Goal: Task Accomplishment & Management: Manage account settings

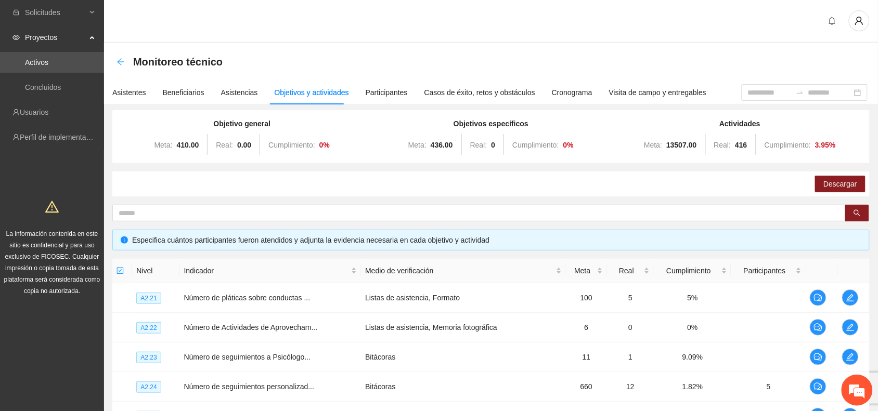
click at [118, 58] on icon "arrow-left" at bounding box center [121, 62] width 8 height 8
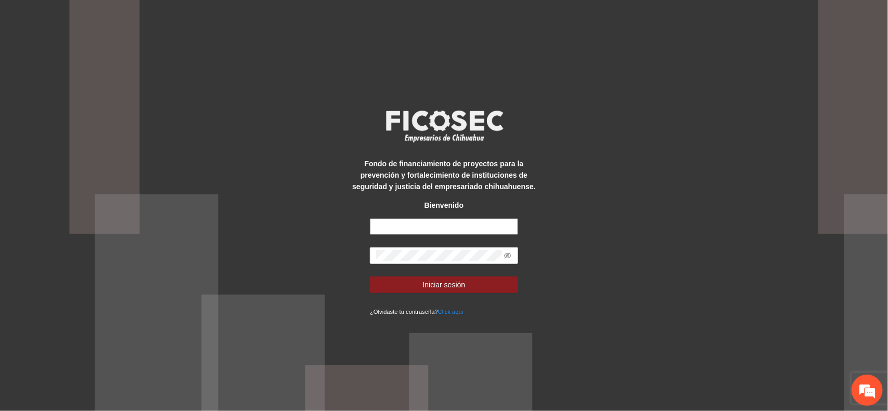
type input "**********"
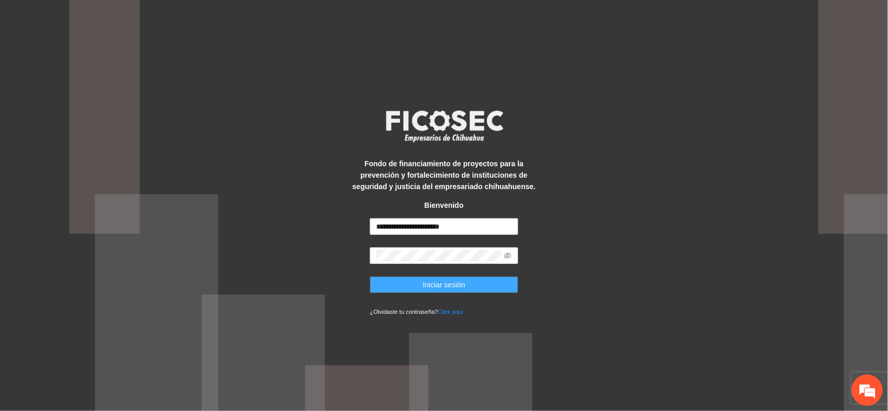
click at [415, 286] on button "Iniciar sesión" at bounding box center [444, 285] width 148 height 17
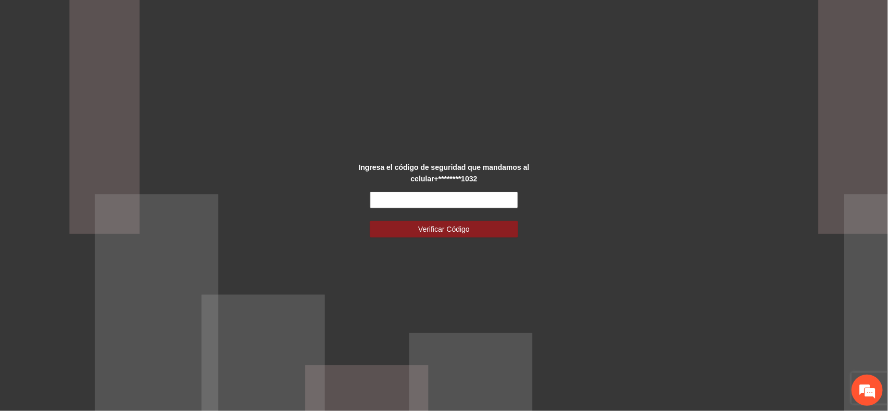
click at [401, 196] on input "text" at bounding box center [444, 200] width 148 height 17
type input "******"
click at [425, 229] on span "Verificar Código" at bounding box center [443, 229] width 51 height 11
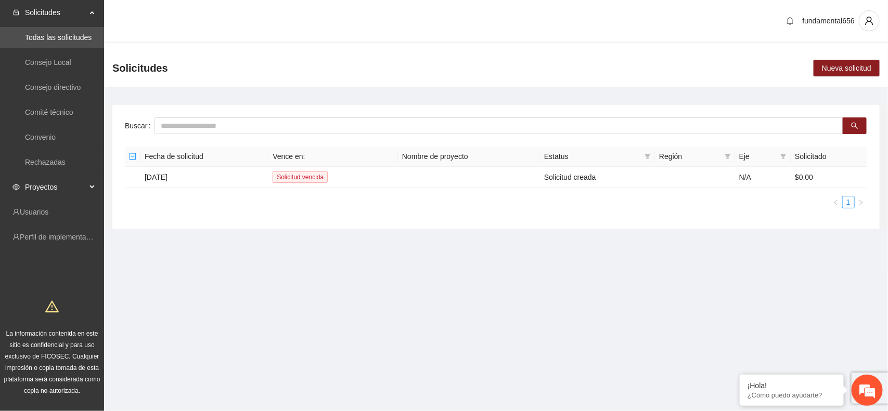
click at [92, 182] on div "Proyectos" at bounding box center [52, 187] width 104 height 21
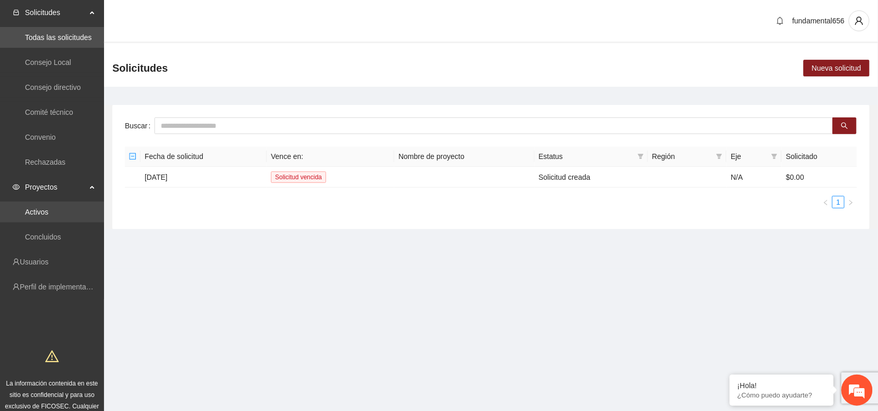
click at [48, 212] on link "Activos" at bounding box center [36, 212] width 23 height 8
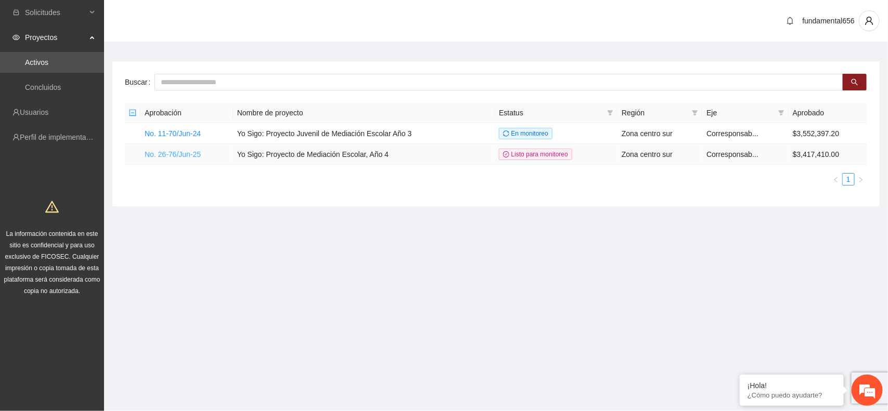
click at [176, 151] on link "No. 26-76/Jun-25" at bounding box center [173, 154] width 56 height 8
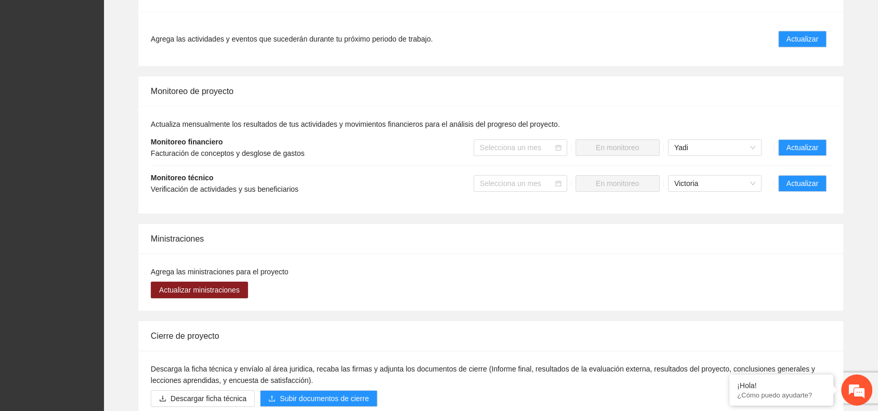
scroll to position [910, 0]
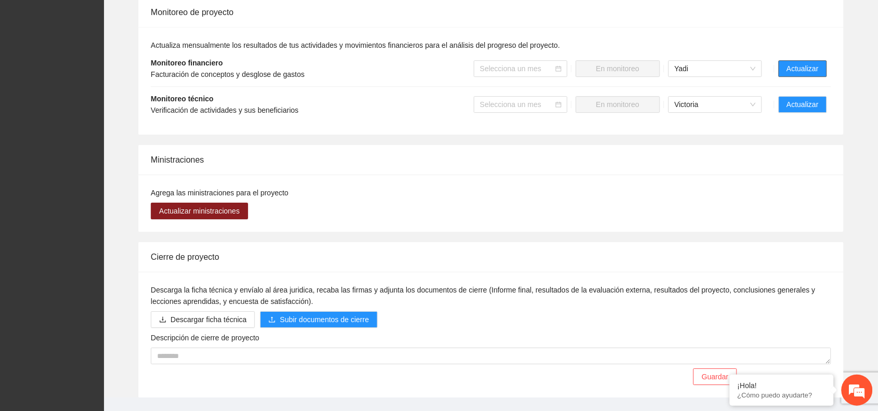
click at [809, 70] on span "Actualizar" at bounding box center [803, 68] width 32 height 11
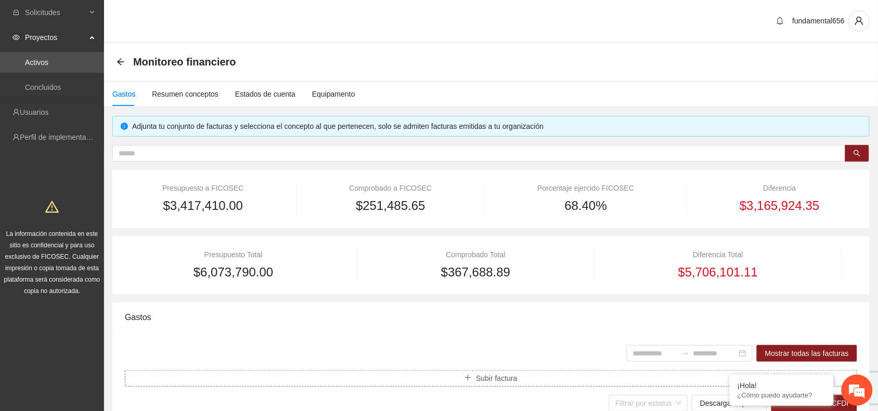
click at [464, 378] on button "Subir factura" at bounding box center [491, 378] width 732 height 17
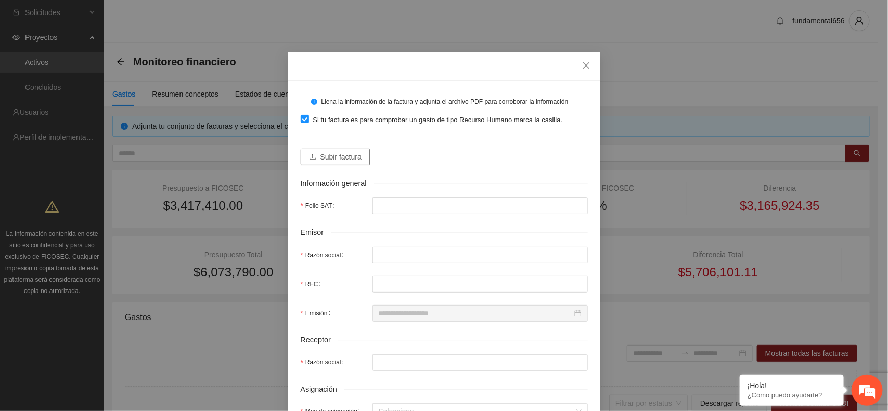
click at [310, 155] on icon "upload" at bounding box center [313, 157] width 6 height 6
type input "**********"
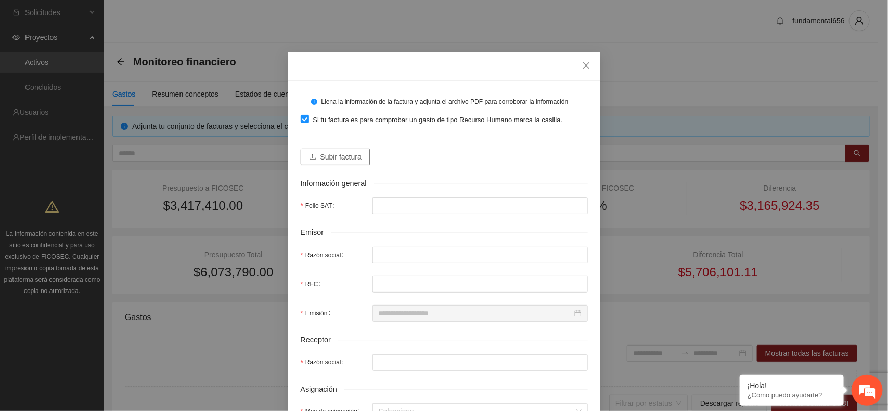
type input "********"
type input "**********"
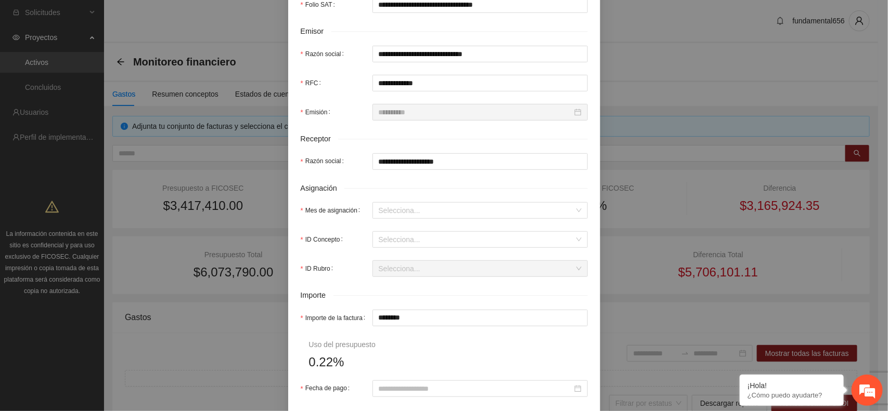
scroll to position [260, 0]
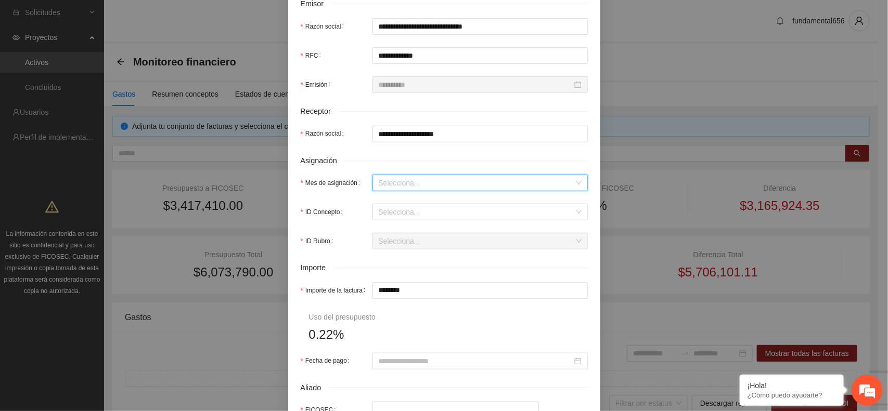
click at [381, 183] on input "Mes de asignación" at bounding box center [477, 183] width 196 height 16
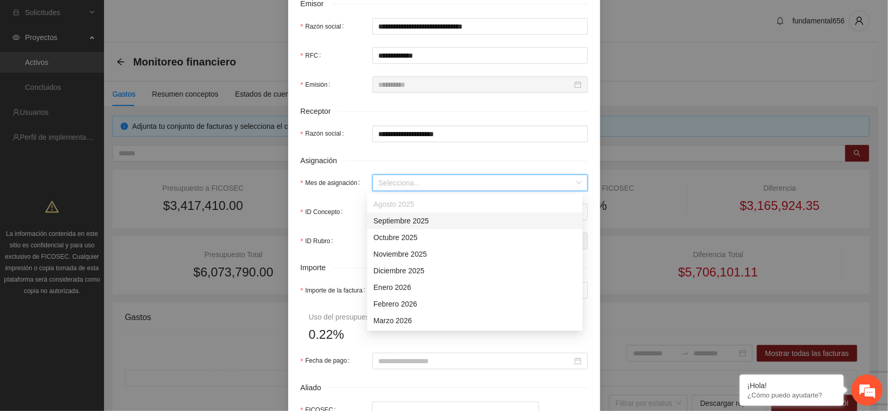
click at [385, 221] on div "Septiembre 2025" at bounding box center [474, 220] width 203 height 11
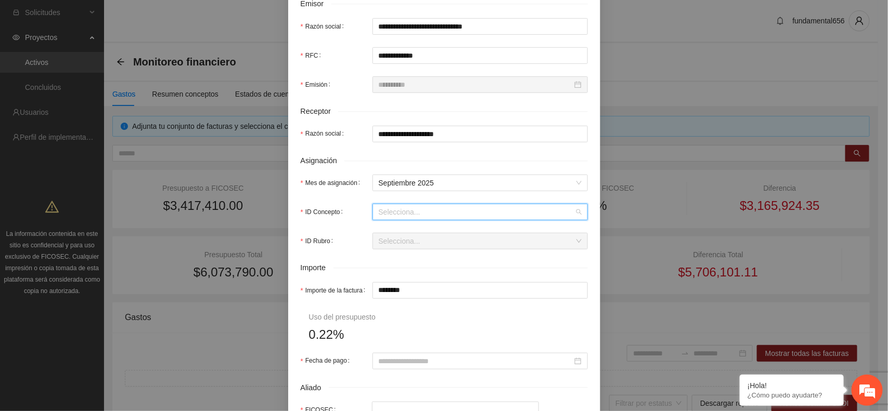
click at [379, 214] on input "ID Concepto" at bounding box center [477, 212] width 196 height 16
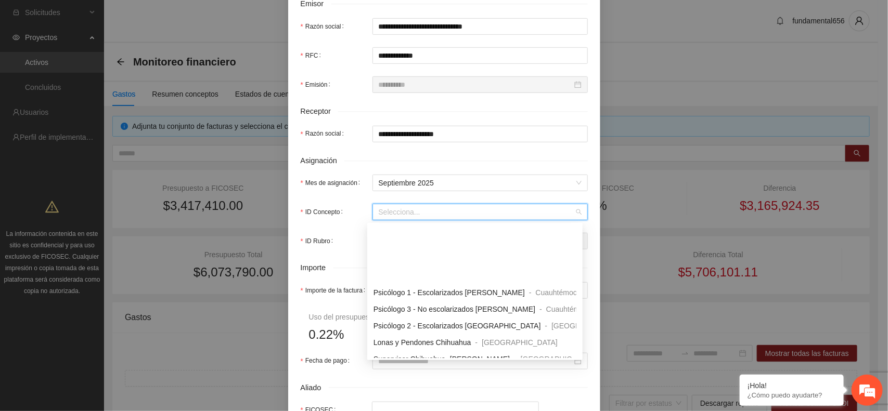
scroll to position [455, 0]
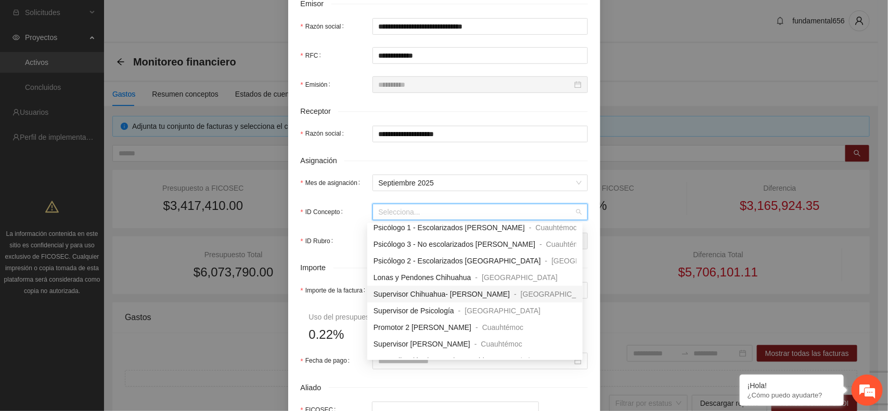
click at [399, 291] on span "Supervisor Chihuahua- [PERSON_NAME]" at bounding box center [441, 294] width 136 height 8
type input "*"
type input "********"
type input "*"
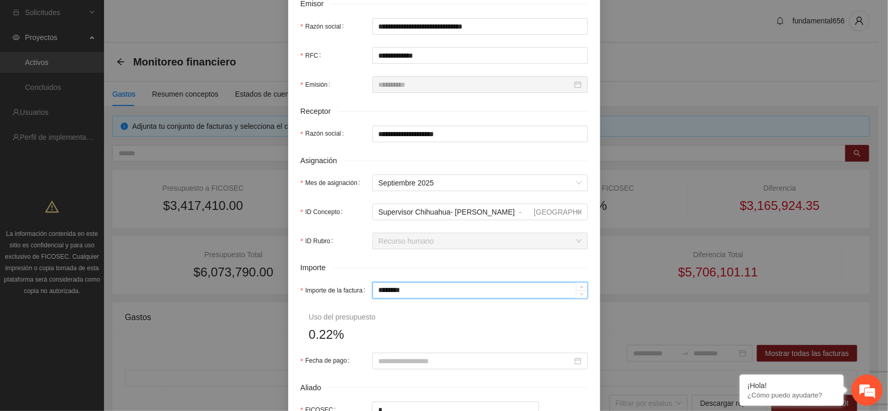
drag, startPoint x: 406, startPoint y: 297, endPoint x: 362, endPoint y: 297, distance: 44.2
click at [362, 297] on div "Importe de la factura ********" at bounding box center [444, 290] width 287 height 17
type input "*"
type input "**"
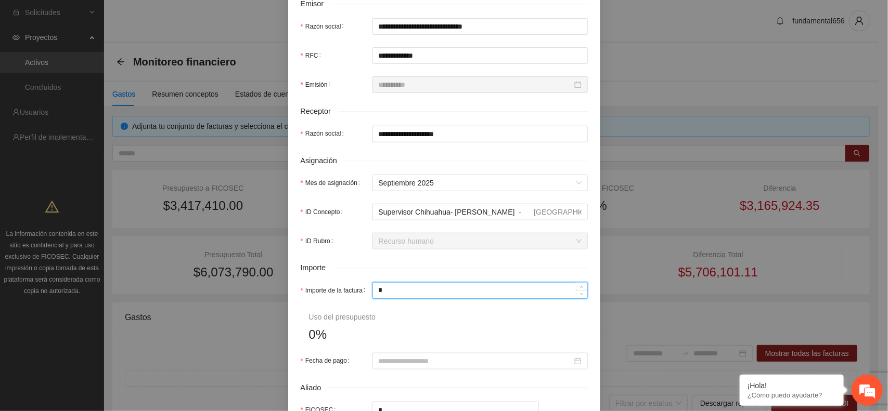
type input "**"
type input "***"
type input "*****"
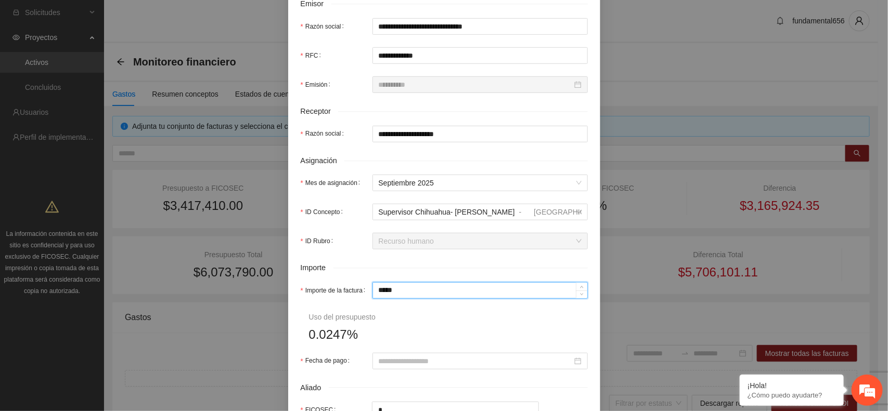
type input "******"
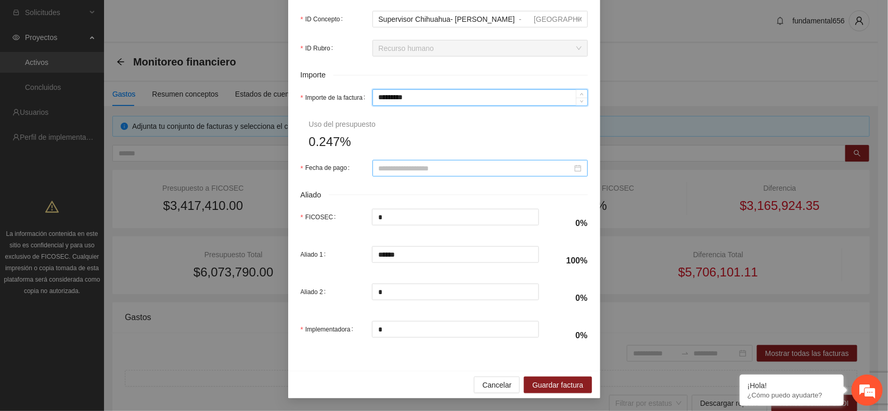
type input "******"
click at [389, 167] on input "Fecha de pago" at bounding box center [476, 168] width 194 height 11
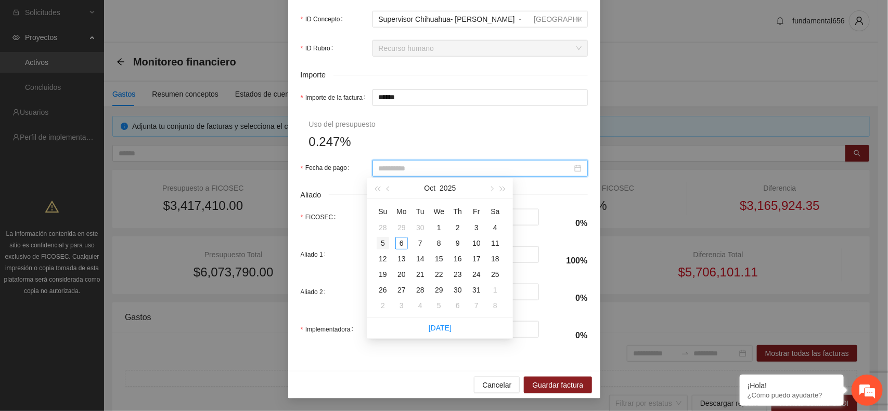
type input "**********"
click at [383, 245] on div "5" at bounding box center [383, 243] width 12 height 12
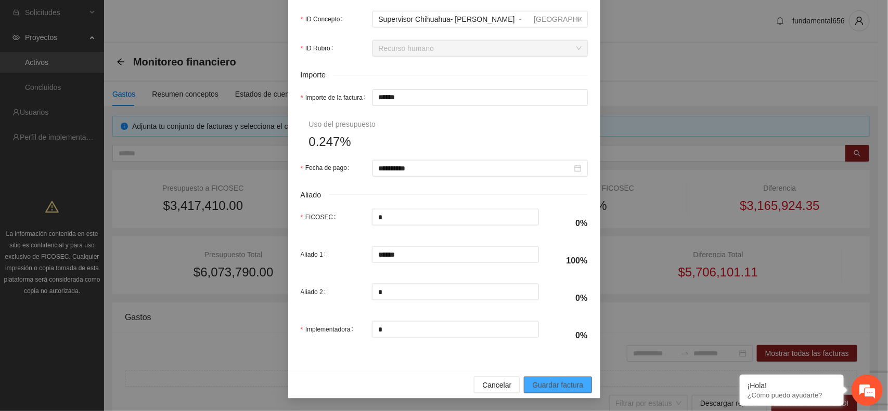
click at [532, 385] on span "Guardar factura" at bounding box center [557, 385] width 51 height 11
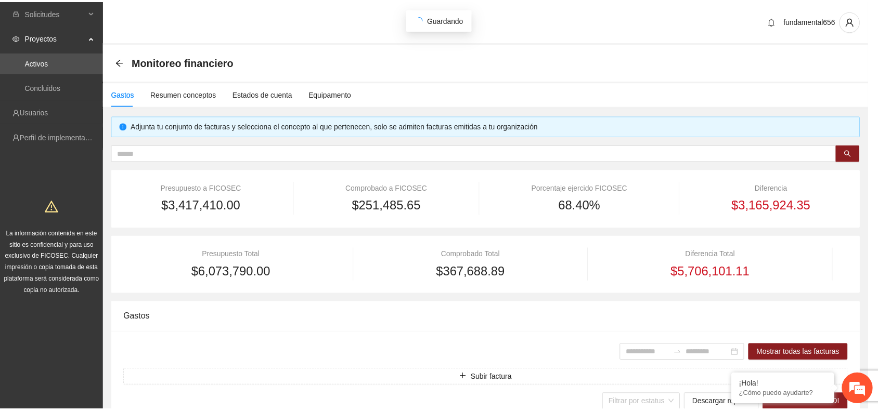
scroll to position [372, 0]
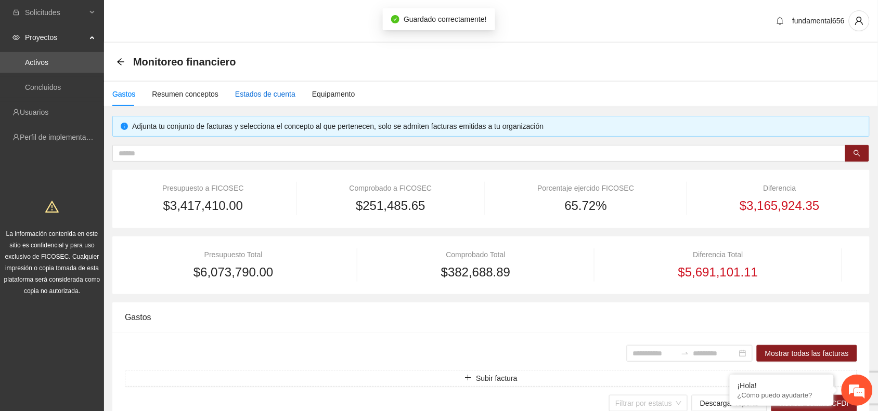
click at [268, 95] on div "Estados de cuenta" at bounding box center [265, 93] width 60 height 11
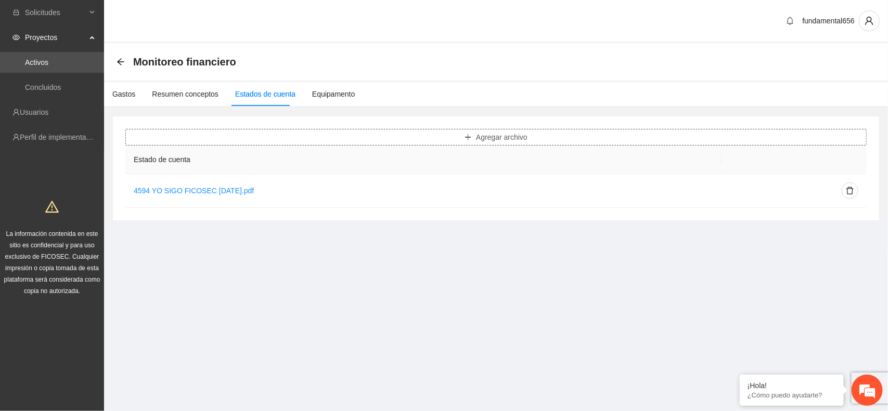
click at [467, 139] on icon "plus" at bounding box center [468, 137] width 7 height 7
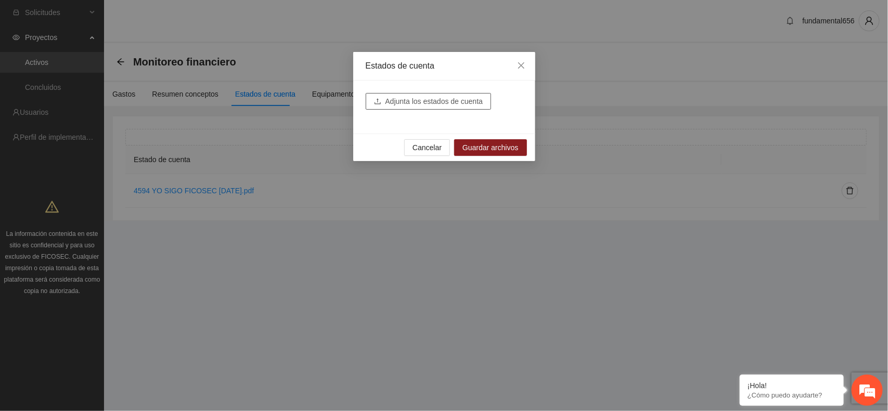
click at [411, 105] on span "Adjunta los estados de cuenta" at bounding box center [434, 101] width 98 height 11
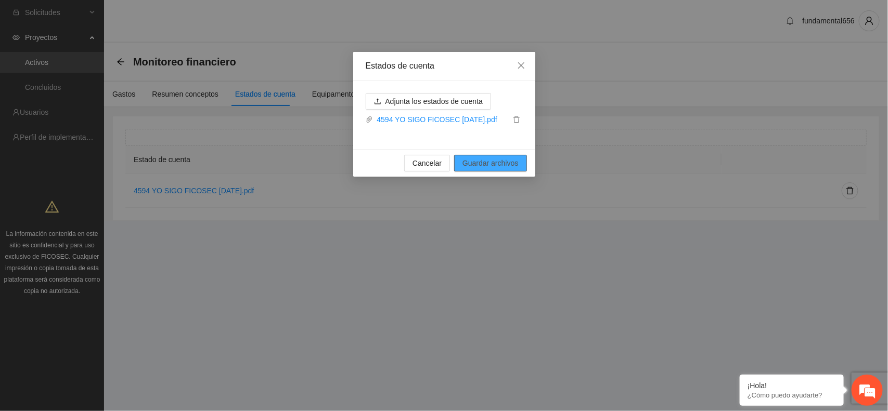
click at [473, 161] on span "Guardar archivos" at bounding box center [490, 163] width 56 height 11
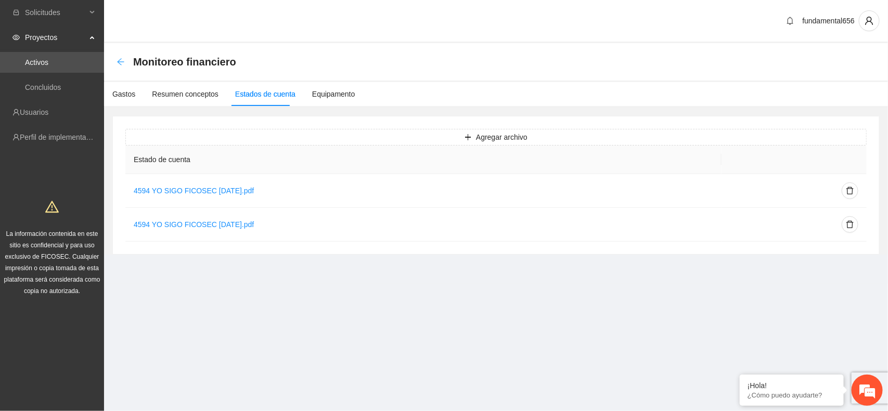
click at [120, 65] on icon "arrow-left" at bounding box center [121, 62] width 8 height 8
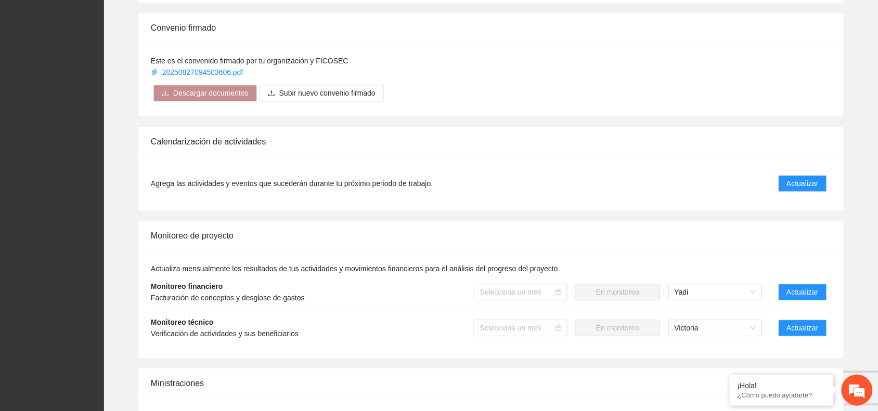
scroll to position [715, 0]
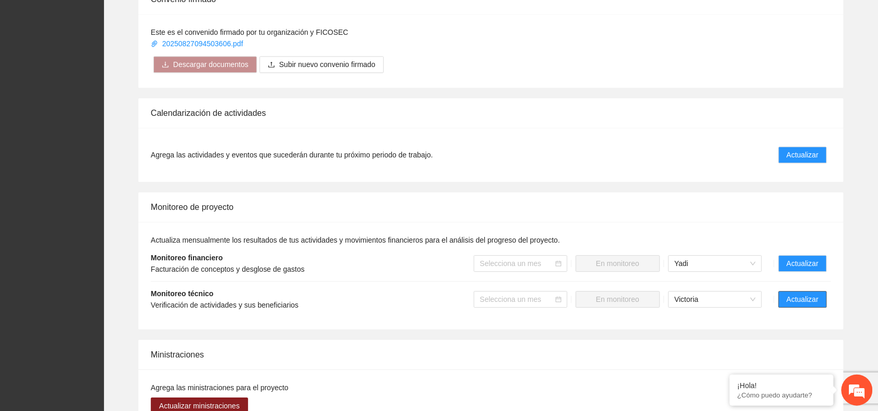
click at [794, 297] on span "Actualizar" at bounding box center [803, 299] width 32 height 11
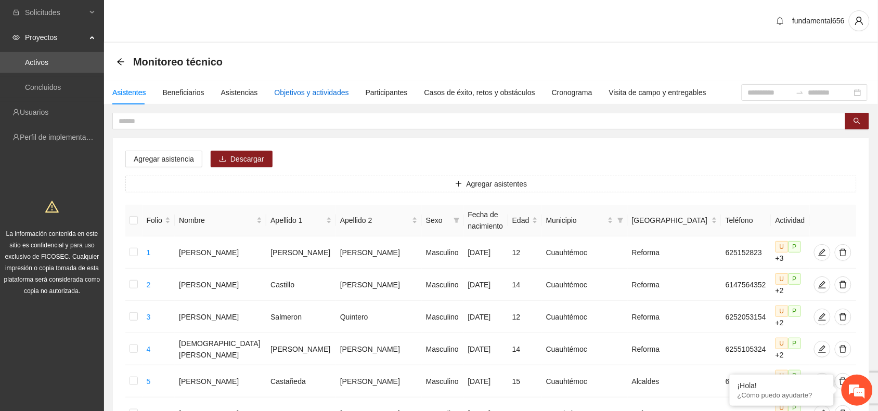
click at [308, 94] on div "Objetivos y actividades" at bounding box center [312, 92] width 74 height 11
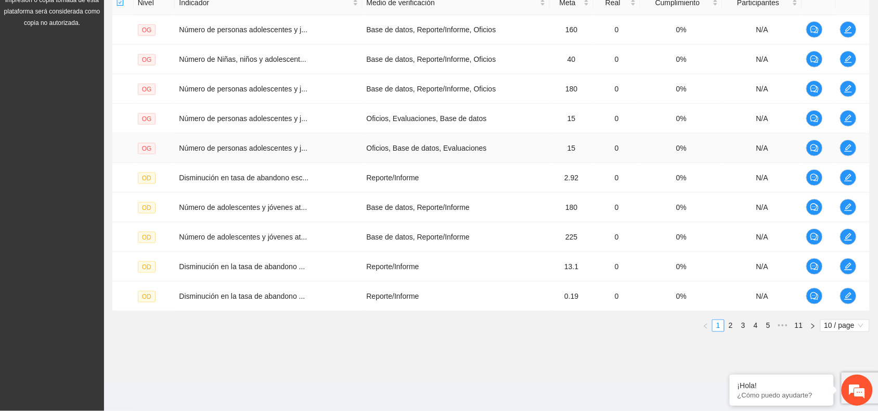
scroll to position [269, 0]
click at [781, 329] on span "•••" at bounding box center [783, 326] width 17 height 12
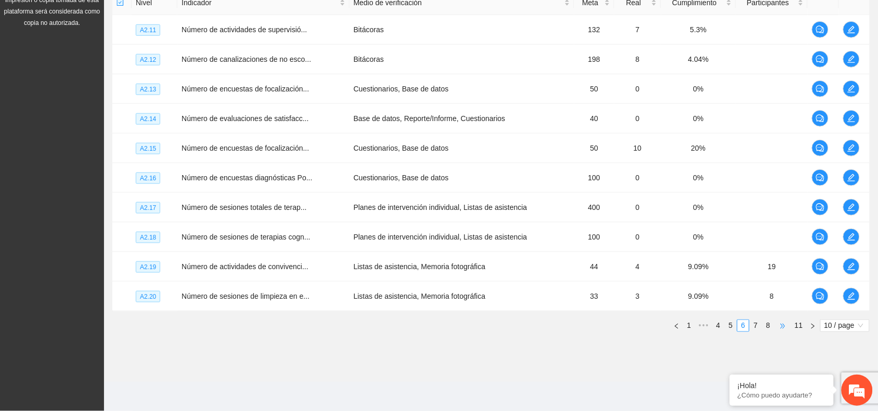
click at [781, 329] on span "•••" at bounding box center [783, 326] width 17 height 12
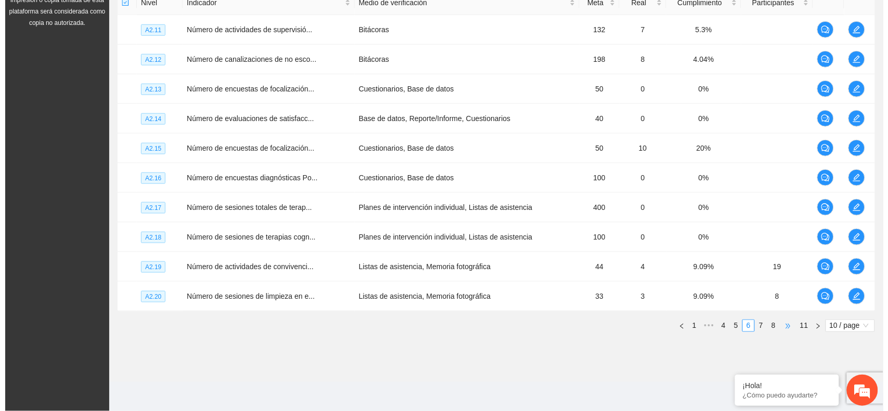
scroll to position [91, 0]
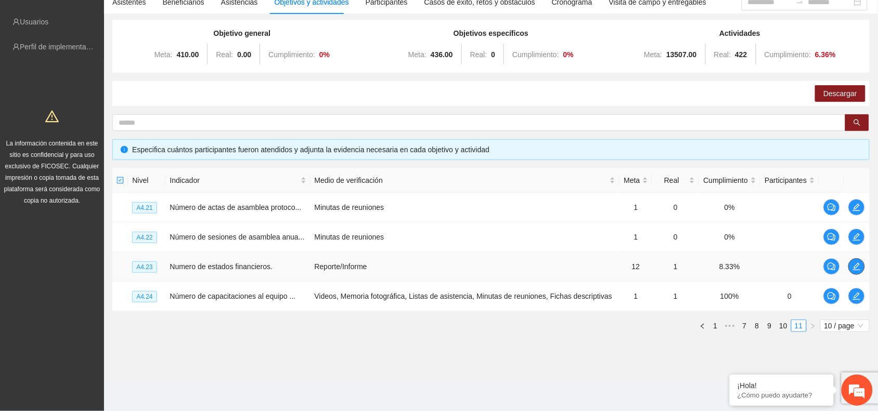
click at [859, 263] on icon "edit" at bounding box center [857, 267] width 8 height 8
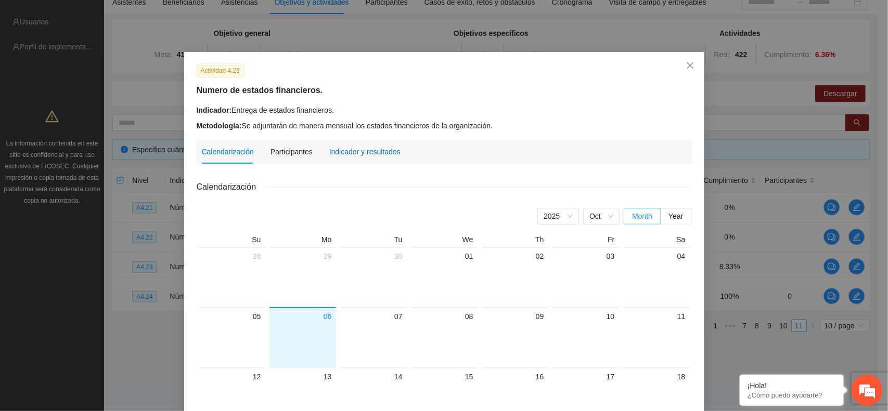
click at [365, 151] on div "Indicador y resultados" at bounding box center [364, 151] width 71 height 11
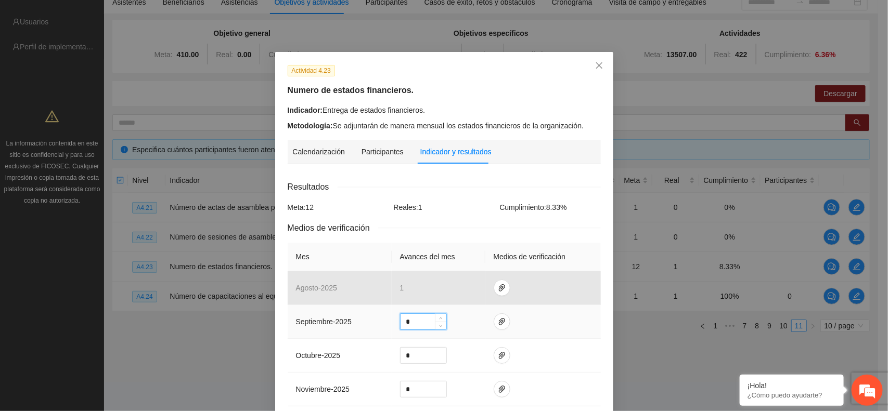
drag, startPoint x: 404, startPoint y: 321, endPoint x: 389, endPoint y: 312, distance: 17.5
click at [392, 316] on td "*" at bounding box center [439, 322] width 94 height 34
type input "*"
click at [498, 324] on icon "paper-clip" at bounding box center [502, 322] width 8 height 8
click at [428, 292] on icon "upload" at bounding box center [429, 290] width 6 height 6
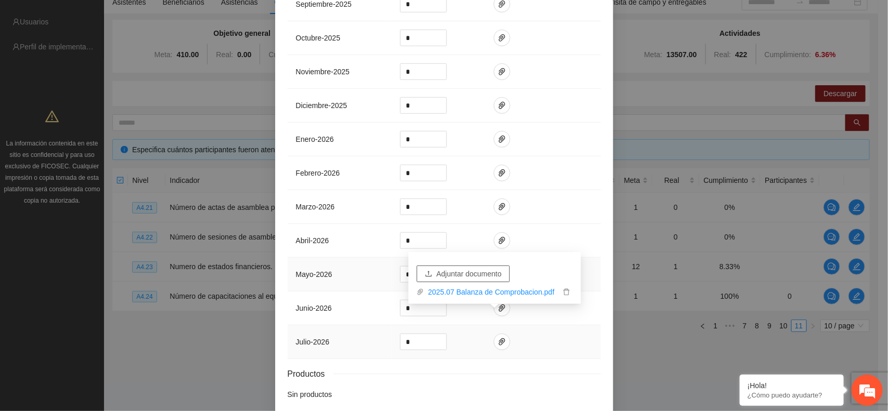
scroll to position [371, 0]
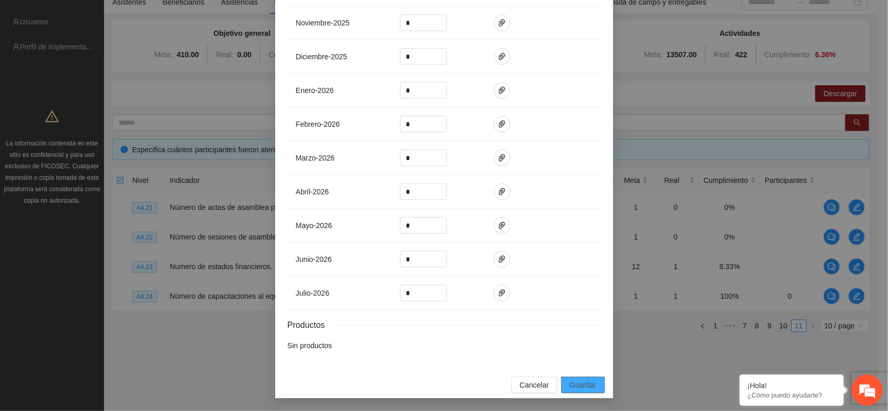
click at [579, 383] on span "Guardar" at bounding box center [583, 385] width 27 height 11
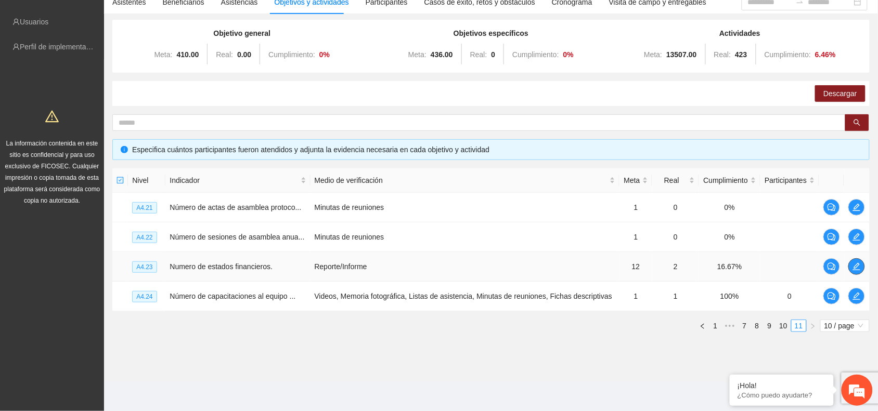
click at [861, 269] on icon "edit" at bounding box center [857, 267] width 8 height 8
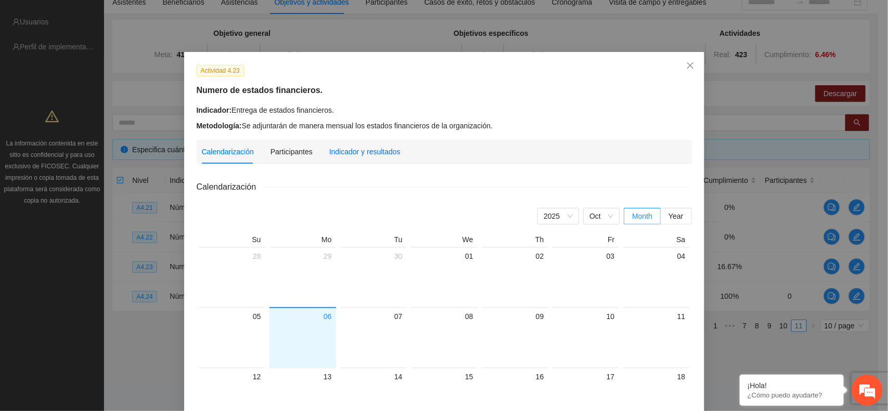
click at [359, 147] on div "Indicador y resultados" at bounding box center [364, 151] width 71 height 11
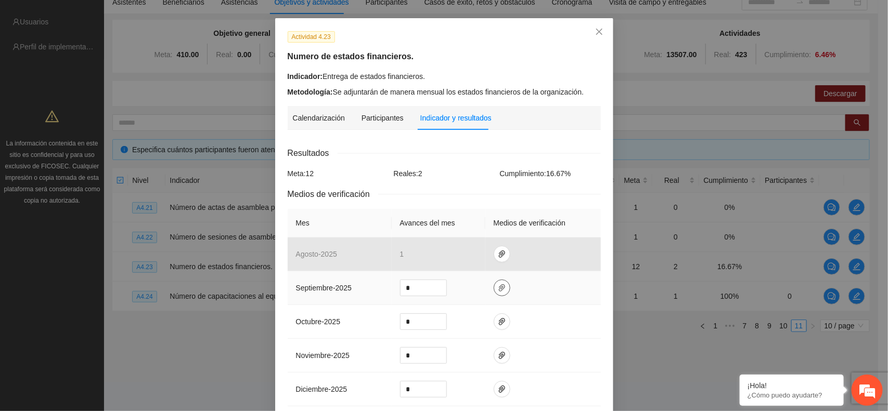
scroll to position [65, 0]
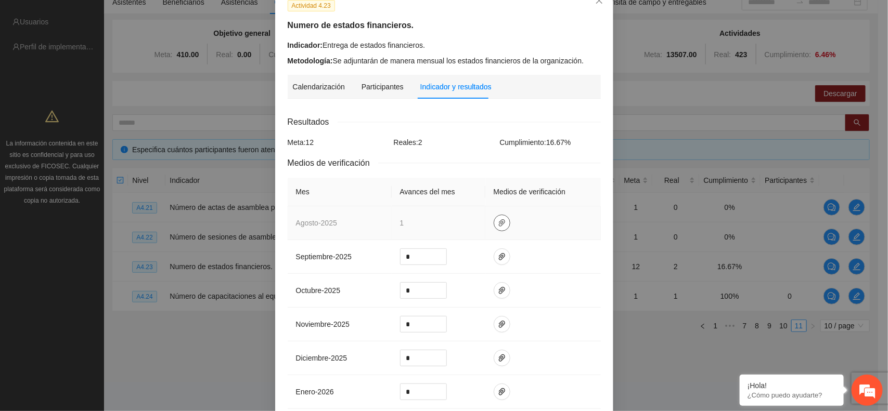
click at [494, 228] on button "button" at bounding box center [502, 223] width 17 height 17
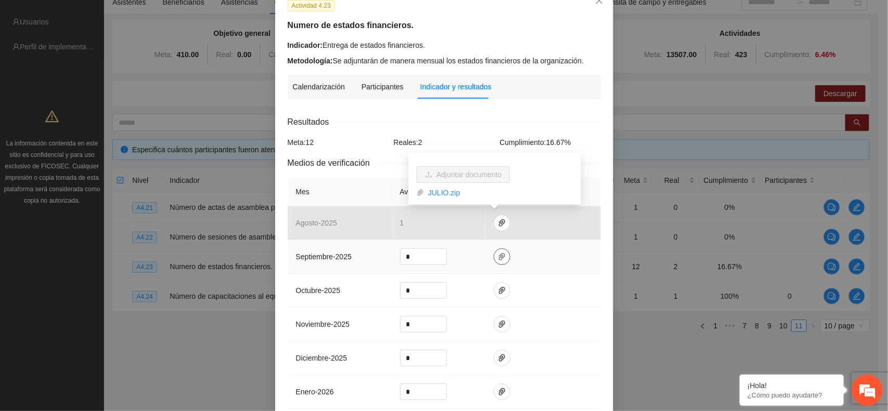
click at [499, 256] on icon "paper-clip" at bounding box center [502, 256] width 6 height 7
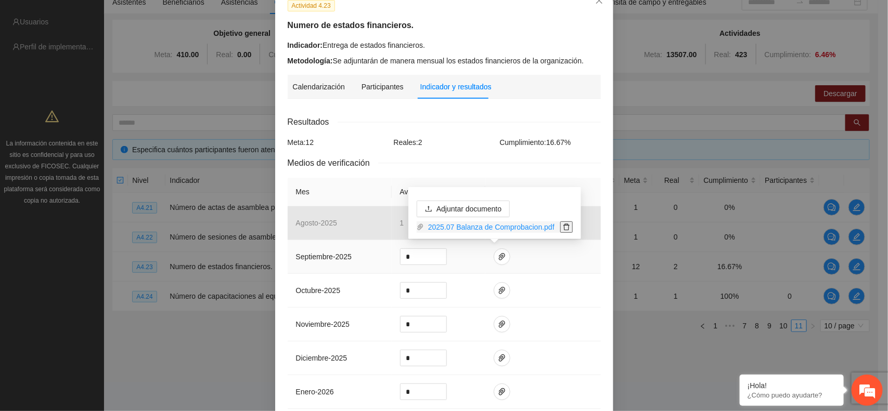
click at [566, 227] on icon "delete" at bounding box center [566, 227] width 7 height 7
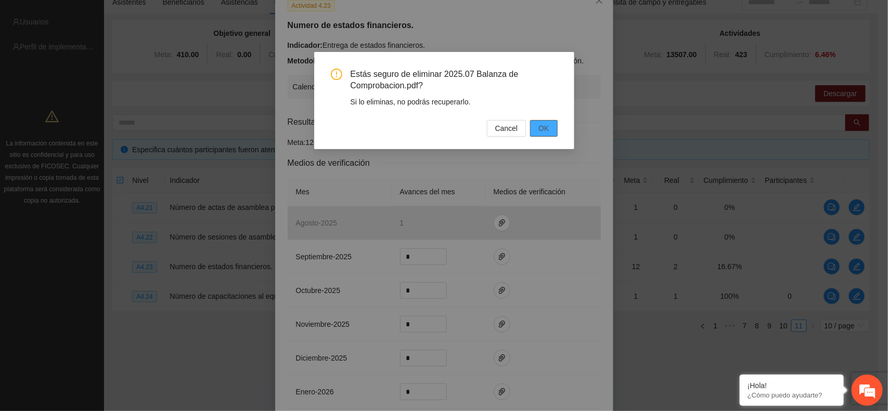
click at [542, 125] on span "OK" at bounding box center [543, 128] width 10 height 11
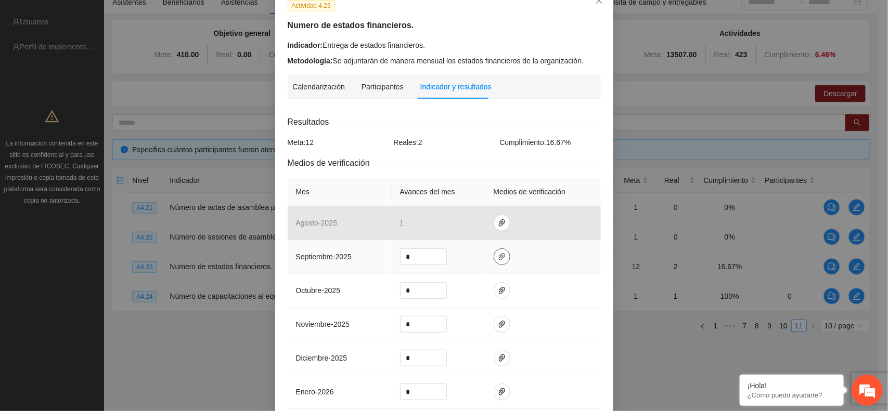
click at [498, 264] on button "button" at bounding box center [502, 257] width 17 height 17
click at [472, 234] on div "Adjuntar documento" at bounding box center [494, 221] width 173 height 36
click at [469, 230] on button "Adjuntar documento" at bounding box center [463, 224] width 93 height 17
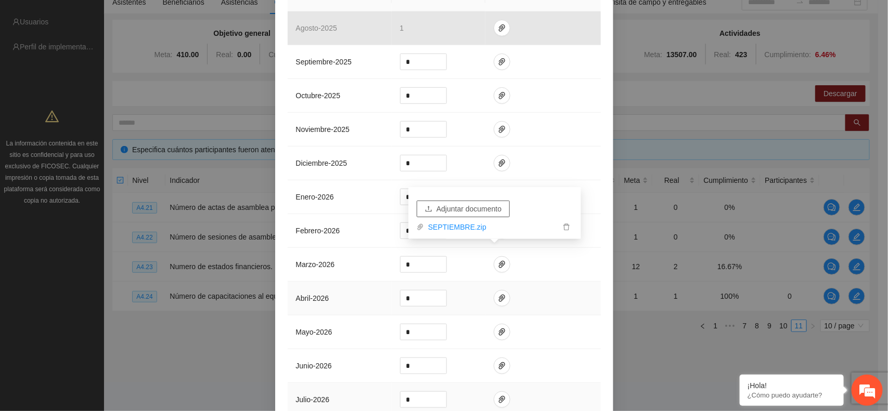
scroll to position [371, 0]
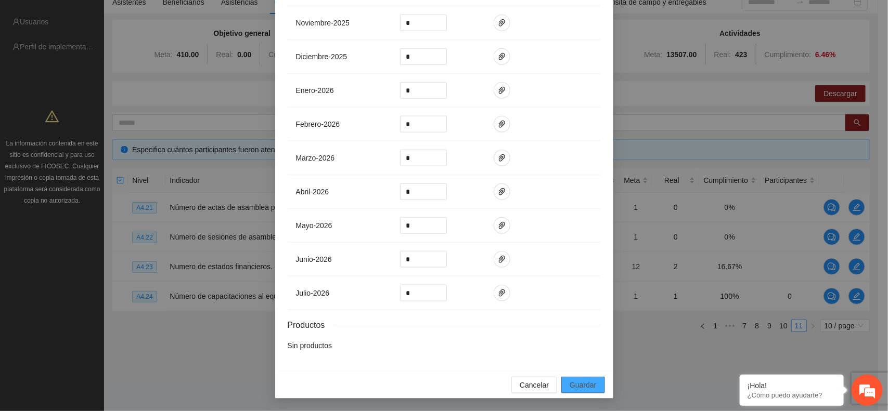
click at [572, 383] on span "Guardar" at bounding box center [583, 385] width 27 height 11
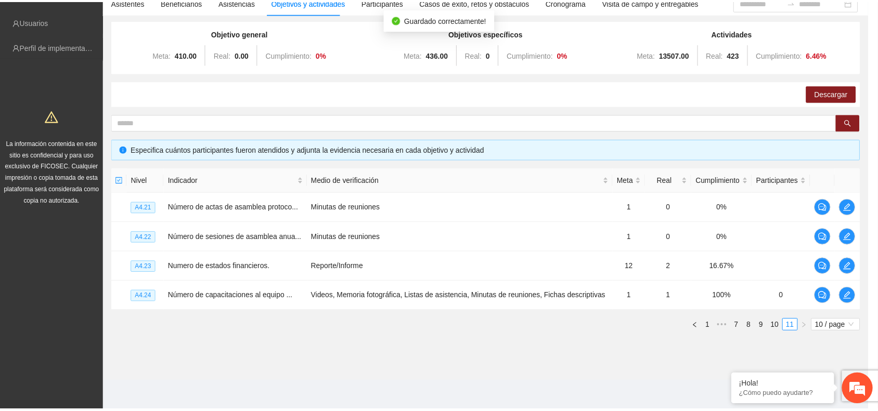
scroll to position [319, 0]
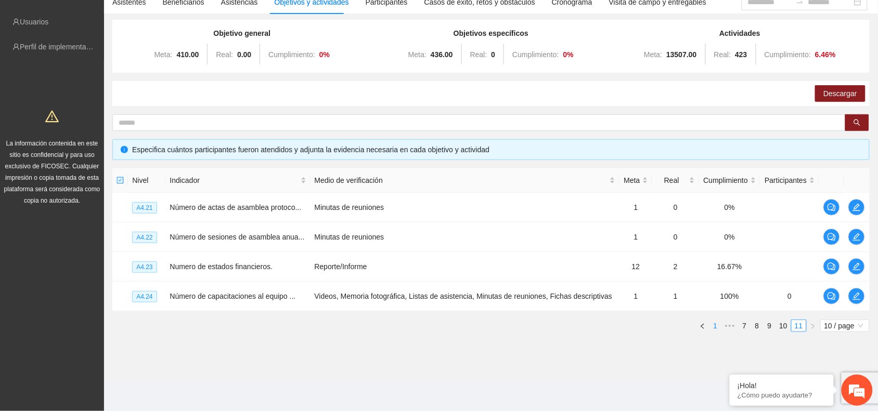
click at [716, 325] on link "1" at bounding box center [715, 325] width 11 height 11
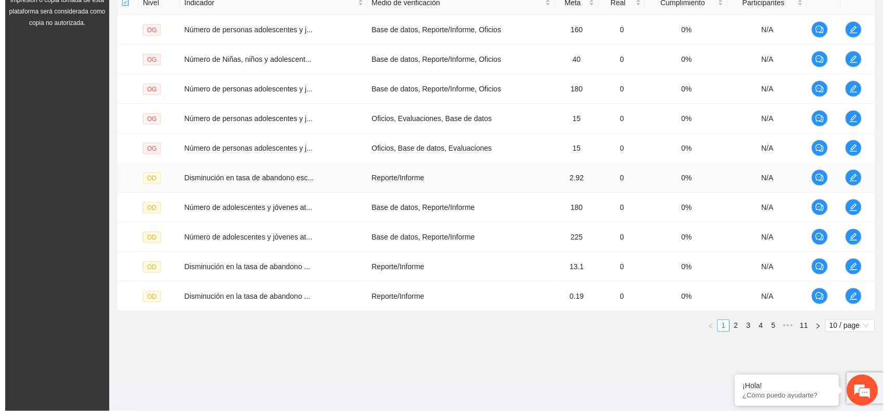
scroll to position [269, 0]
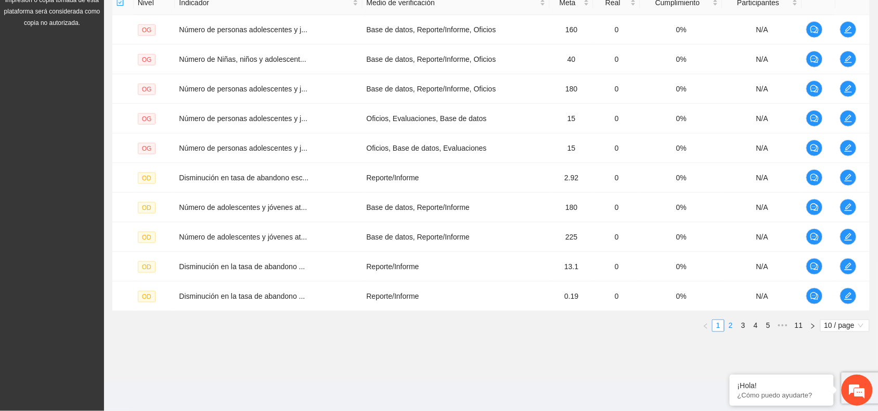
click at [730, 326] on link "2" at bounding box center [730, 325] width 11 height 11
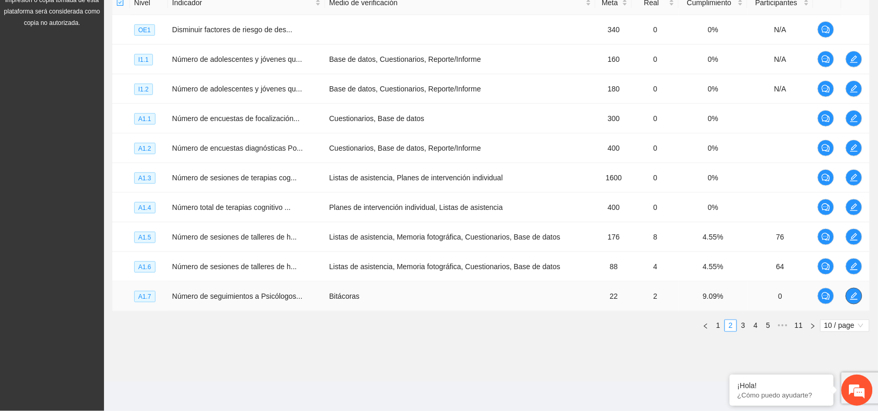
click at [854, 299] on icon "edit" at bounding box center [854, 296] width 8 height 8
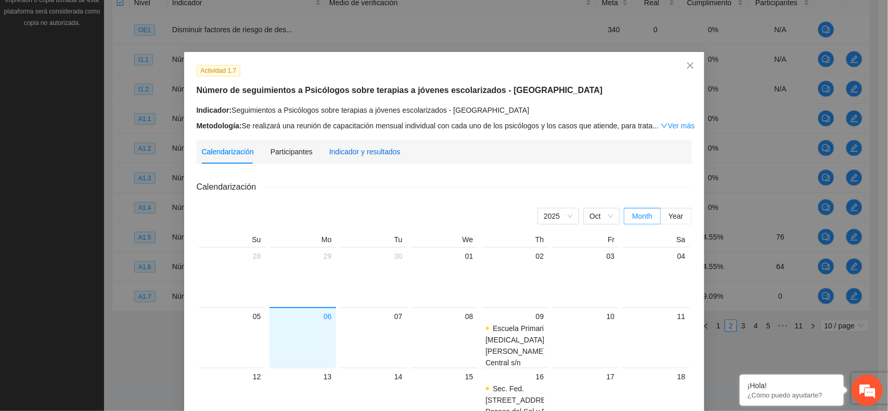
click at [365, 153] on div "Indicador y resultados" at bounding box center [364, 151] width 71 height 11
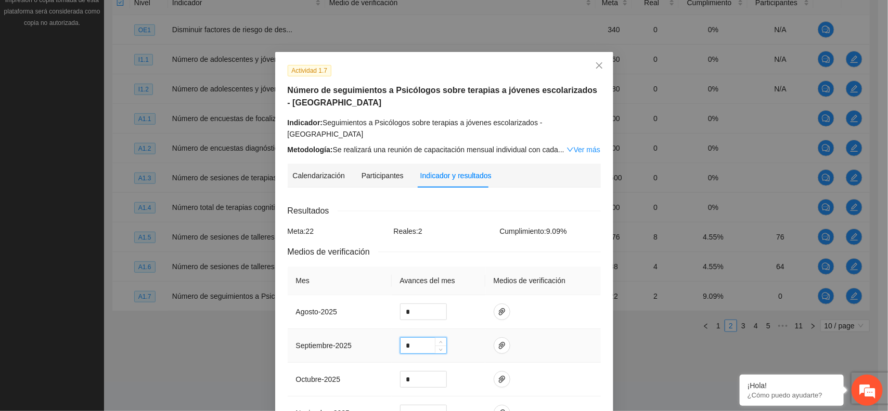
drag, startPoint x: 407, startPoint y: 340, endPoint x: 401, endPoint y: 339, distance: 6.3
click at [401, 339] on input "*" at bounding box center [424, 346] width 46 height 16
type input "*"
click at [499, 342] on icon "paper-clip" at bounding box center [502, 345] width 6 height 7
click at [457, 292] on div "Adjuntar documento" at bounding box center [494, 299] width 173 height 36
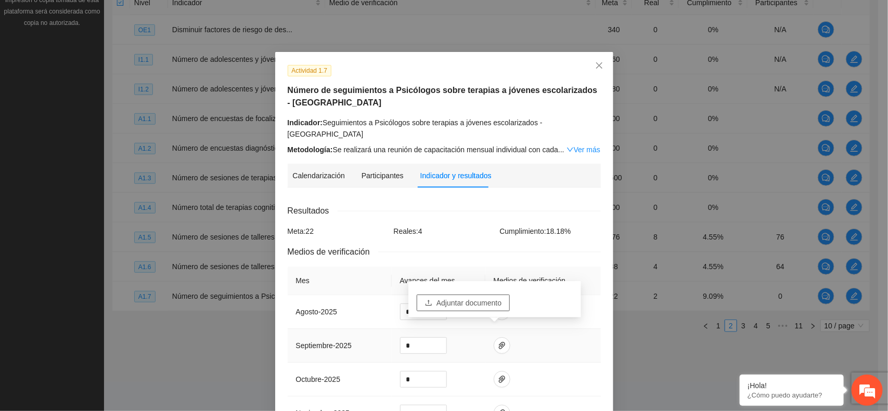
click at [455, 300] on span "Adjuntar documento" at bounding box center [468, 303] width 65 height 11
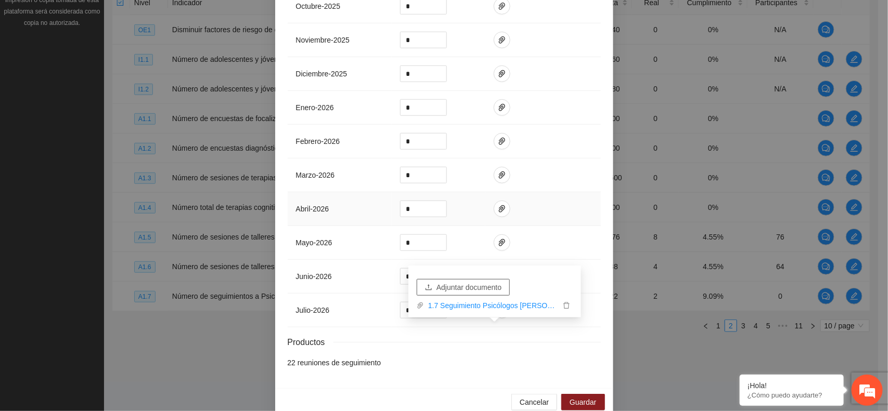
scroll to position [383, 0]
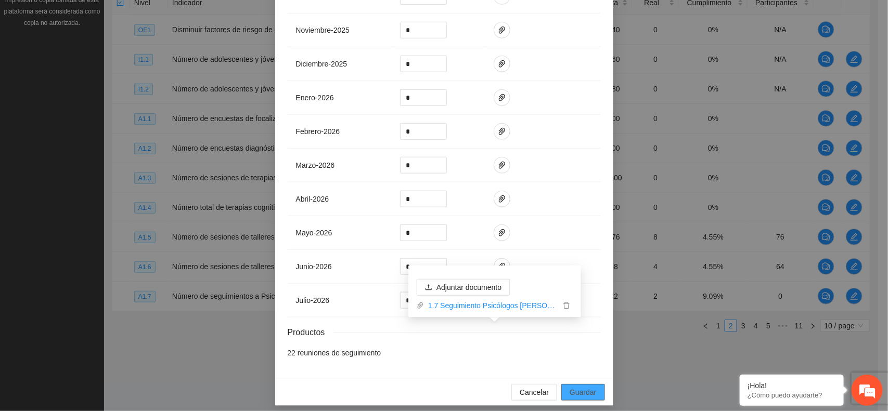
click at [561, 384] on button "Guardar" at bounding box center [582, 392] width 43 height 17
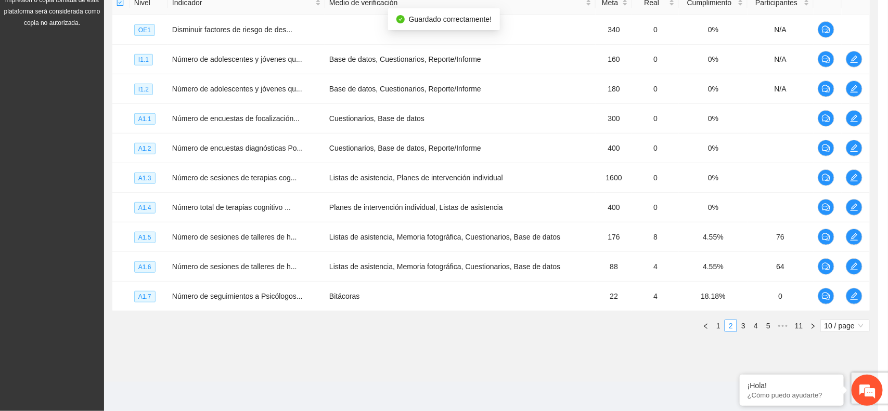
scroll to position [331, 0]
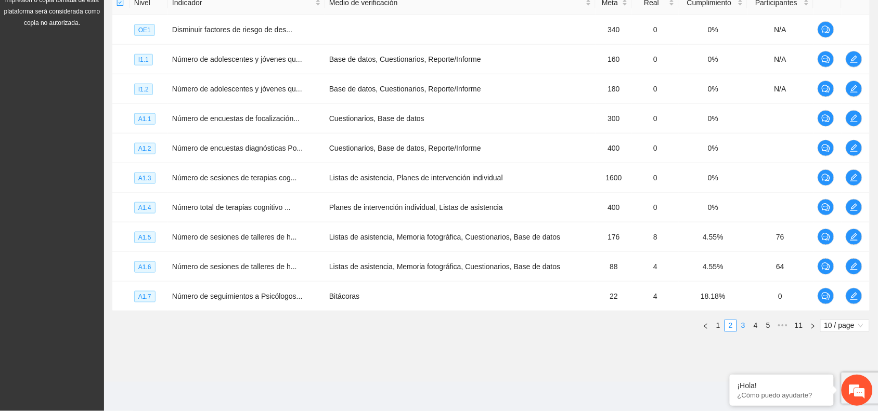
click at [740, 326] on link "3" at bounding box center [743, 325] width 11 height 11
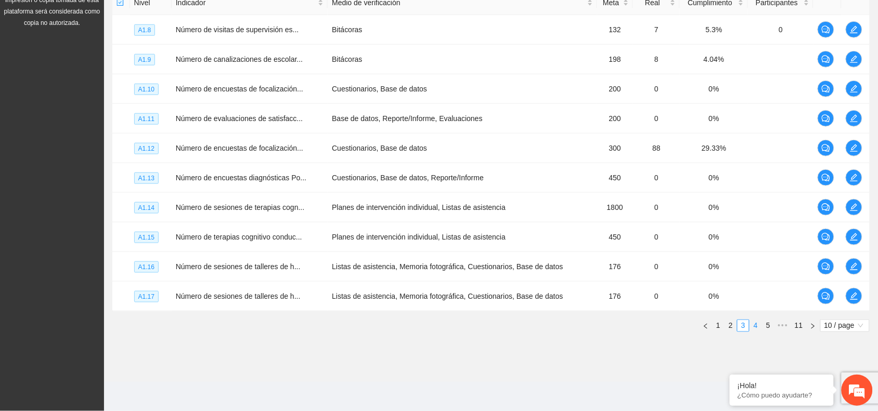
click at [753, 329] on link "4" at bounding box center [755, 325] width 11 height 11
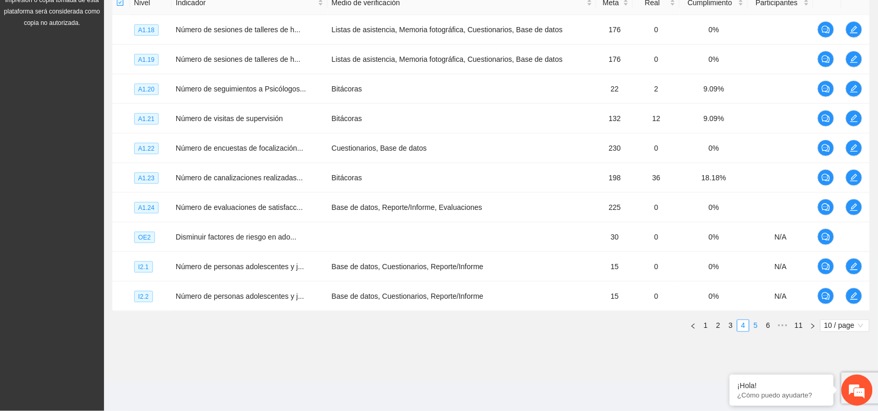
click at [757, 328] on link "5" at bounding box center [755, 325] width 11 height 11
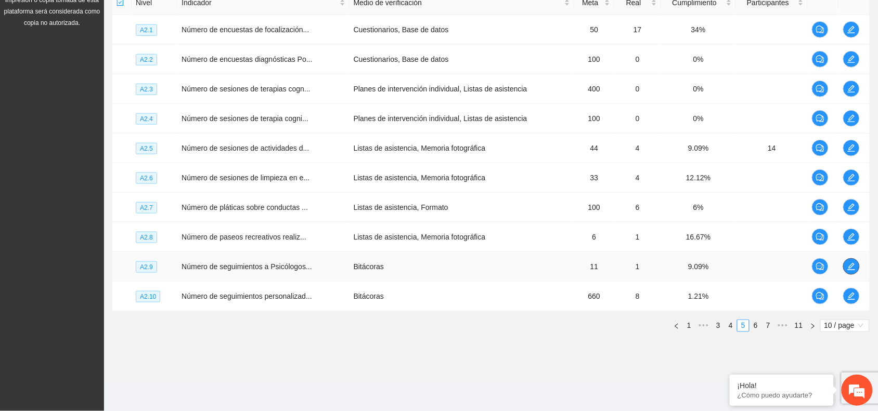
click at [853, 272] on button "button" at bounding box center [851, 267] width 17 height 17
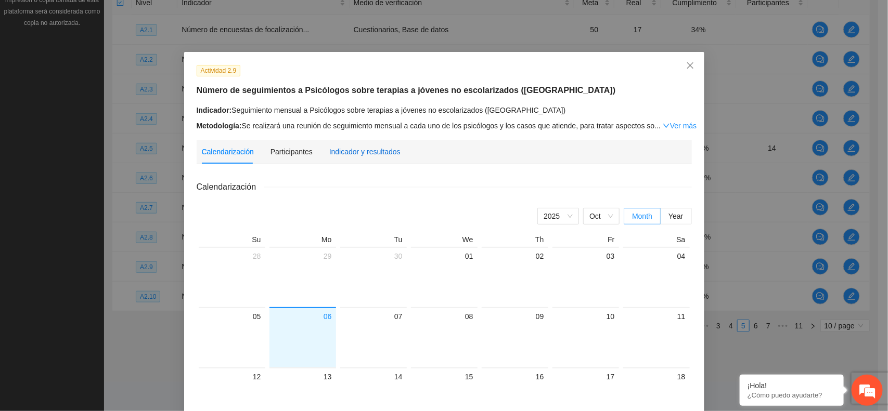
click at [353, 152] on div "Indicador y resultados" at bounding box center [364, 151] width 71 height 11
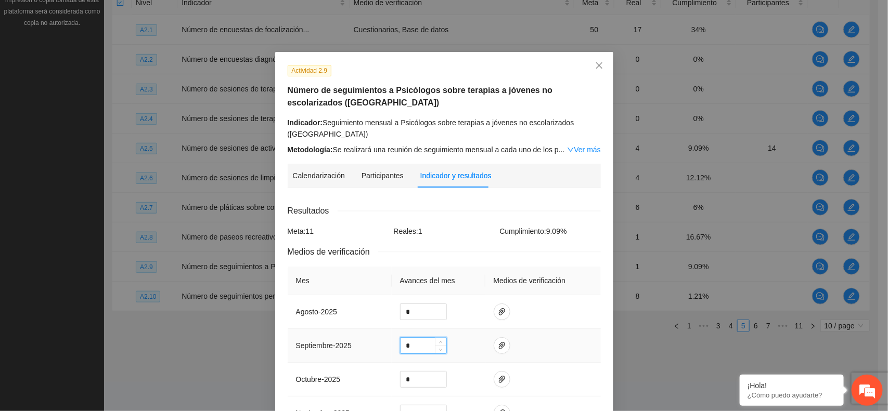
drag, startPoint x: 411, startPoint y: 350, endPoint x: 398, endPoint y: 352, distance: 12.7
click at [401, 352] on input "*" at bounding box center [424, 346] width 46 height 16
type input "*"
click at [499, 346] on icon "paper-clip" at bounding box center [502, 345] width 6 height 7
click at [467, 316] on span "Adjuntar documento" at bounding box center [468, 314] width 65 height 11
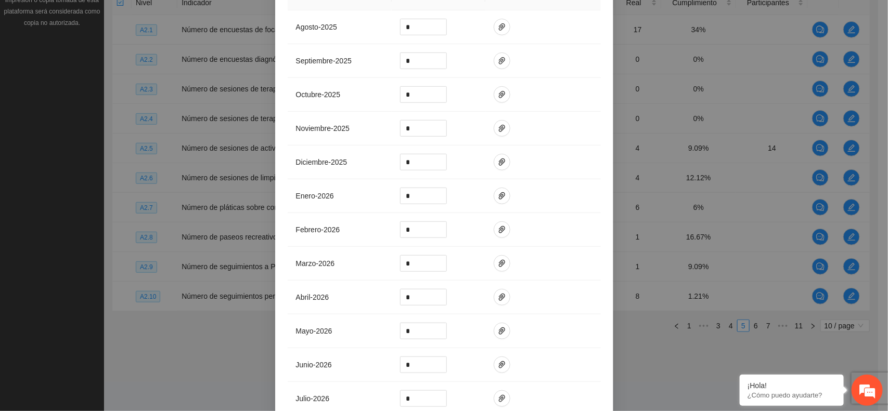
scroll to position [395, 0]
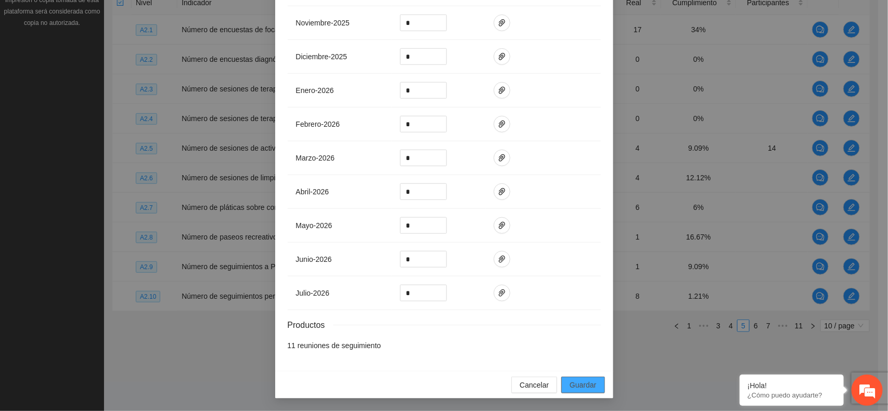
click at [584, 385] on span "Guardar" at bounding box center [583, 385] width 27 height 11
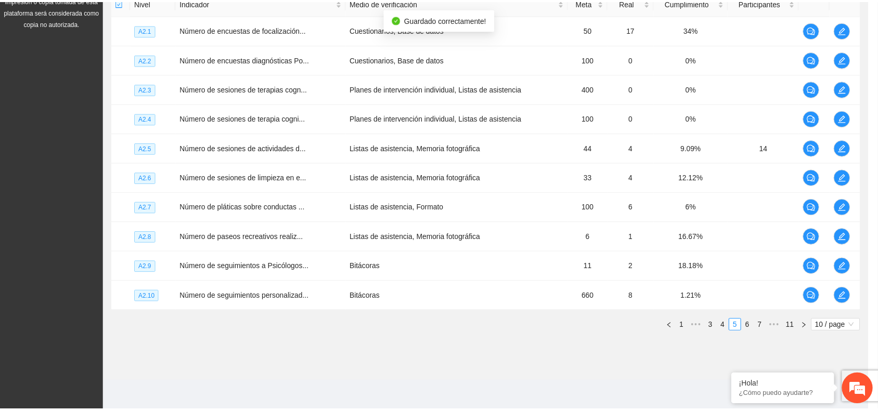
scroll to position [343, 0]
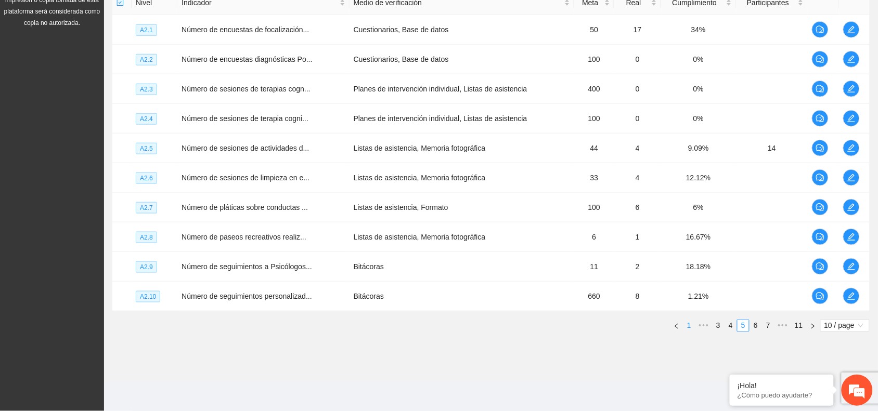
click at [686, 328] on link "1" at bounding box center [689, 325] width 11 height 11
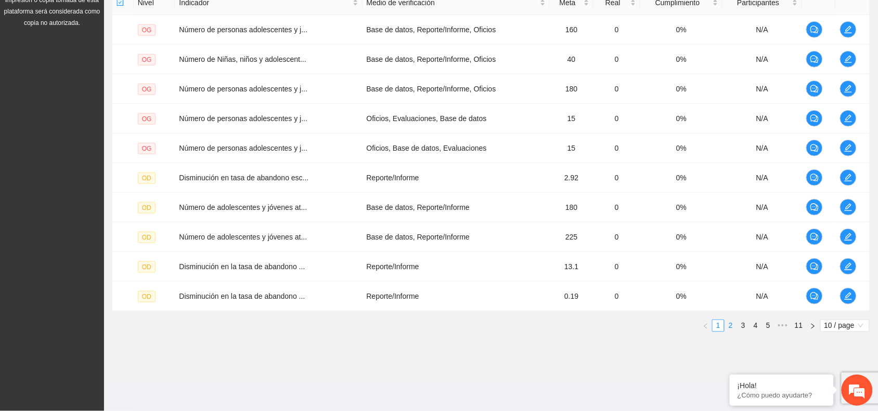
click at [732, 326] on link "2" at bounding box center [730, 325] width 11 height 11
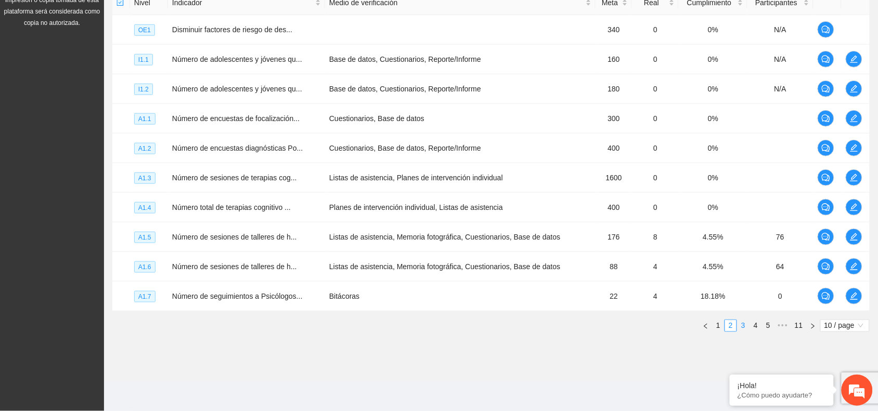
click at [743, 328] on link "3" at bounding box center [743, 325] width 11 height 11
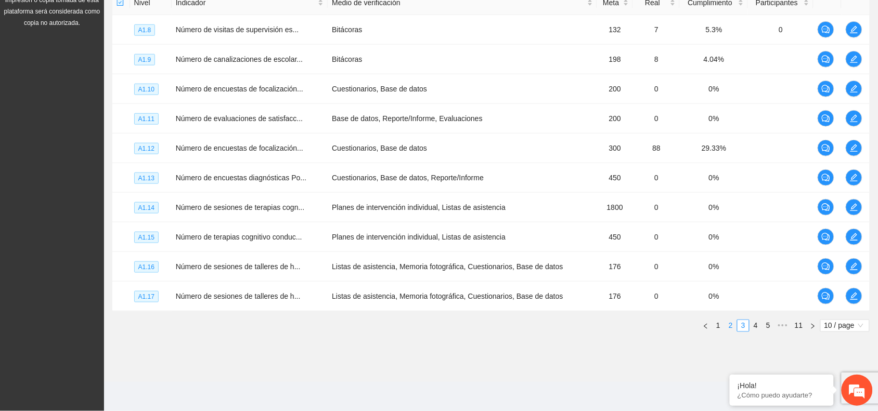
click at [731, 326] on link "2" at bounding box center [730, 325] width 11 height 11
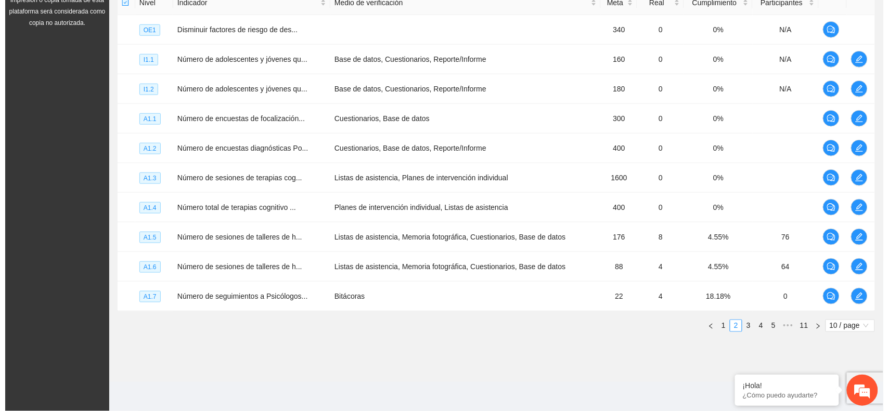
scroll to position [269, 0]
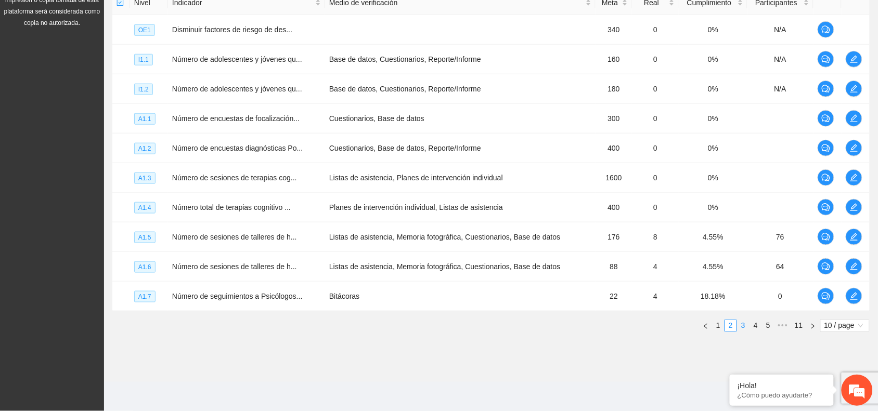
click at [742, 326] on link "3" at bounding box center [743, 325] width 11 height 11
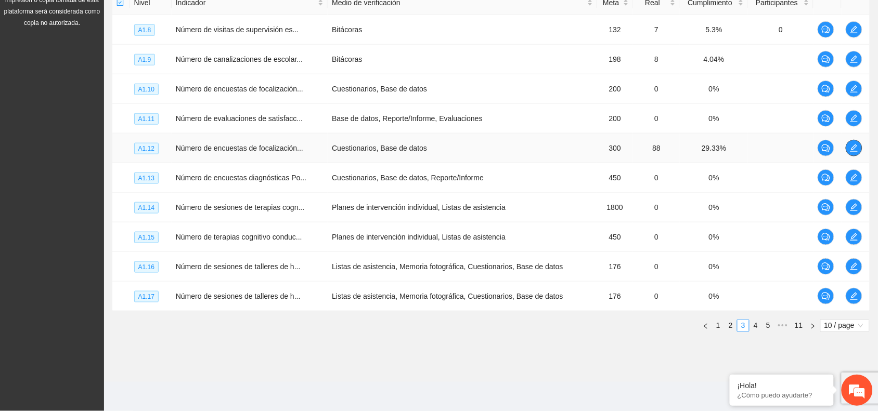
click at [856, 149] on icon "edit" at bounding box center [854, 148] width 8 height 8
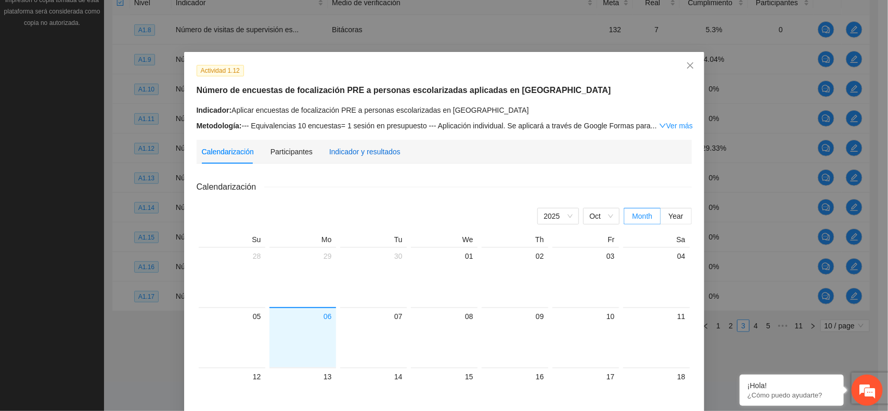
click at [346, 150] on div "Indicador y resultados" at bounding box center [364, 151] width 71 height 11
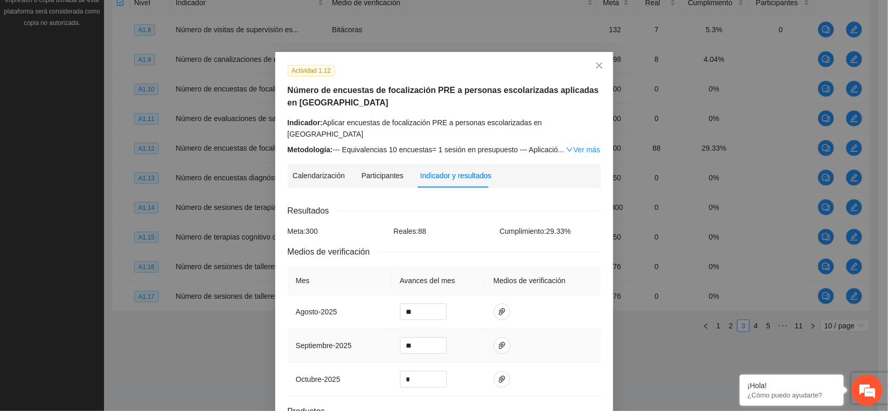
scroll to position [65, 0]
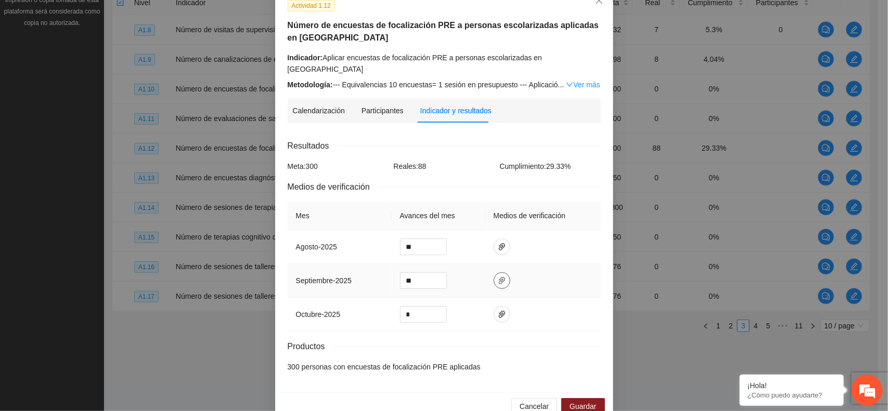
click at [499, 277] on icon "paper-clip" at bounding box center [502, 280] width 6 height 7
click at [534, 306] on td at bounding box center [542, 315] width 115 height 34
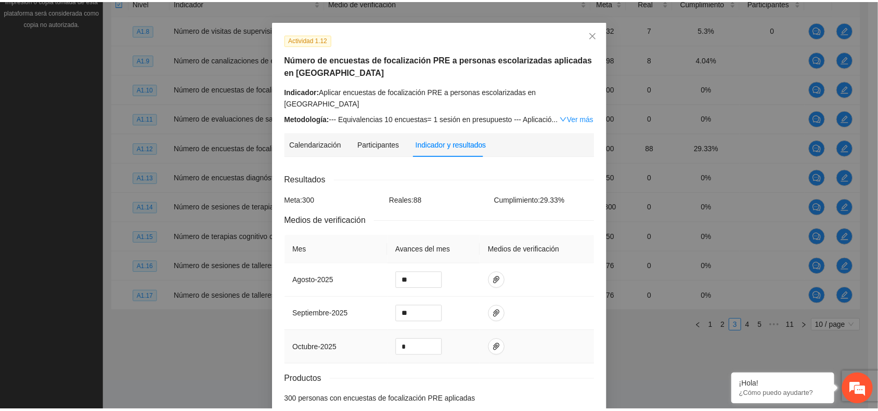
scroll to position [0, 0]
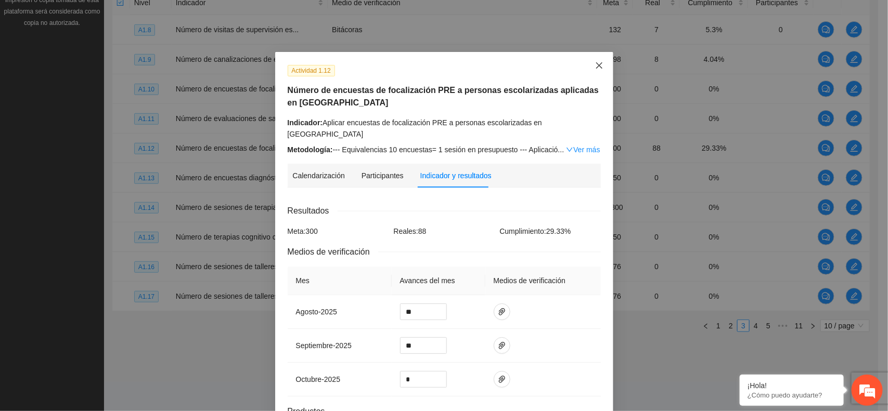
drag, startPoint x: 595, startPoint y: 65, endPoint x: 260, endPoint y: 55, distance: 334.6
click at [596, 64] on icon "close" at bounding box center [599, 65] width 6 height 6
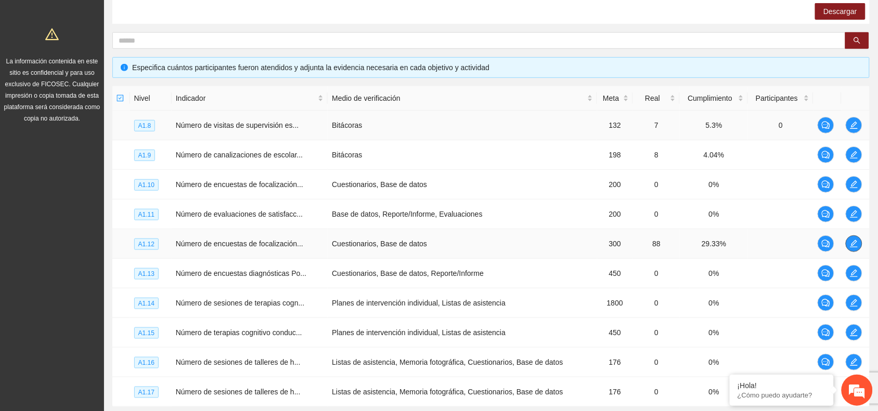
scroll to position [9, 0]
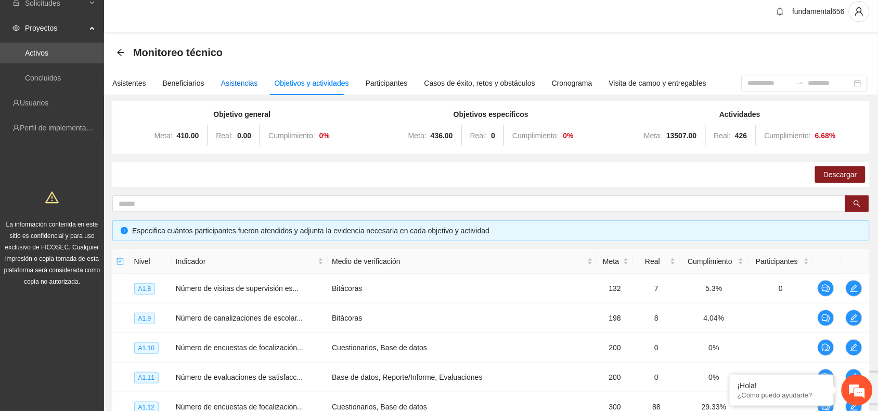
click at [239, 82] on div "Asistencias" at bounding box center [239, 83] width 37 height 11
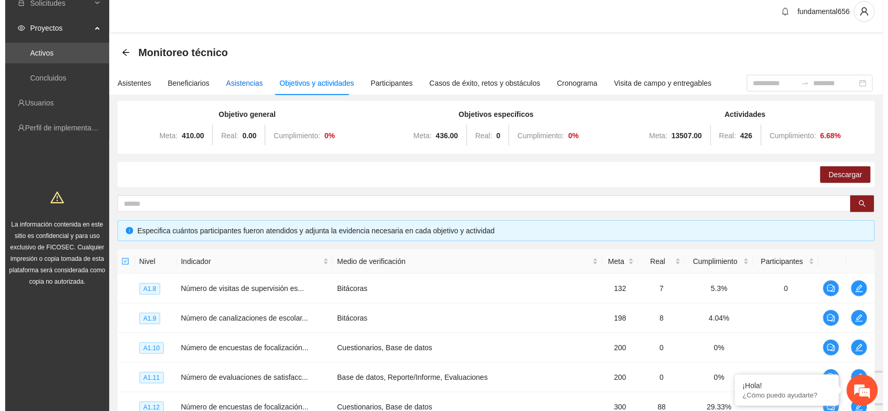
scroll to position [0, 0]
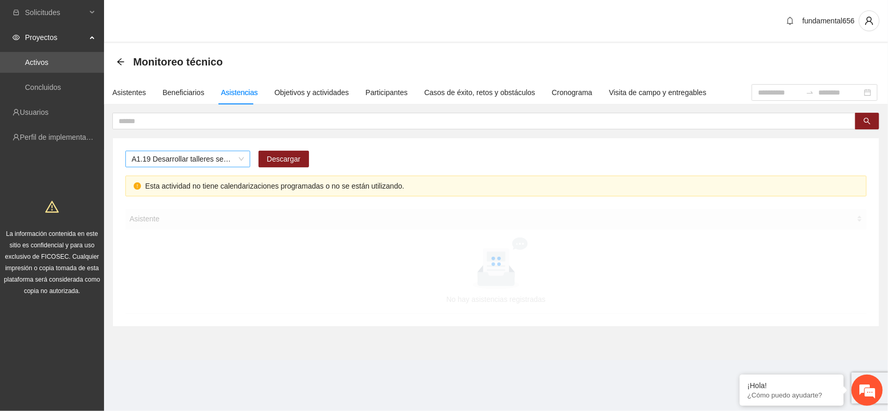
click at [157, 157] on span "A1.19 Desarrollar talleres semanales de habilidades para la vida, temática: Dep…" at bounding box center [188, 159] width 112 height 16
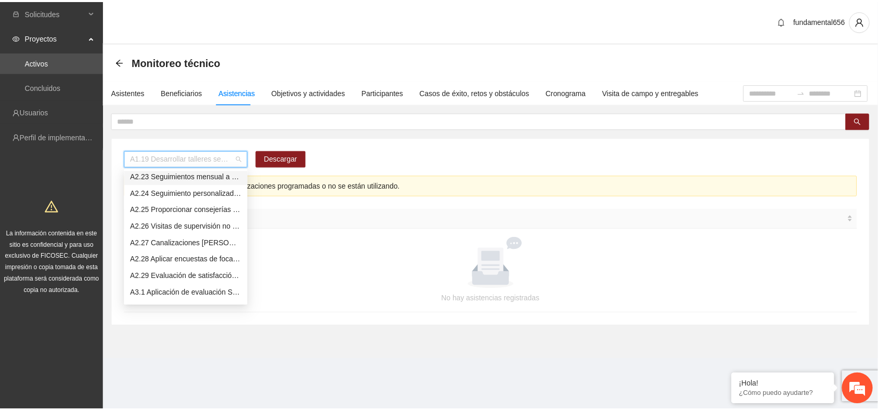
scroll to position [833, 0]
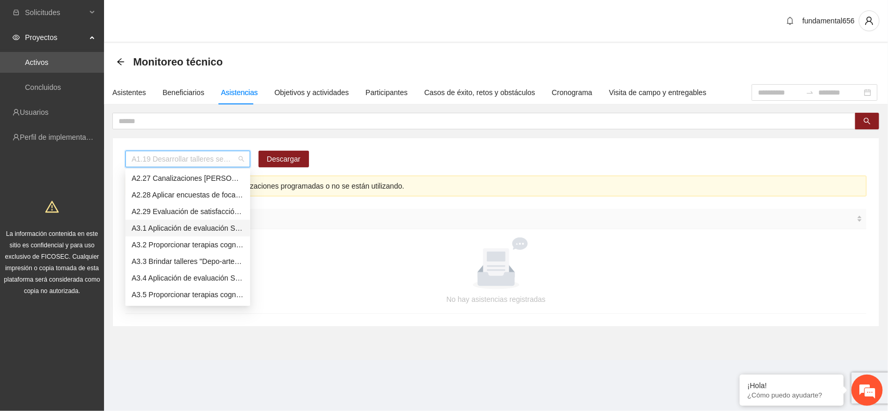
click at [176, 231] on div "A3.1 Aplicación de evaluación SENA a NNA de [PERSON_NAME]" at bounding box center [188, 228] width 112 height 11
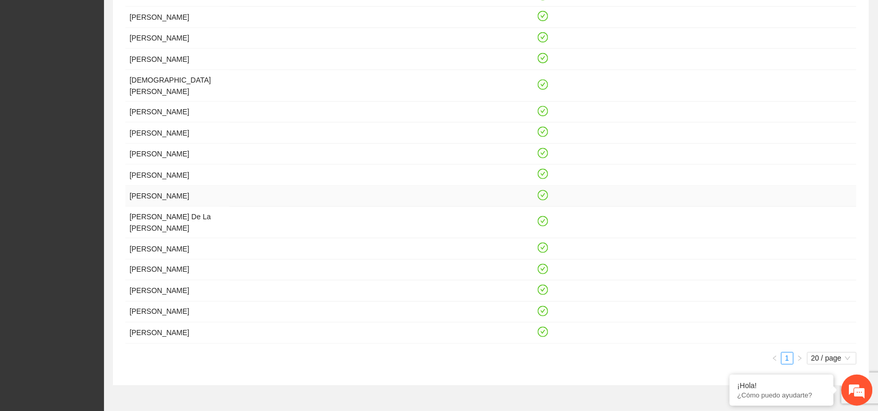
scroll to position [366, 0]
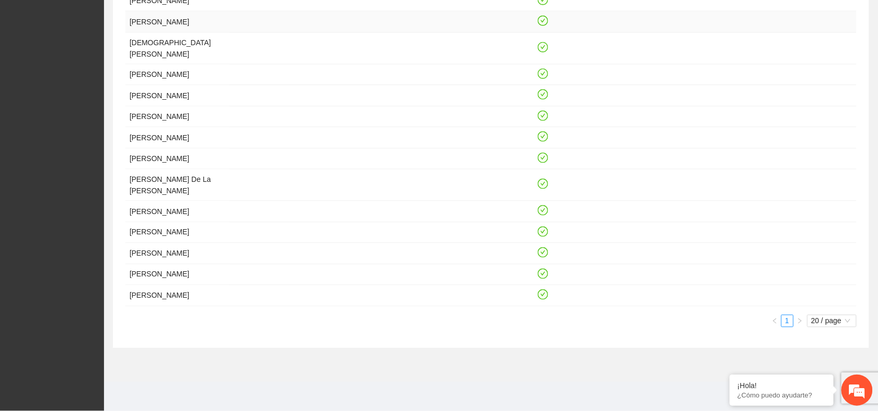
click at [147, 11] on td "[PERSON_NAME]" at bounding box center [177, 21] width 104 height 21
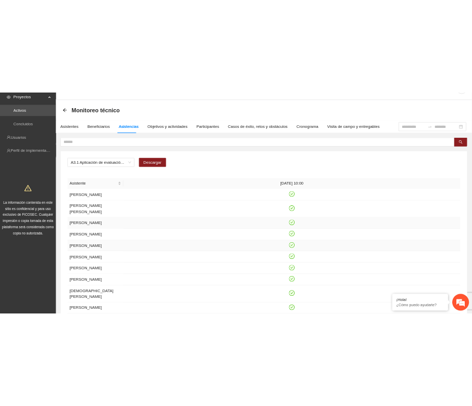
scroll to position [0, 0]
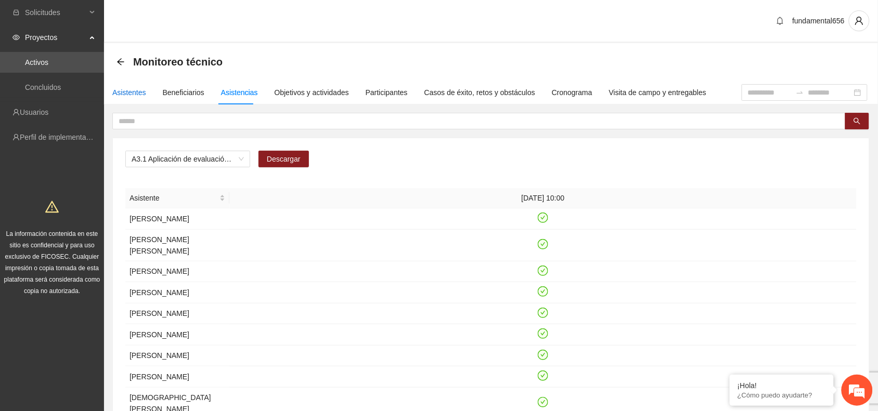
click at [128, 95] on div "Asistentes" at bounding box center [129, 92] width 34 height 11
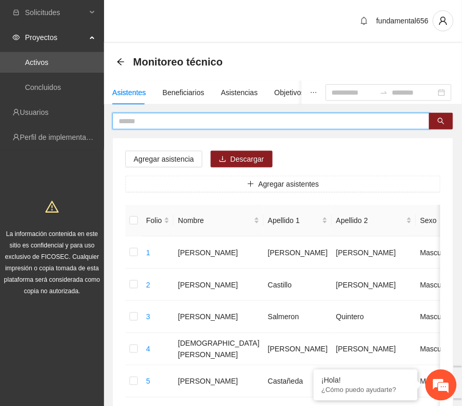
click at [129, 120] on input "text" at bounding box center [267, 120] width 297 height 11
click at [440, 121] on icon "search" at bounding box center [440, 121] width 7 height 7
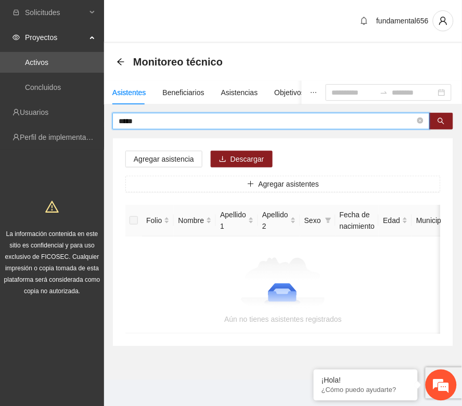
drag, startPoint x: 135, startPoint y: 117, endPoint x: 105, endPoint y: 121, distance: 30.9
click at [105, 120] on div "***** Agregar asistencia Descargar Agregar asistentes Folio Nombre Apellido 1 A…" at bounding box center [283, 230] width 358 height 234
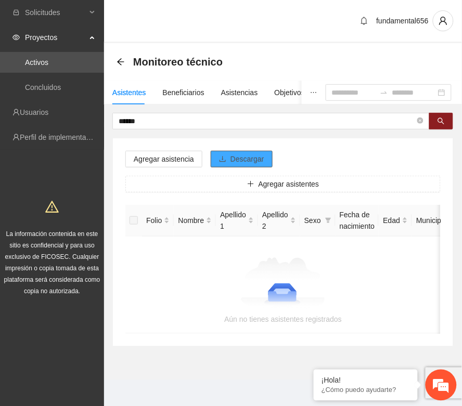
click at [235, 160] on span "Descargar" at bounding box center [247, 158] width 34 height 11
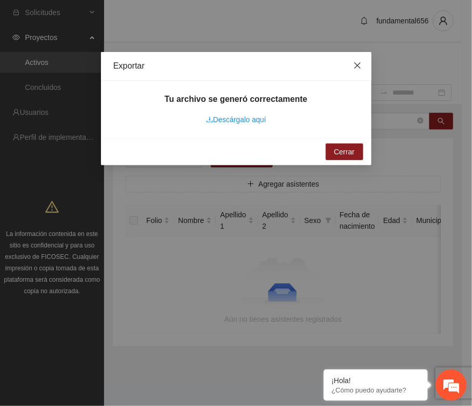
click at [366, 66] on span "Close" at bounding box center [357, 66] width 28 height 28
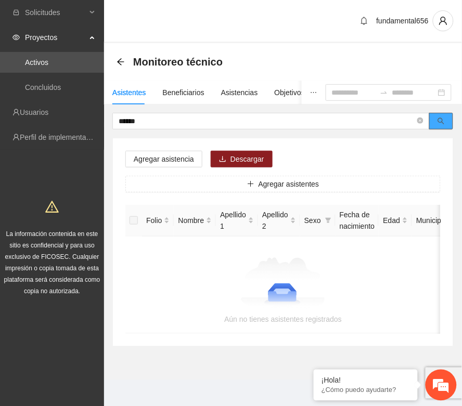
click at [443, 114] on button "button" at bounding box center [441, 121] width 24 height 17
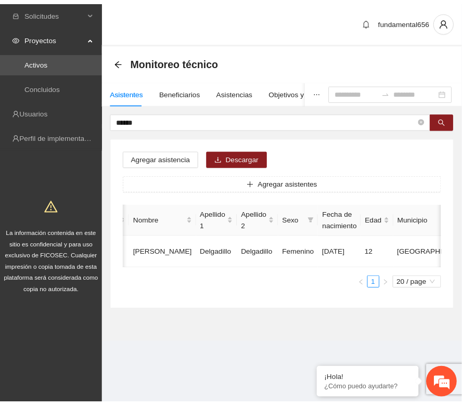
scroll to position [0, 21]
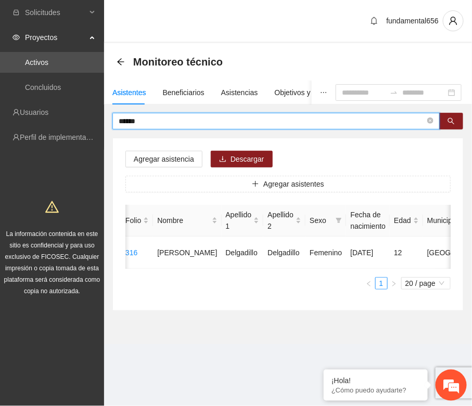
drag, startPoint x: 154, startPoint y: 120, endPoint x: 109, endPoint y: 123, distance: 44.8
click at [109, 123] on div "****** Agregar asistencia Descargar Agregar asistentes Folio Nombre Apellido 1 …" at bounding box center [288, 212] width 368 height 198
click at [458, 121] on button "button" at bounding box center [451, 121] width 24 height 17
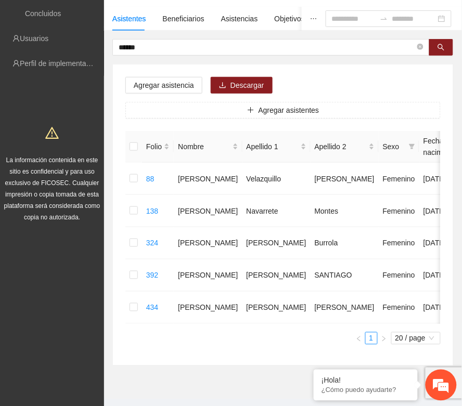
scroll to position [51, 0]
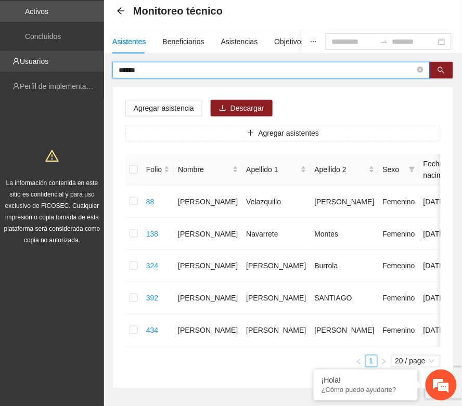
drag, startPoint x: 151, startPoint y: 74, endPoint x: 97, endPoint y: 68, distance: 55.0
click at [97, 69] on section "Solicitudes Proyectos Activos Concluidos Usuarios Perfil de implementadora La i…" at bounding box center [231, 200] width 462 height 502
click at [442, 65] on button "button" at bounding box center [441, 70] width 24 height 17
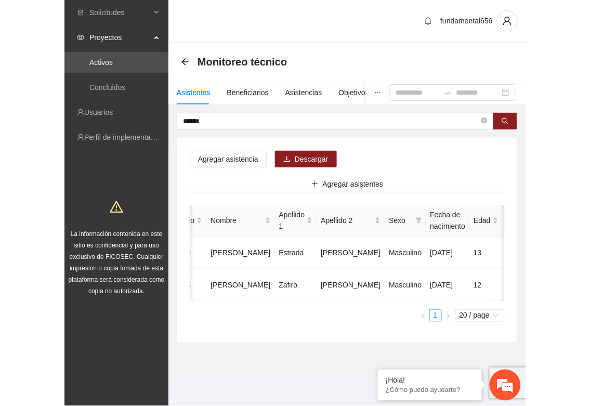
scroll to position [0, 30]
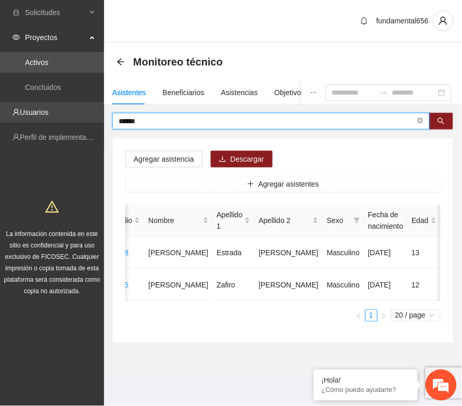
drag, startPoint x: 113, startPoint y: 109, endPoint x: 84, endPoint y: 109, distance: 29.1
click at [87, 112] on section "Solicitudes Proyectos Activos Concluidos Usuarios Perfil de implementadora La i…" at bounding box center [231, 203] width 462 height 406
click at [432, 115] on button "button" at bounding box center [441, 121] width 24 height 17
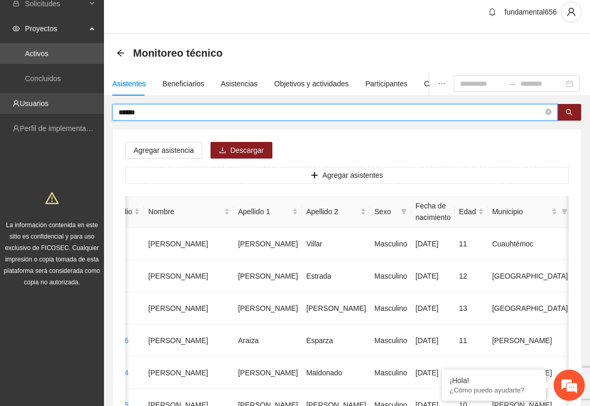
drag, startPoint x: 137, startPoint y: 110, endPoint x: 88, endPoint y: 100, distance: 49.3
click at [92, 104] on section "Solicitudes Proyectos Activos Concluidos Usuarios Perfil de implementadora La i…" at bounding box center [295, 339] width 590 height 696
click at [566, 109] on icon "search" at bounding box center [569, 112] width 7 height 7
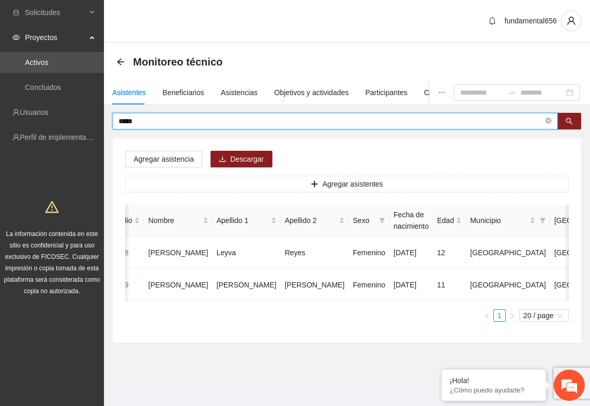
type input "*****"
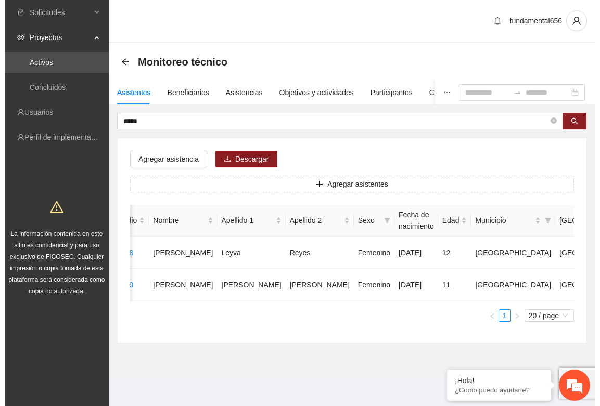
scroll to position [0, 87]
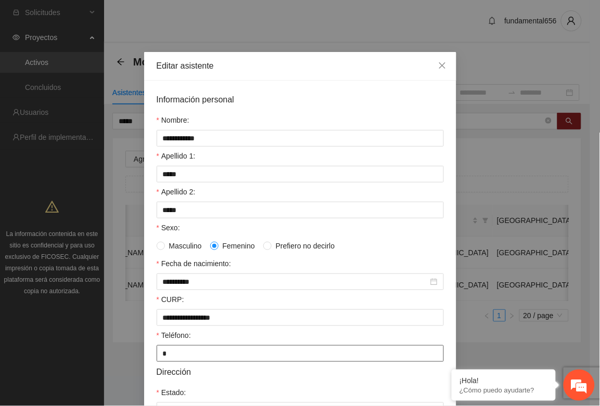
drag, startPoint x: 165, startPoint y: 359, endPoint x: 146, endPoint y: 350, distance: 21.9
click at [146, 352] on div "**********" at bounding box center [300, 323] width 312 height 484
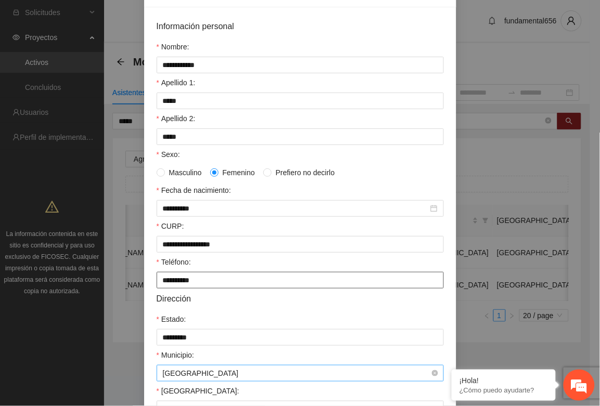
scroll to position [206, 0]
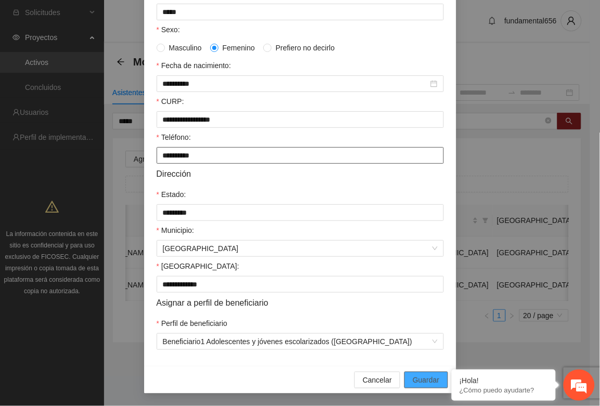
type input "**********"
click at [407, 381] on button "Guardar" at bounding box center [425, 380] width 43 height 17
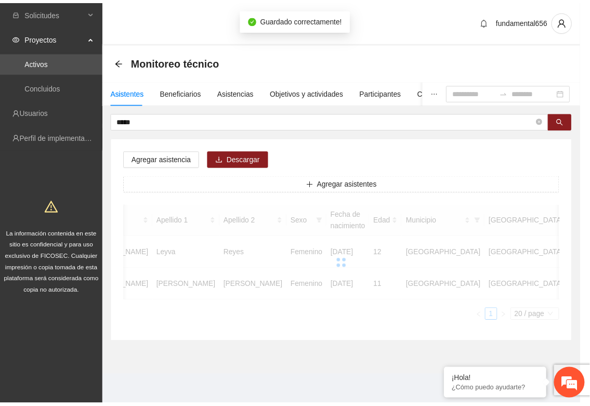
scroll to position [0, 78]
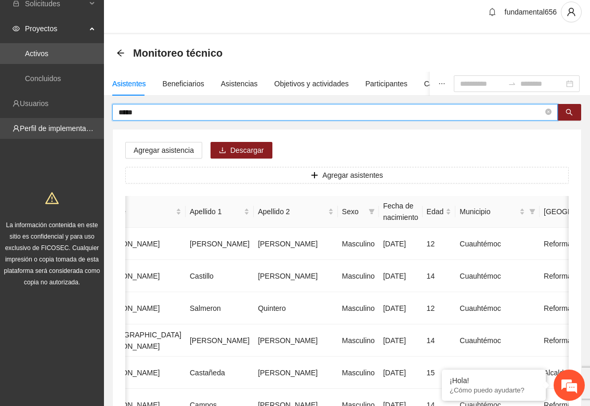
drag, startPoint x: 149, startPoint y: 114, endPoint x: 98, endPoint y: 120, distance: 51.8
click at [571, 112] on icon "search" at bounding box center [569, 112] width 7 height 7
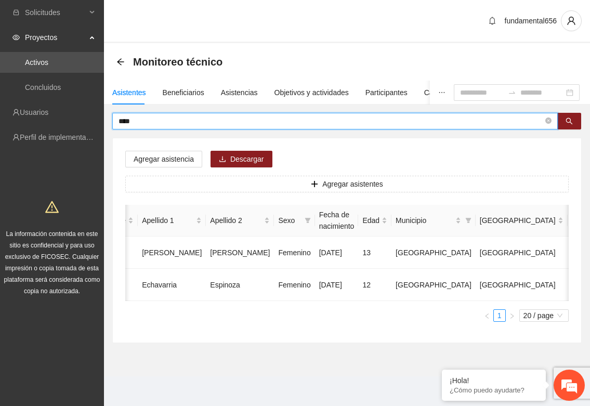
type input "****"
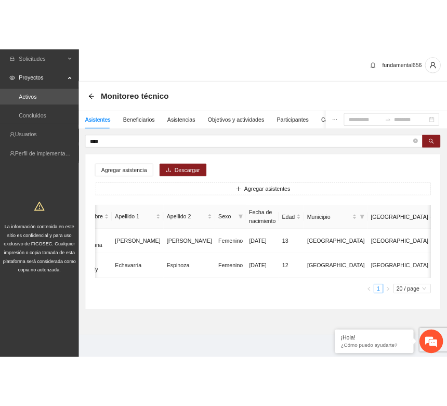
scroll to position [0, 87]
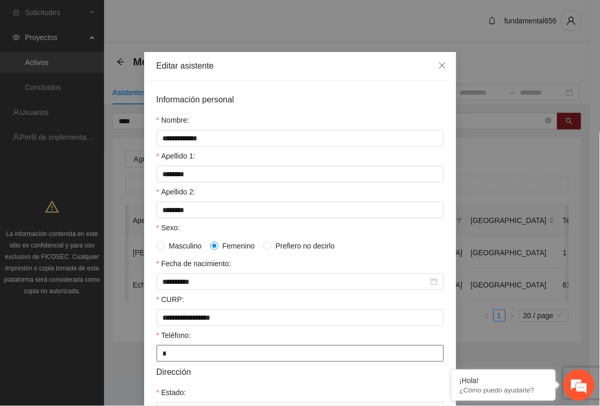
drag, startPoint x: 179, startPoint y: 356, endPoint x: 149, endPoint y: 339, distance: 35.2
click at [157, 344] on div "Teléfono: *" at bounding box center [300, 346] width 287 height 32
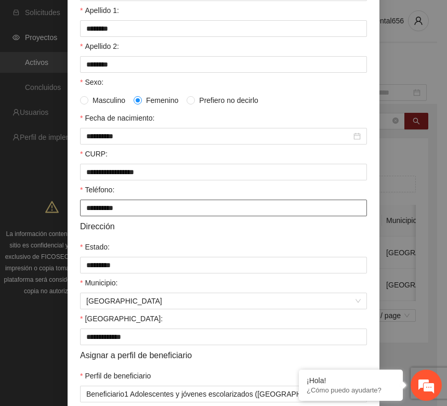
scroll to position [206, 0]
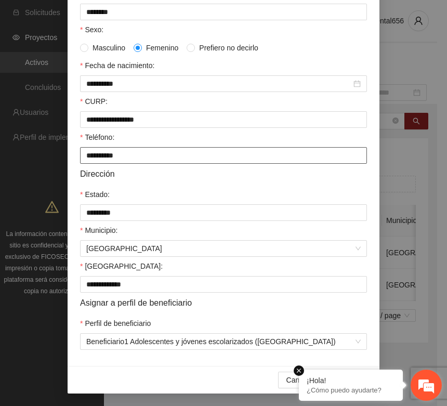
type input "**********"
click at [301, 371] on em at bounding box center [299, 371] width 10 height 10
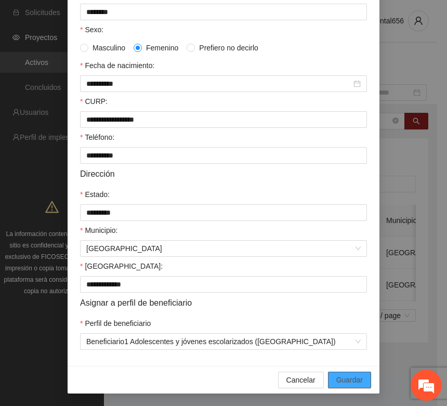
click at [343, 376] on span "Guardar" at bounding box center [350, 380] width 27 height 11
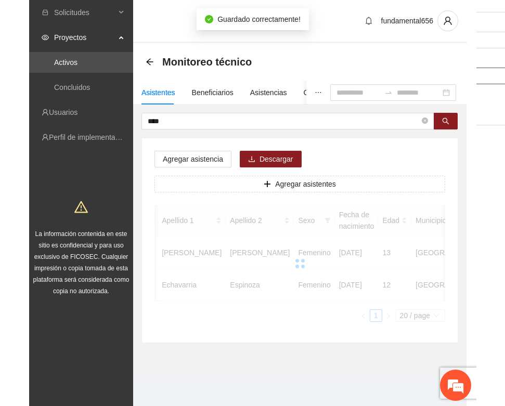
scroll to position [154, 0]
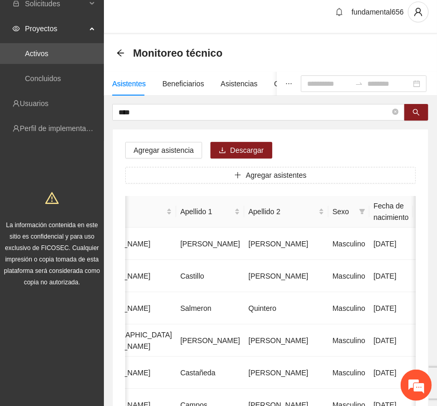
drag, startPoint x: 1, startPoint y: 188, endPoint x: 2, endPoint y: 183, distance: 5.3
click at [0, 176] on html "Solicitudes Proyectos Activos Concluidos Usuarios Perfil de implementadora La i…" at bounding box center [218, 194] width 437 height 406
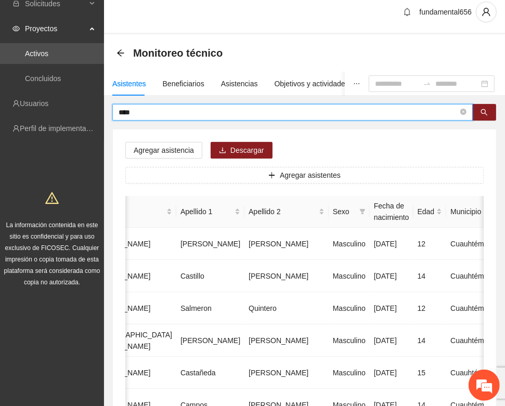
drag, startPoint x: 140, startPoint y: 112, endPoint x: 105, endPoint y: 107, distance: 35.7
click at [481, 118] on button "button" at bounding box center [484, 112] width 24 height 17
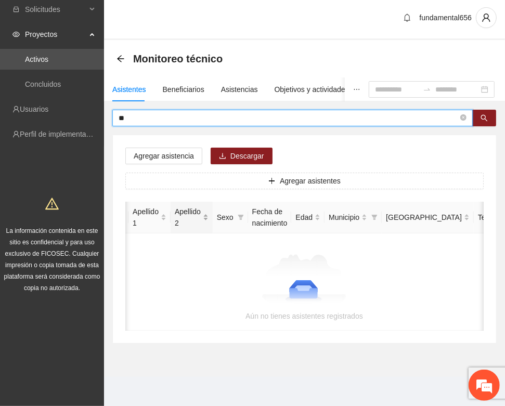
type input "*"
click at [479, 115] on button "button" at bounding box center [484, 118] width 24 height 17
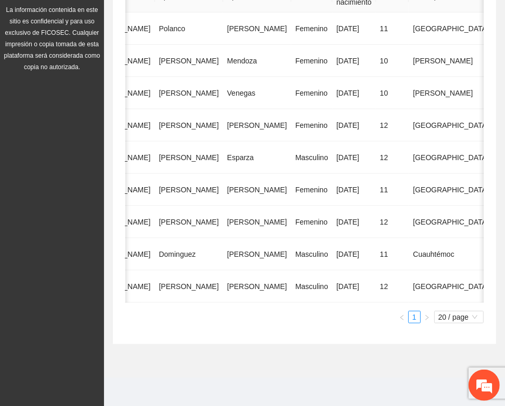
scroll to position [234, 0]
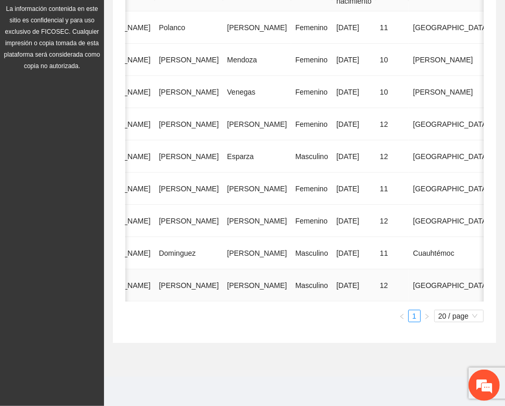
type input "*****"
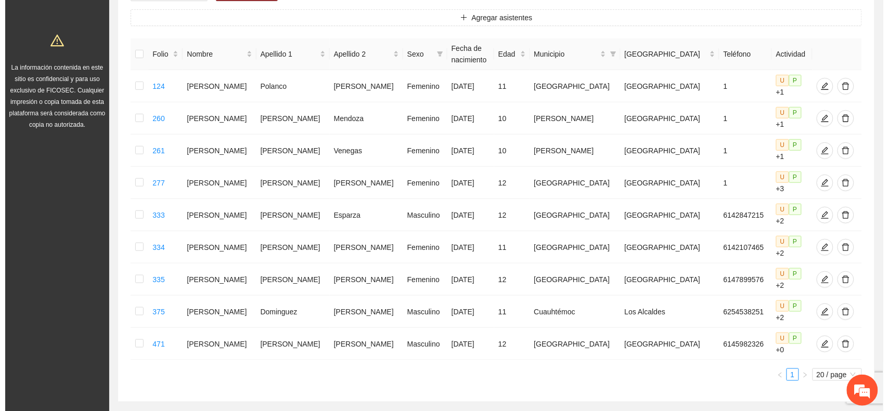
scroll to position [0, 0]
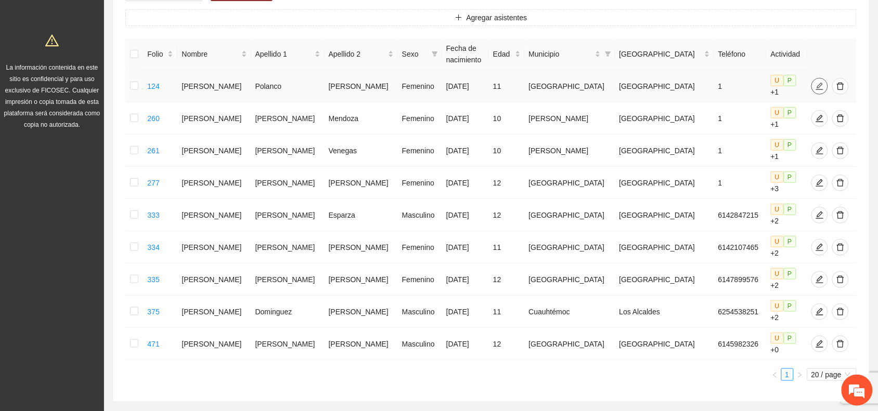
click at [816, 82] on icon "edit" at bounding box center [820, 86] width 8 height 8
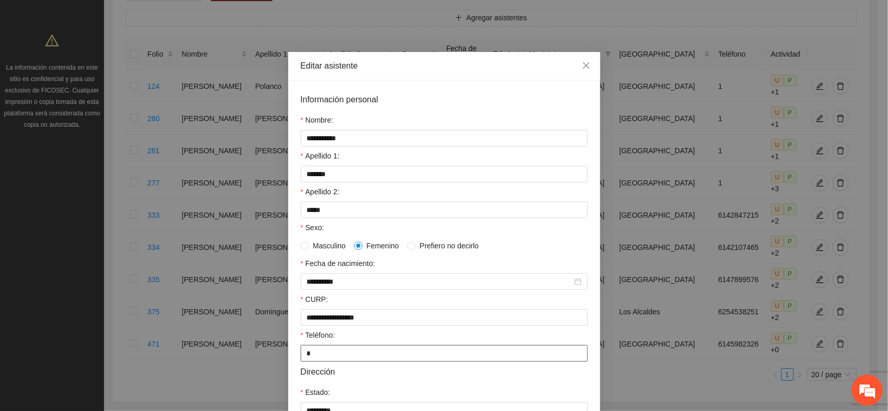
drag, startPoint x: 308, startPoint y: 359, endPoint x: 291, endPoint y: 358, distance: 17.2
click at [291, 358] on div "**********" at bounding box center [444, 323] width 312 height 484
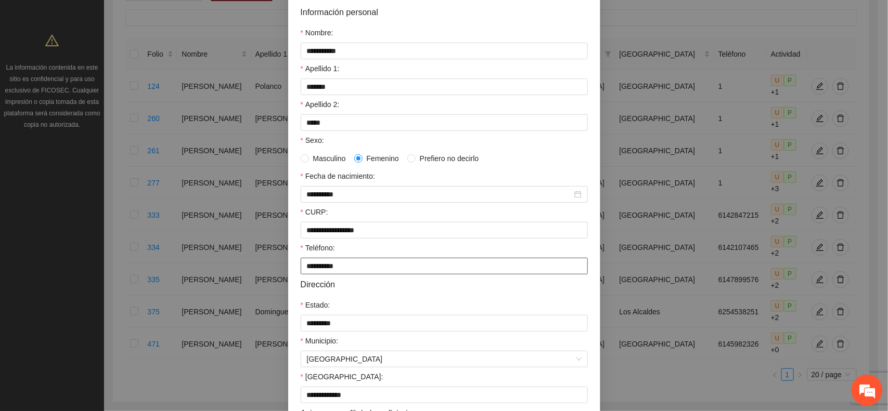
scroll to position [195, 0]
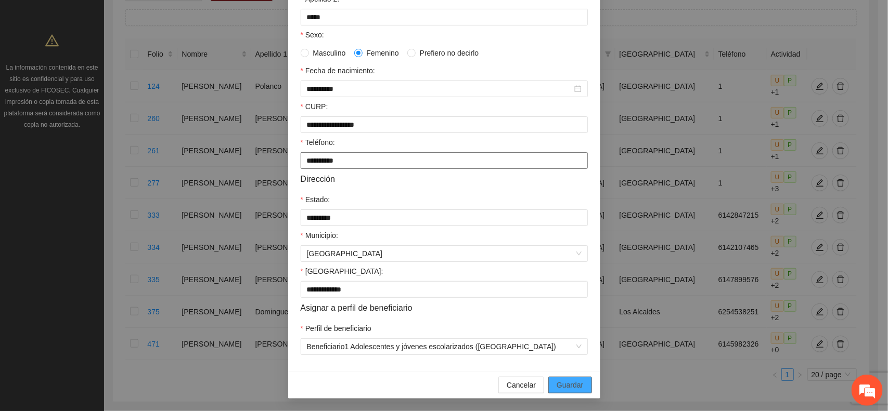
type input "**********"
click at [550, 389] on button "Guardar" at bounding box center [569, 385] width 43 height 17
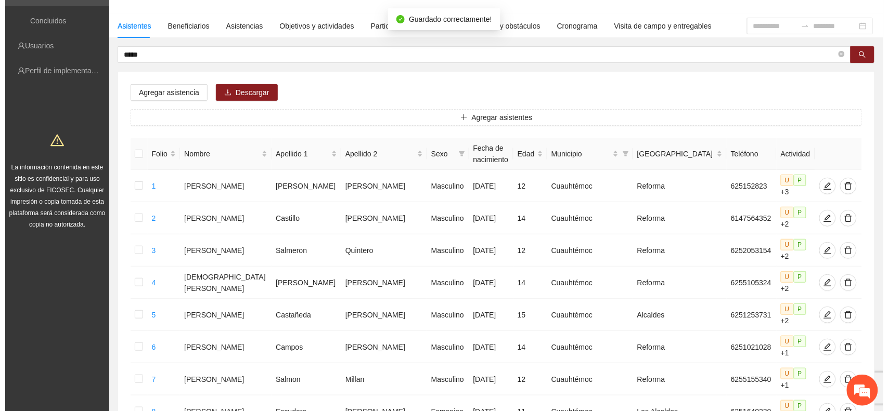
scroll to position [0, 0]
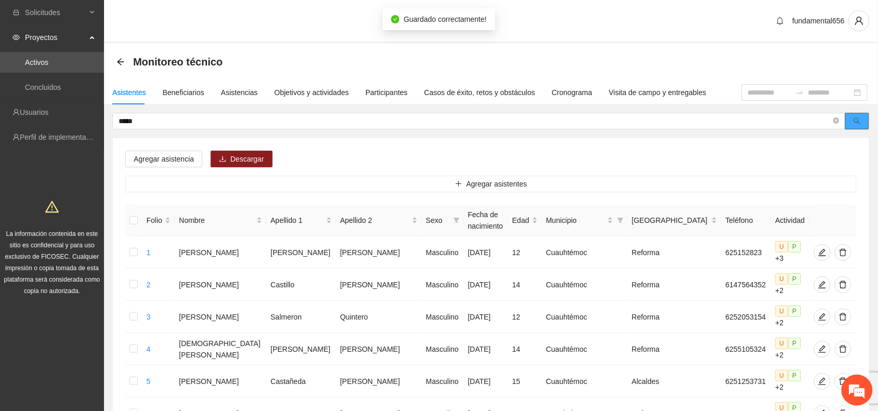
click at [859, 122] on icon "search" at bounding box center [857, 121] width 7 height 7
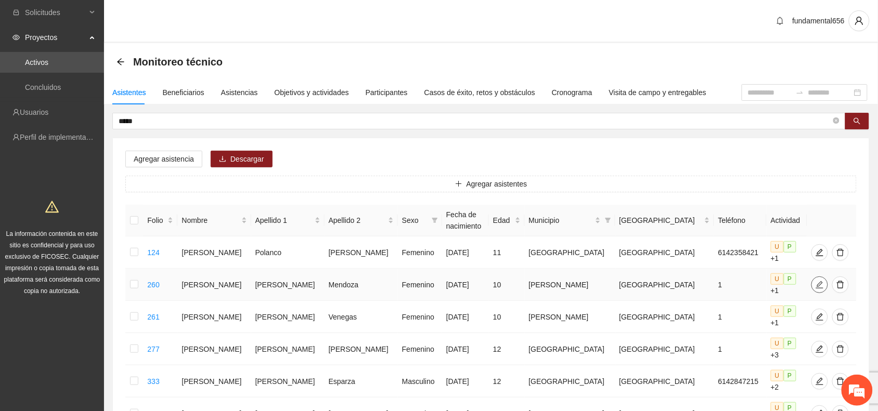
click at [816, 281] on icon "edit" at bounding box center [820, 285] width 8 height 8
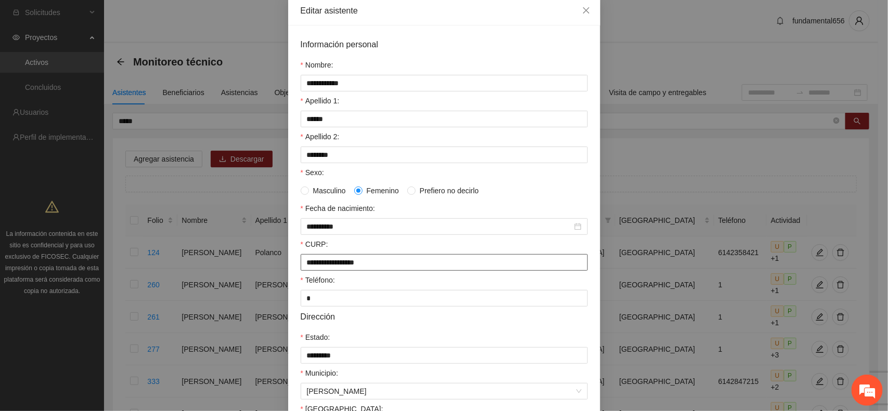
scroll to position [195, 0]
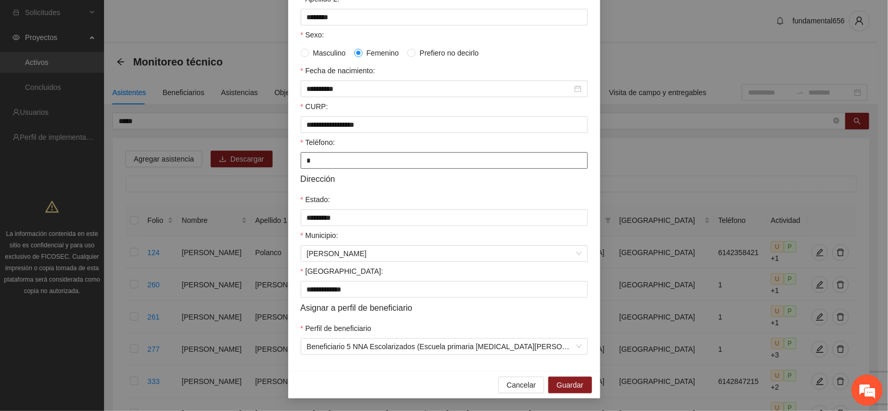
drag, startPoint x: 307, startPoint y: 165, endPoint x: 293, endPoint y: 162, distance: 14.9
click at [293, 162] on div "**********" at bounding box center [444, 130] width 312 height 484
type input "**********"
click at [560, 389] on span "Guardar" at bounding box center [570, 385] width 27 height 11
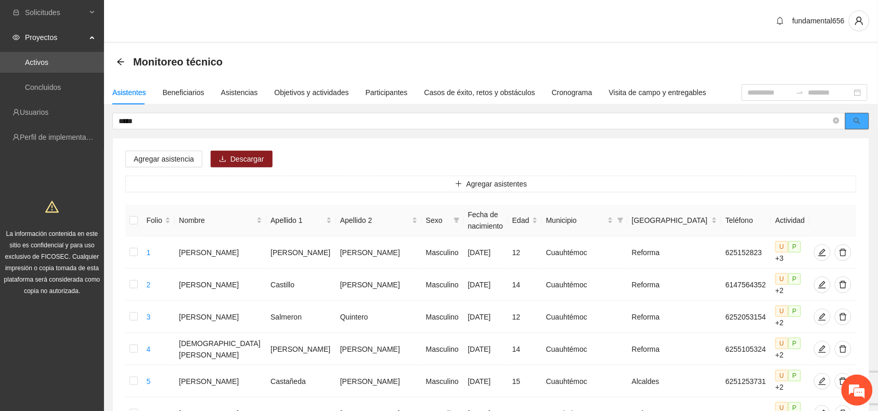
click at [863, 119] on button "button" at bounding box center [857, 121] width 24 height 17
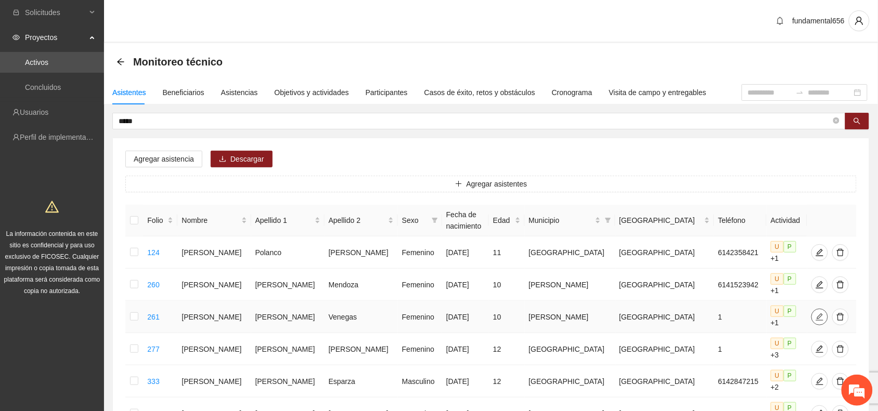
click at [816, 313] on icon "edit" at bounding box center [819, 316] width 7 height 7
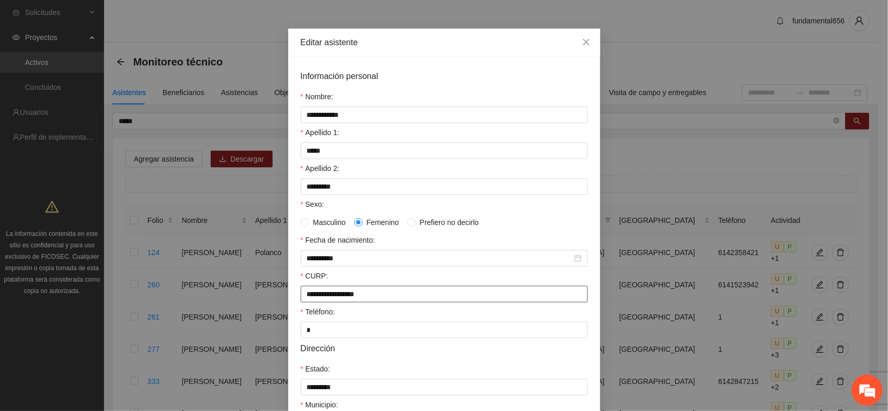
scroll to position [65, 0]
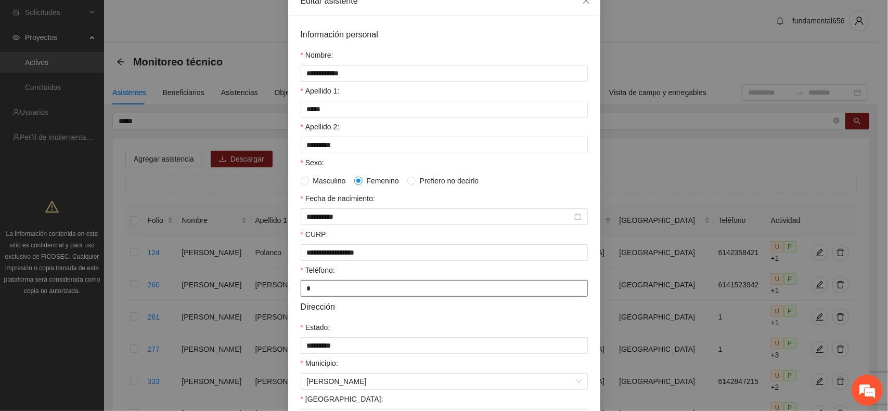
drag, startPoint x: 308, startPoint y: 294, endPoint x: 294, endPoint y: 290, distance: 14.5
click at [294, 290] on div "**********" at bounding box center [444, 258] width 312 height 484
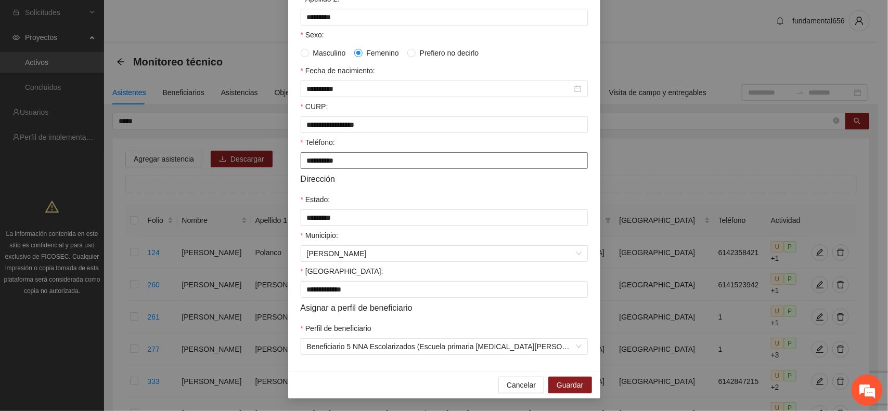
scroll to position [201, 0]
type input "**********"
click at [557, 386] on span "Guardar" at bounding box center [570, 385] width 27 height 11
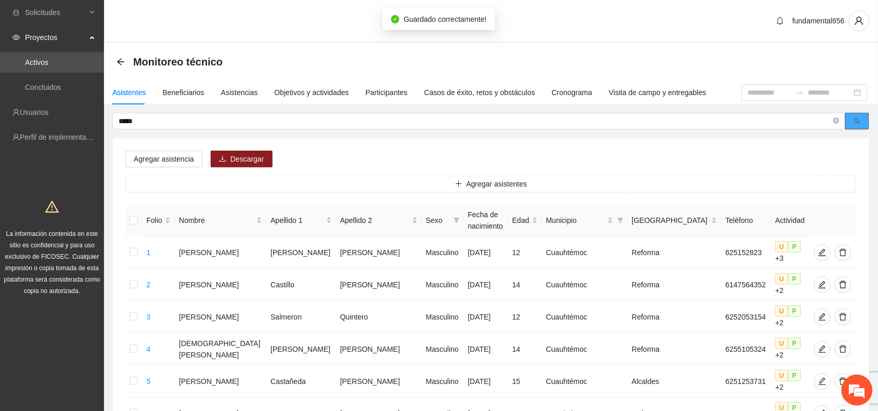
click at [865, 123] on button "button" at bounding box center [857, 121] width 24 height 17
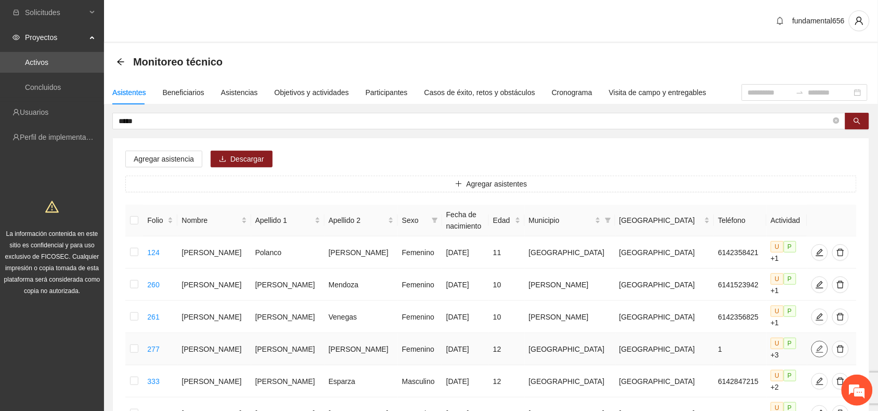
click at [816, 345] on icon "edit" at bounding box center [820, 349] width 8 height 8
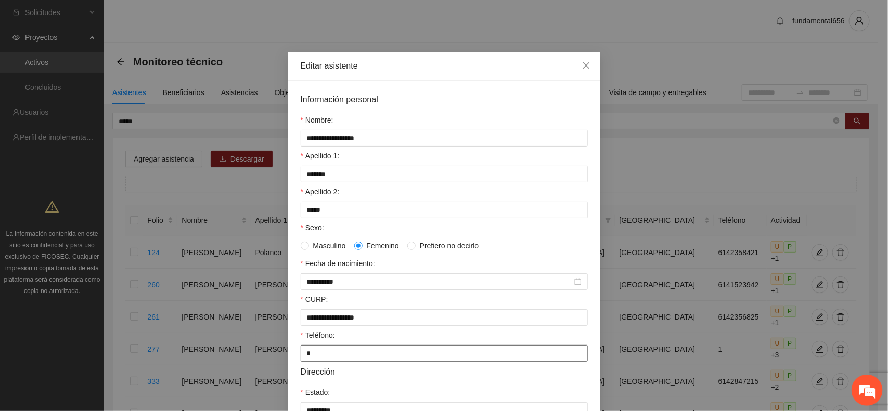
drag, startPoint x: 307, startPoint y: 355, endPoint x: 289, endPoint y: 352, distance: 19.1
click at [290, 355] on div "**********" at bounding box center [444, 323] width 312 height 484
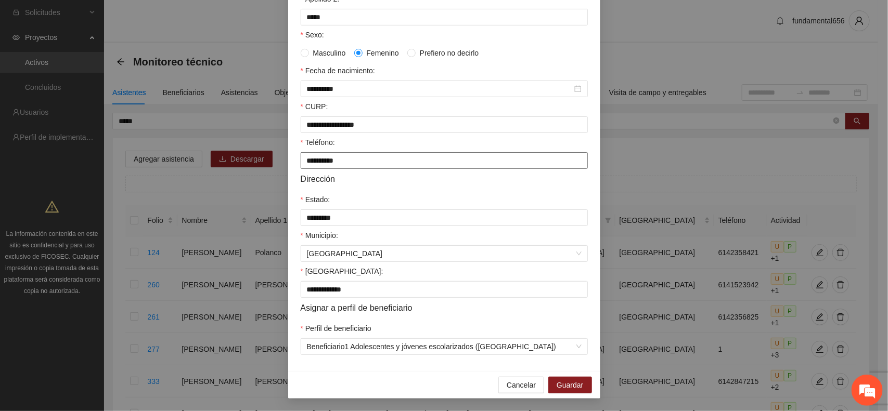
scroll to position [201, 0]
type input "**********"
click at [575, 385] on span "Guardar" at bounding box center [570, 385] width 27 height 11
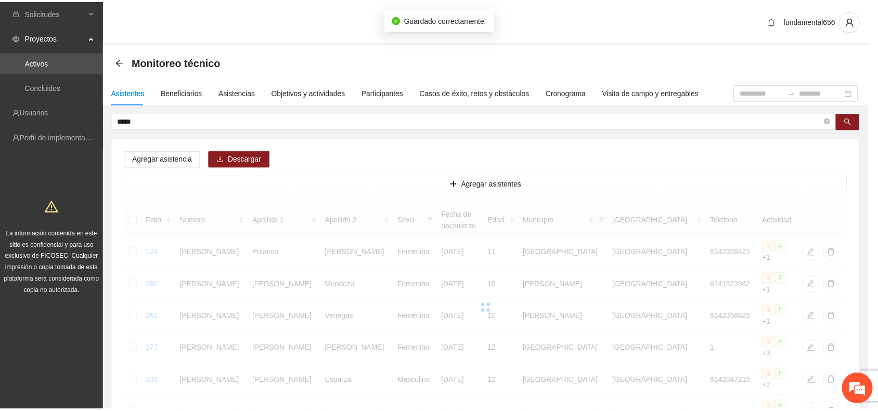
scroll to position [149, 0]
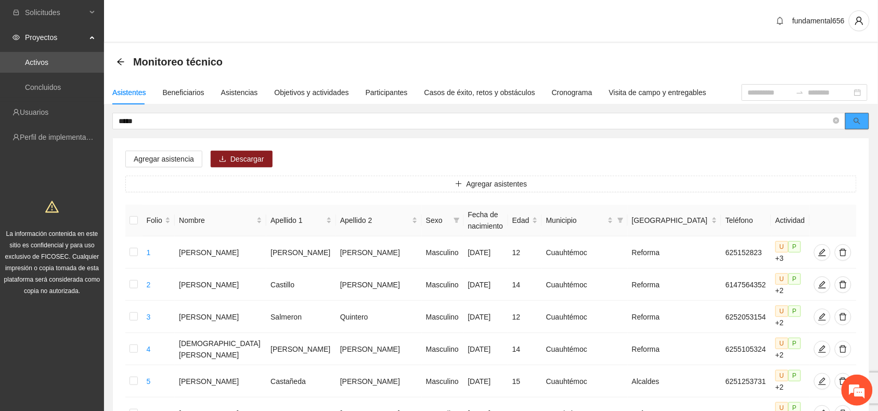
click at [858, 118] on icon "search" at bounding box center [857, 121] width 7 height 7
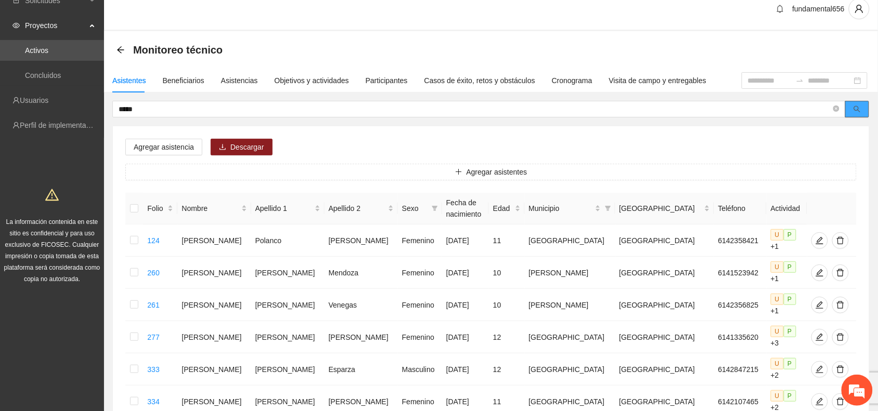
scroll to position [0, 0]
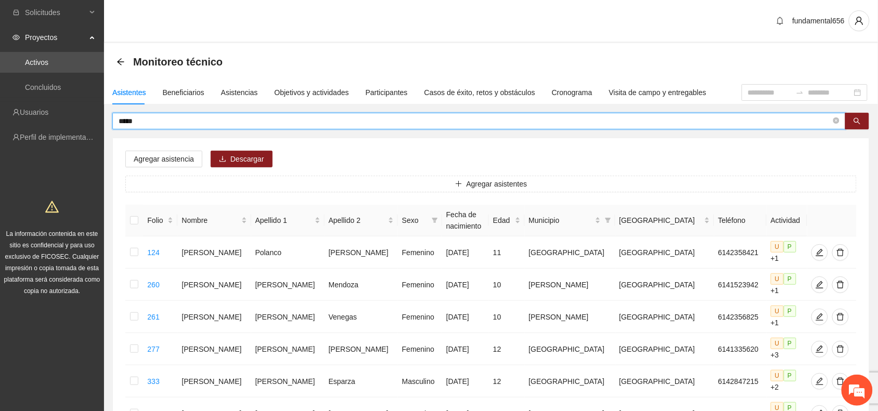
click at [165, 122] on input "*****" at bounding box center [475, 120] width 713 height 11
type input "*"
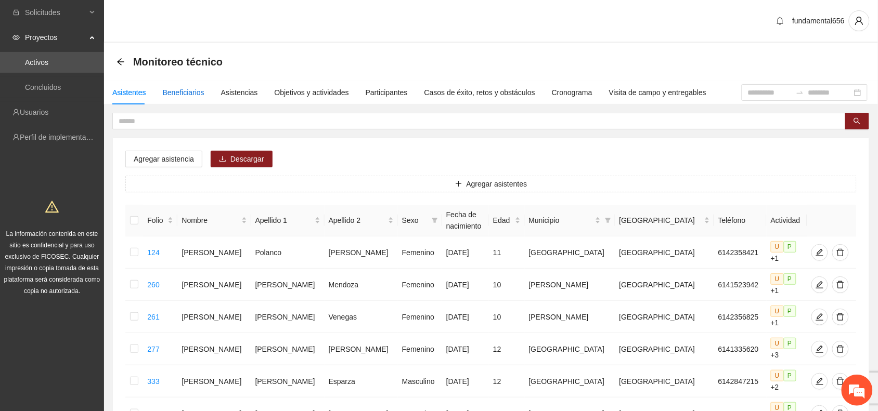
click at [163, 95] on div "Beneficiarios" at bounding box center [184, 92] width 42 height 11
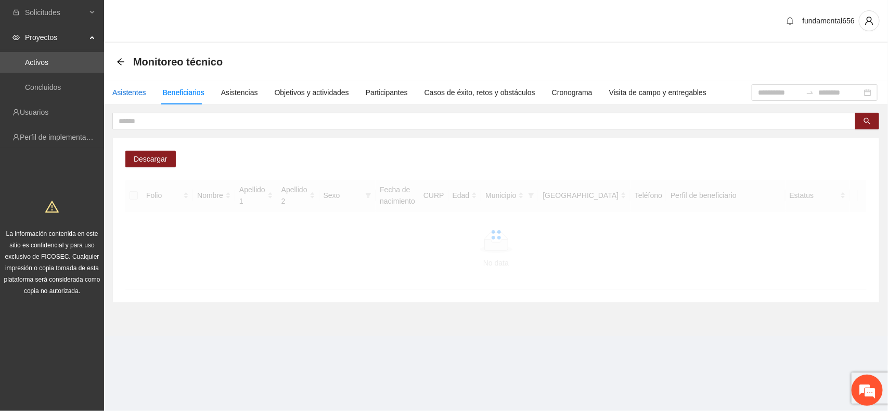
click at [125, 92] on div "Asistentes" at bounding box center [129, 92] width 34 height 11
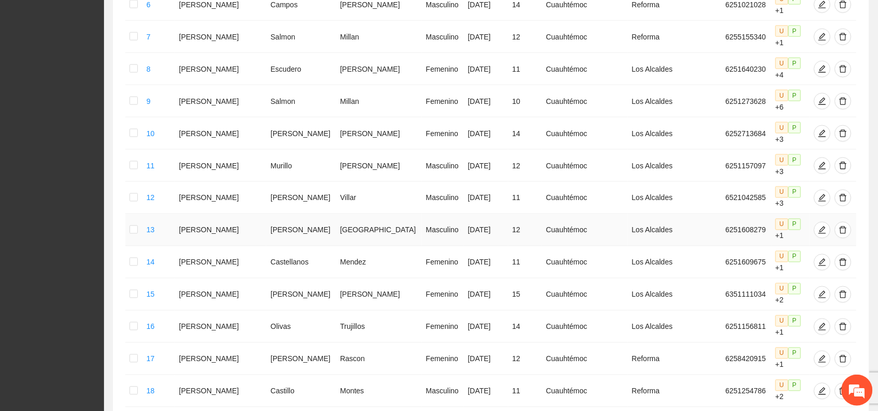
scroll to position [448, 0]
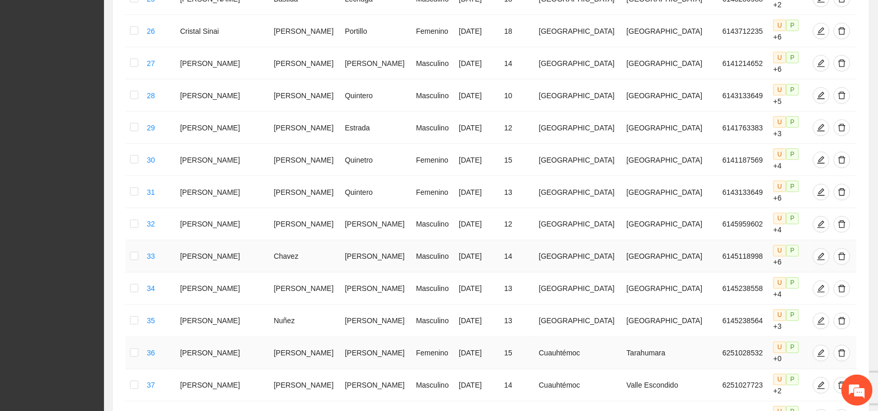
scroll to position [485, 0]
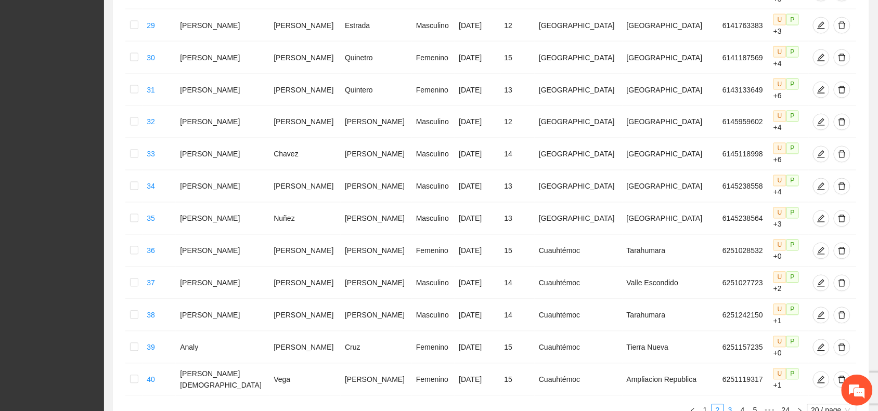
click at [731, 405] on link "3" at bounding box center [730, 410] width 11 height 11
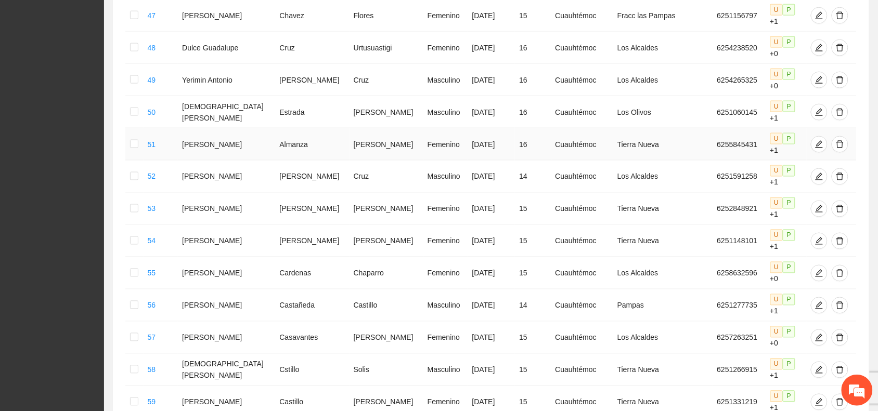
scroll to position [479, 0]
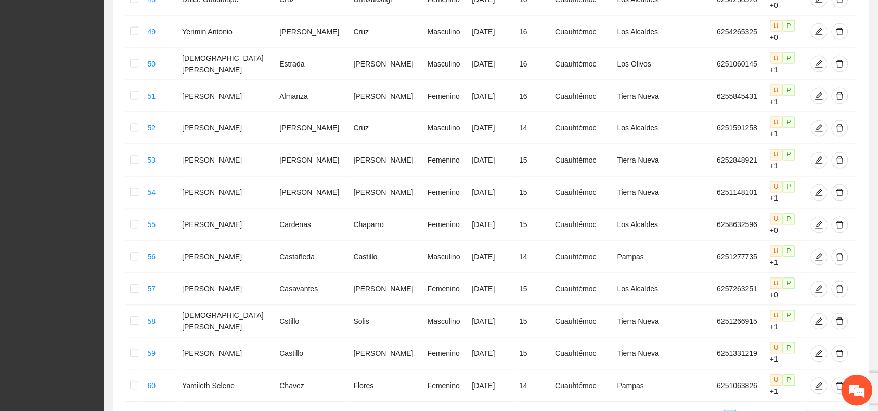
click at [743, 411] on link "4" at bounding box center [742, 416] width 11 height 11
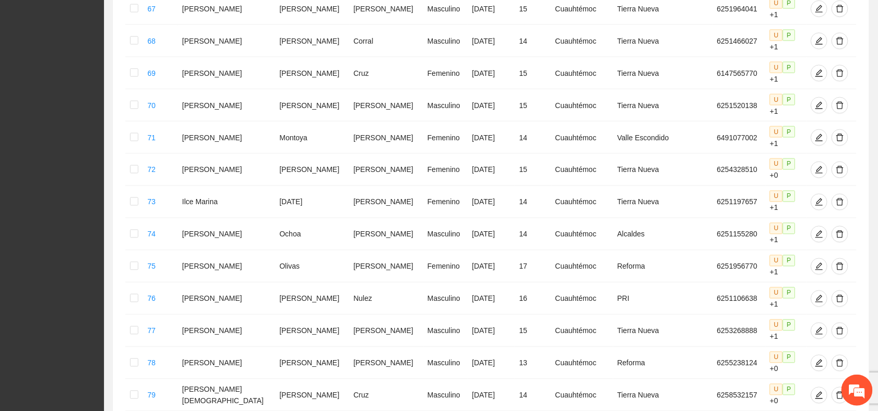
scroll to position [460, 0]
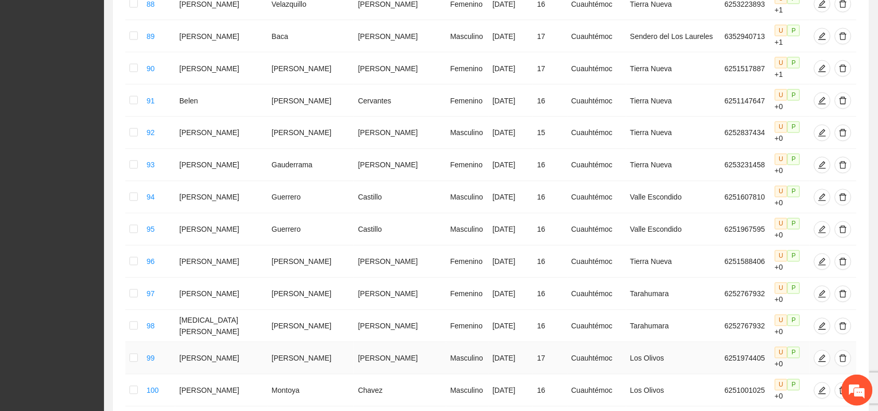
scroll to position [479, 0]
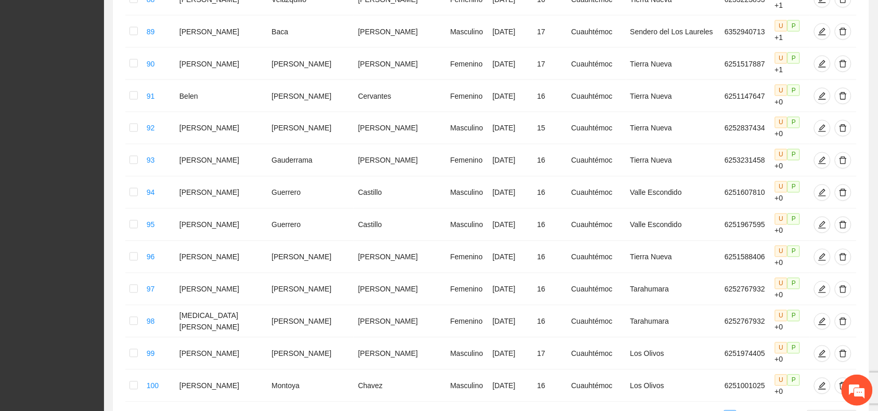
click at [740, 411] on link "6" at bounding box center [742, 416] width 11 height 11
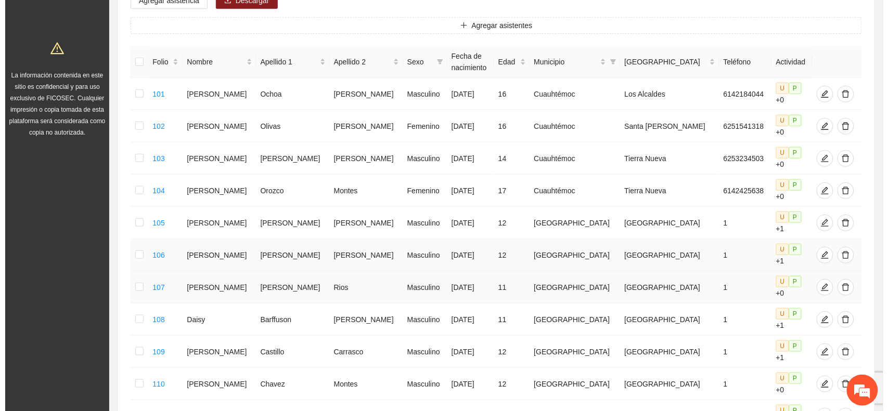
scroll to position [182, 0]
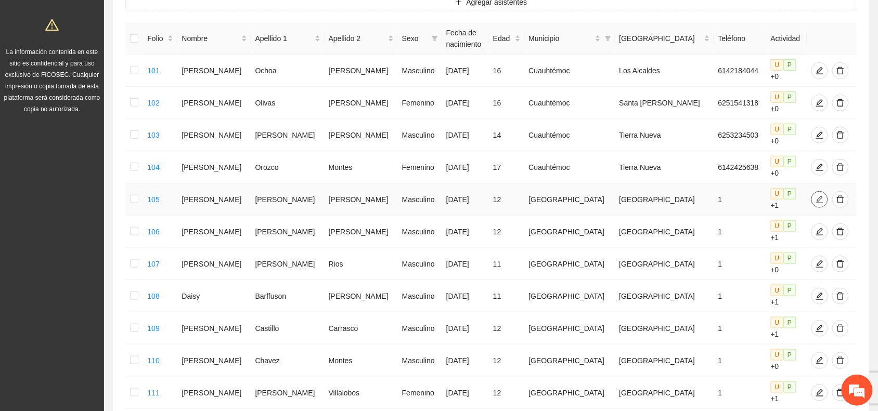
click at [816, 196] on icon "edit" at bounding box center [820, 200] width 8 height 8
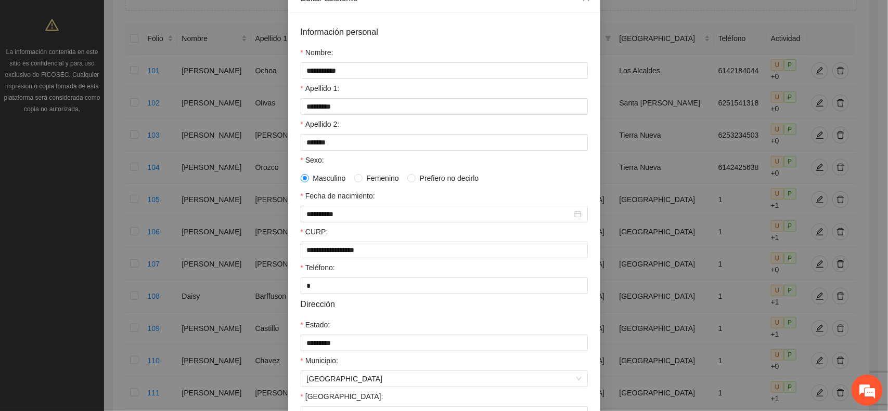
scroll to position [130, 0]
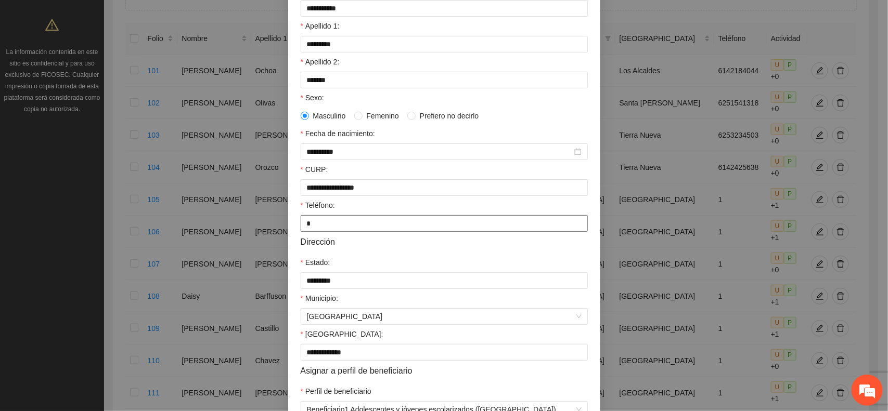
drag, startPoint x: 316, startPoint y: 223, endPoint x: 278, endPoint y: 229, distance: 38.0
click at [278, 229] on div "**********" at bounding box center [444, 205] width 888 height 411
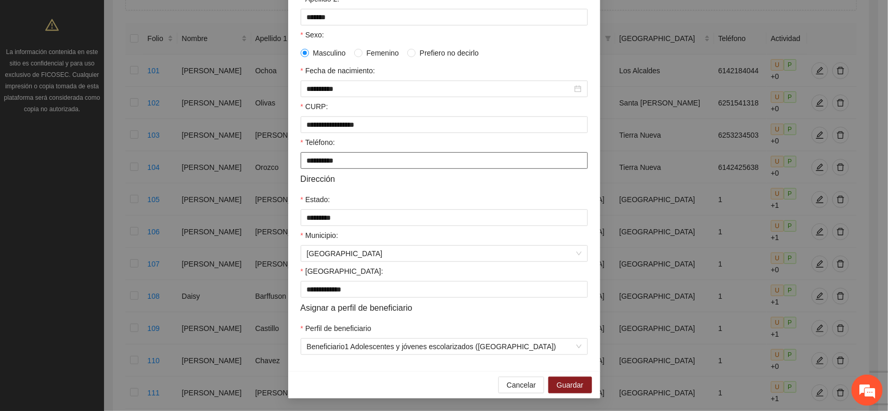
scroll to position [201, 0]
type input "**********"
click at [561, 389] on span "Guardar" at bounding box center [570, 385] width 27 height 11
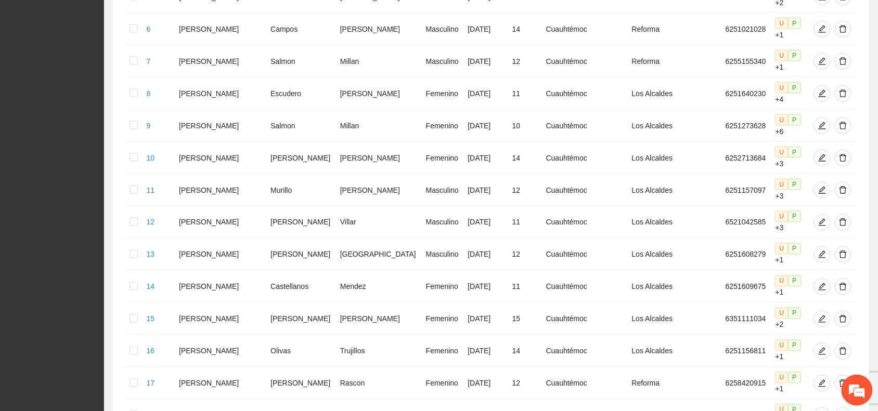
scroll to position [448, 0]
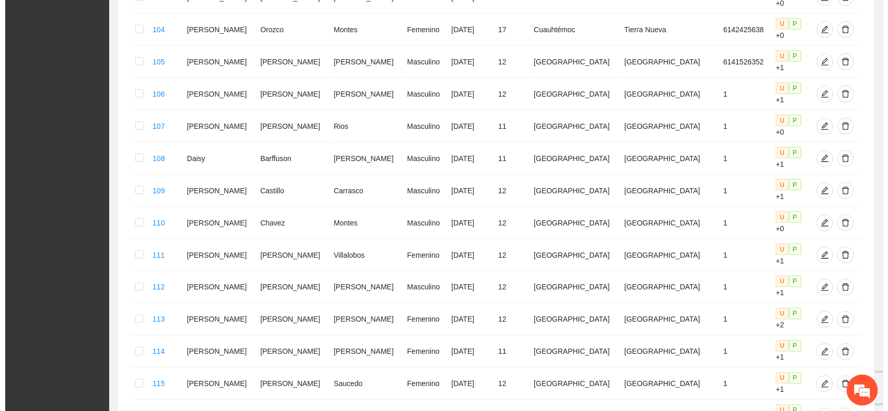
scroll to position [312, 0]
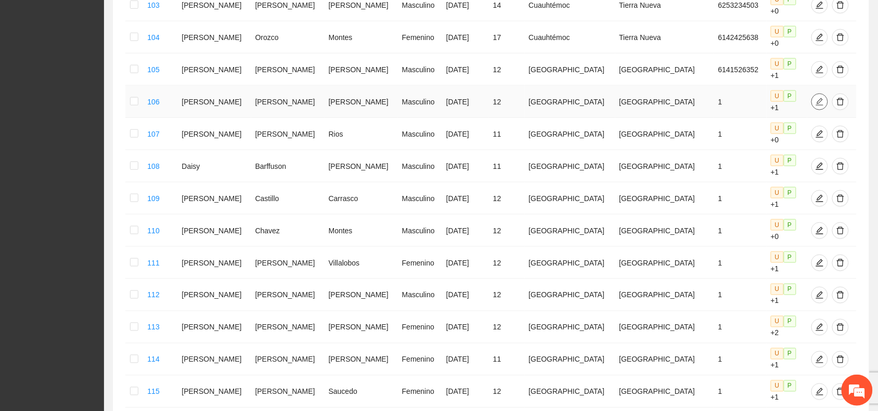
click at [816, 98] on icon "edit" at bounding box center [820, 102] width 8 height 8
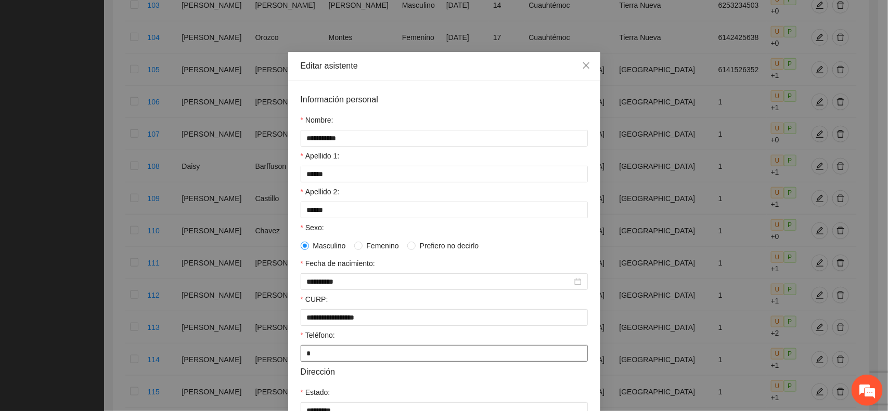
drag, startPoint x: 308, startPoint y: 357, endPoint x: 293, endPoint y: 346, distance: 19.4
click at [293, 346] on div "**********" at bounding box center [444, 323] width 312 height 484
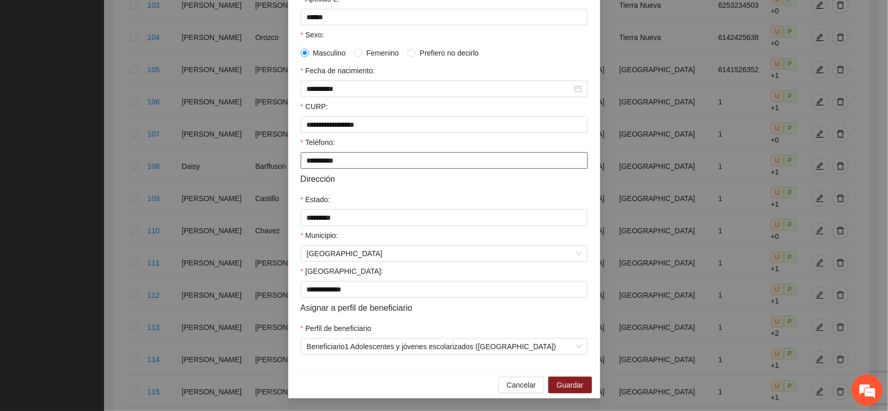
scroll to position [201, 0]
type input "**********"
click at [557, 388] on span "Guardar" at bounding box center [570, 385] width 27 height 11
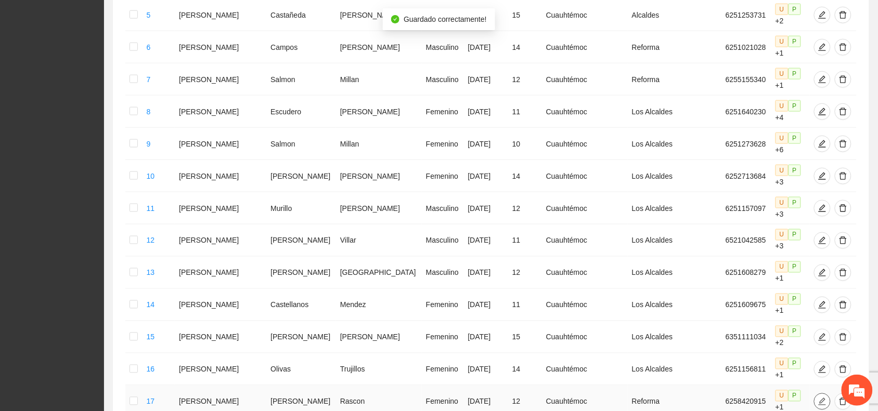
scroll to position [448, 0]
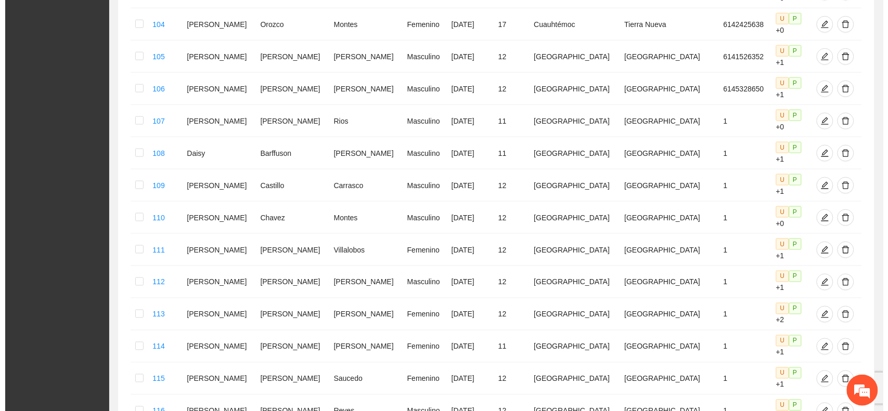
scroll to position [312, 0]
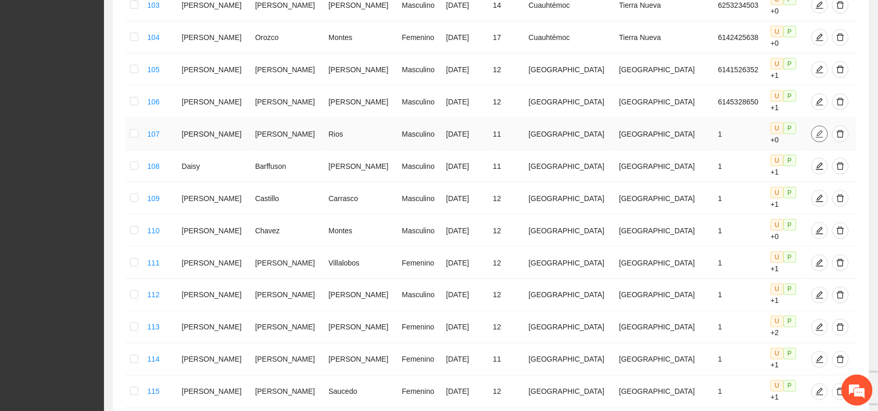
click at [816, 130] on icon "edit" at bounding box center [819, 133] width 7 height 7
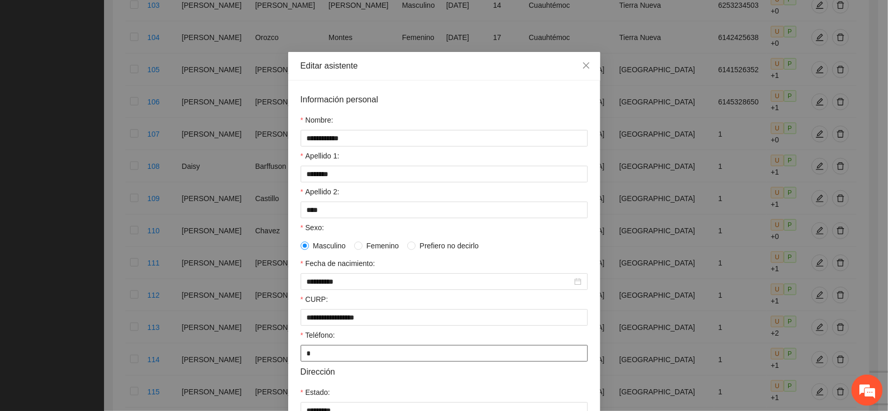
click at [301, 354] on input "*" at bounding box center [444, 353] width 287 height 17
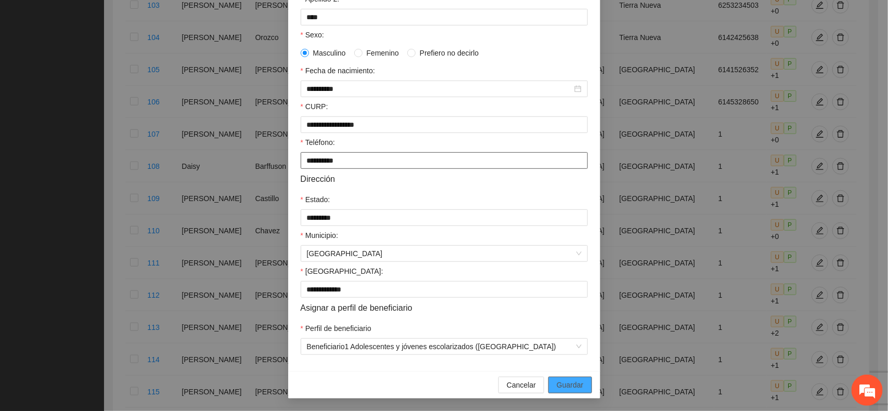
type input "**********"
click at [562, 386] on span "Guardar" at bounding box center [570, 385] width 27 height 11
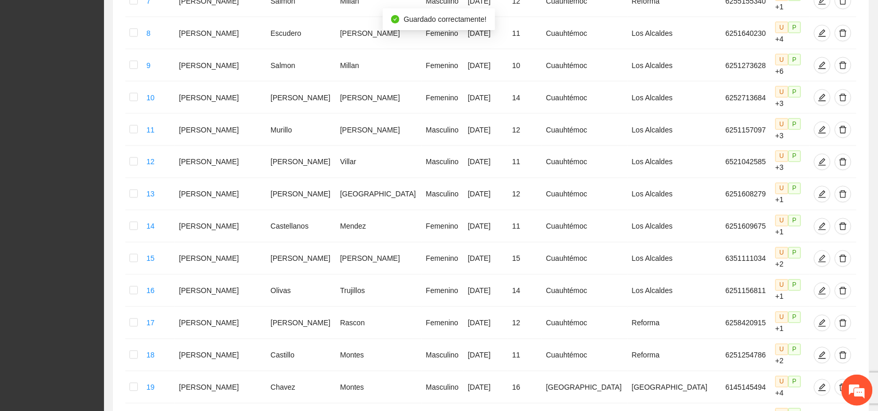
scroll to position [448, 0]
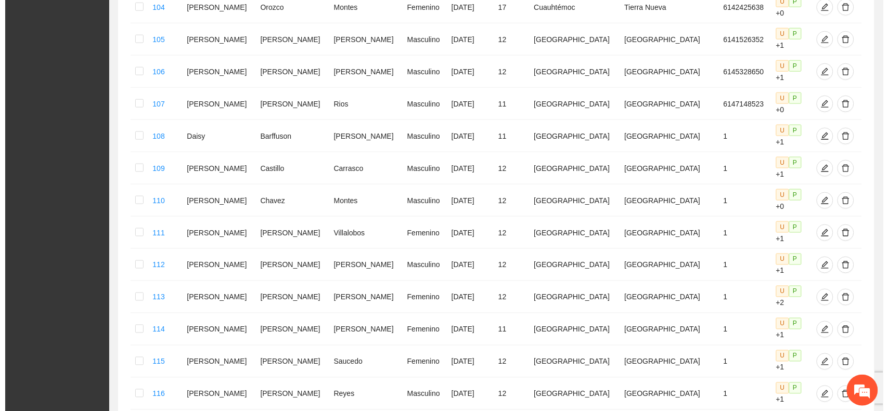
scroll to position [312, 0]
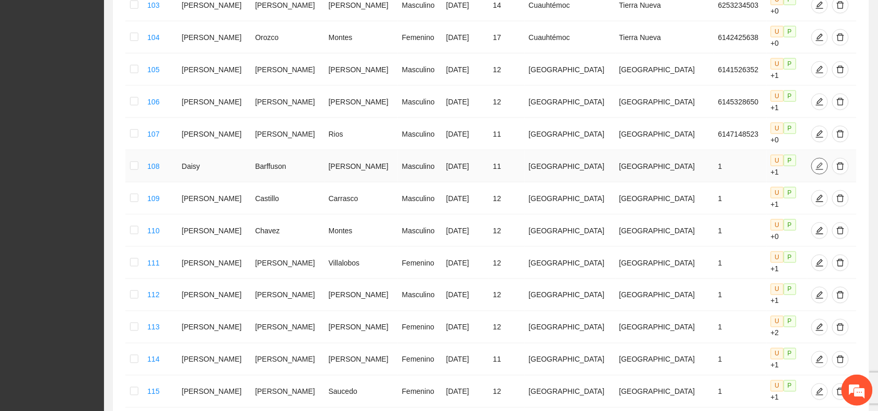
click at [816, 162] on icon "edit" at bounding box center [820, 166] width 8 height 8
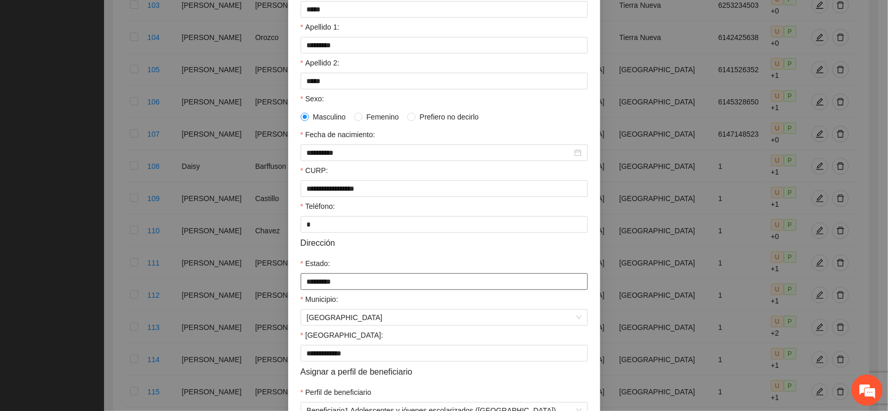
scroll to position [130, 0]
drag, startPoint x: 306, startPoint y: 236, endPoint x: 294, endPoint y: 233, distance: 11.9
click at [294, 233] on div "**********" at bounding box center [444, 193] width 312 height 484
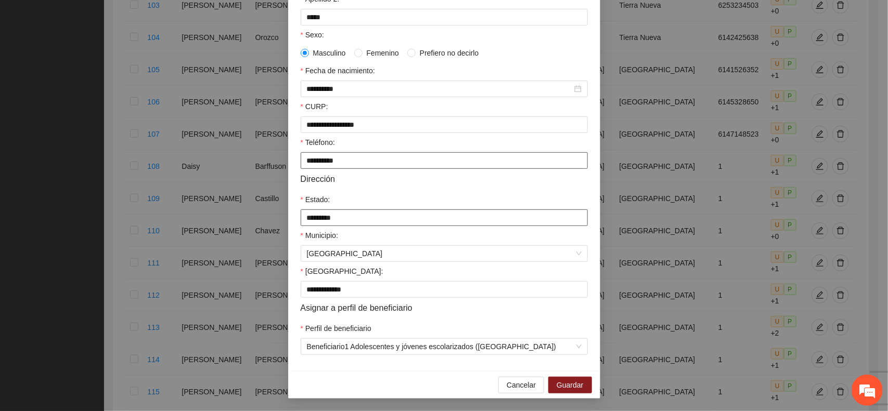
scroll to position [201, 0]
type input "**********"
click at [573, 386] on span "Guardar" at bounding box center [570, 385] width 27 height 11
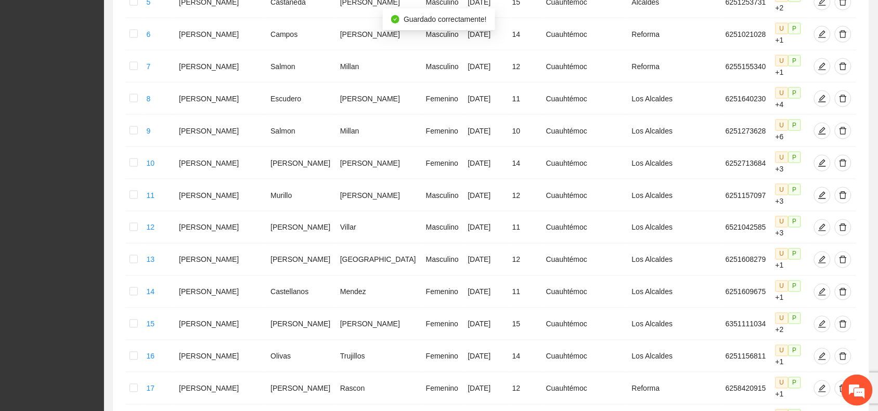
scroll to position [448, 0]
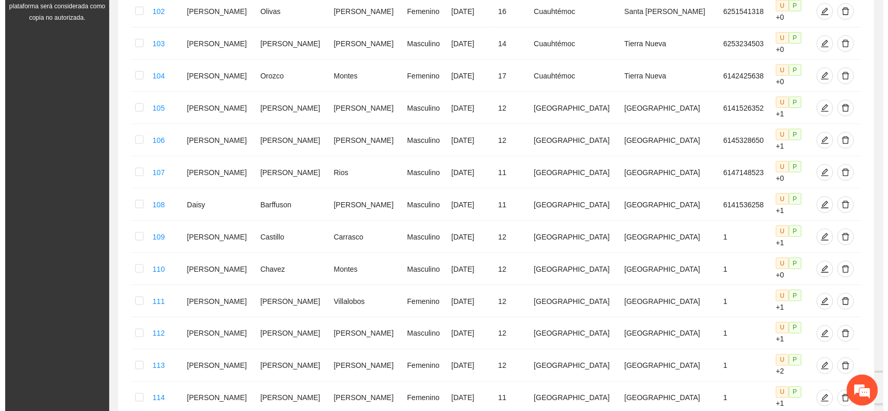
scroll to position [247, 0]
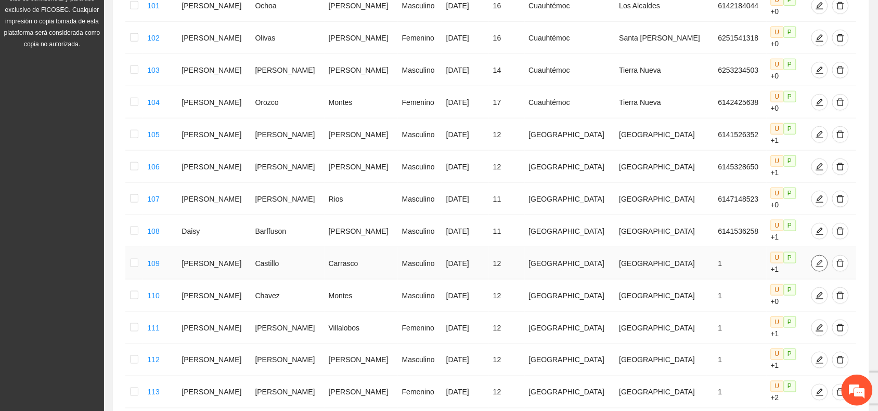
click at [816, 260] on icon "edit" at bounding box center [819, 263] width 7 height 7
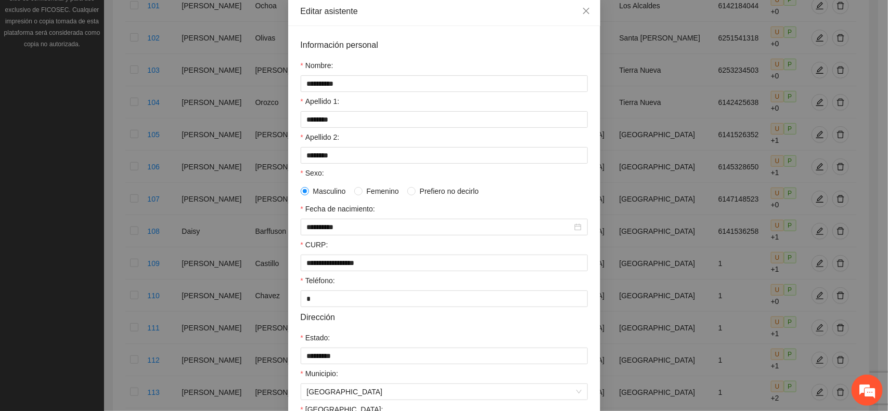
scroll to position [130, 0]
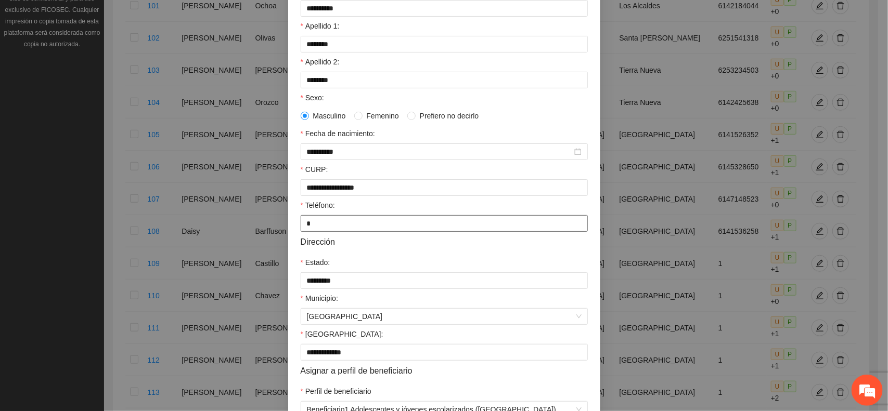
drag, startPoint x: 305, startPoint y: 231, endPoint x: 298, endPoint y: 230, distance: 7.4
click at [301, 230] on input "*" at bounding box center [444, 223] width 287 height 17
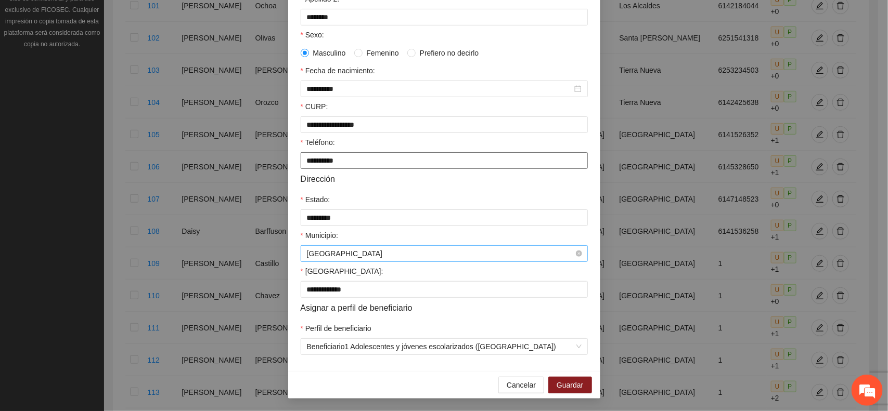
scroll to position [201, 0]
type input "**********"
click at [550, 382] on button "Guardar" at bounding box center [569, 385] width 43 height 17
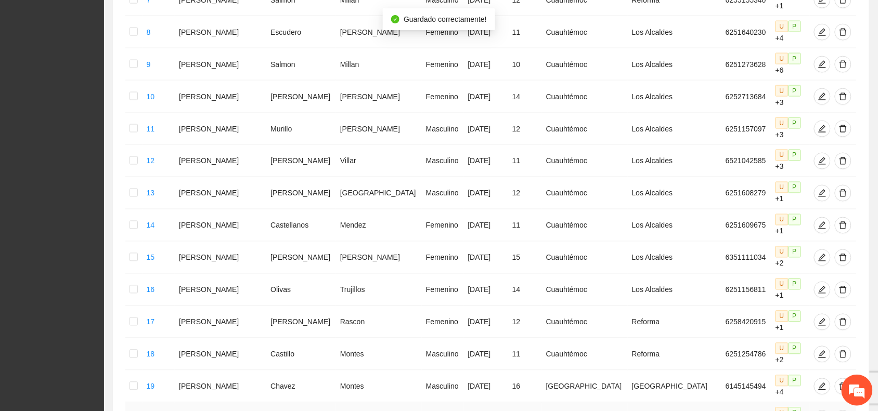
scroll to position [448, 0]
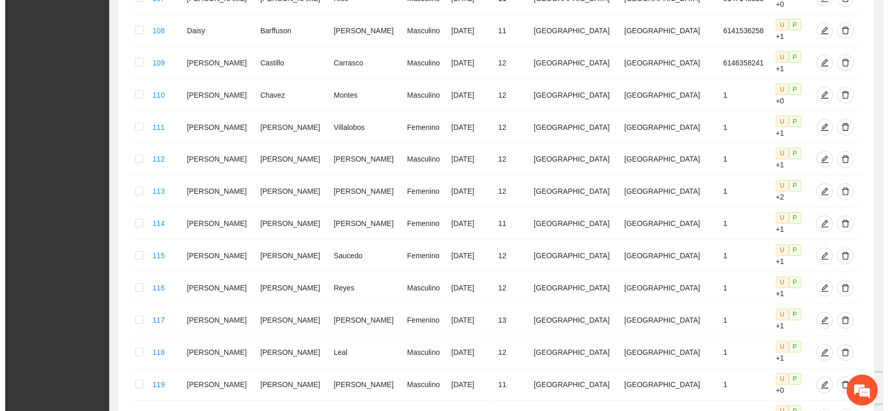
scroll to position [442, 0]
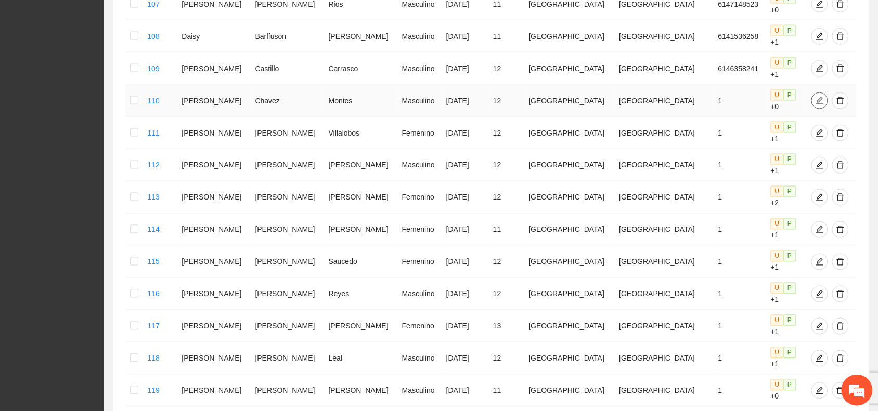
click at [811, 93] on button "button" at bounding box center [819, 101] width 17 height 17
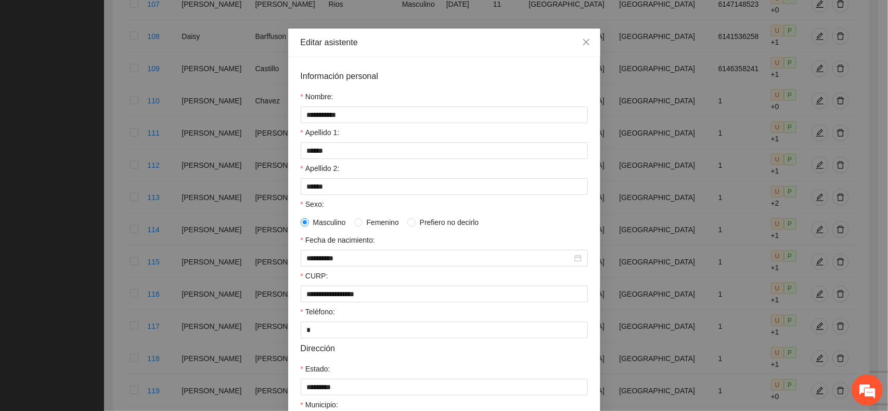
scroll to position [65, 0]
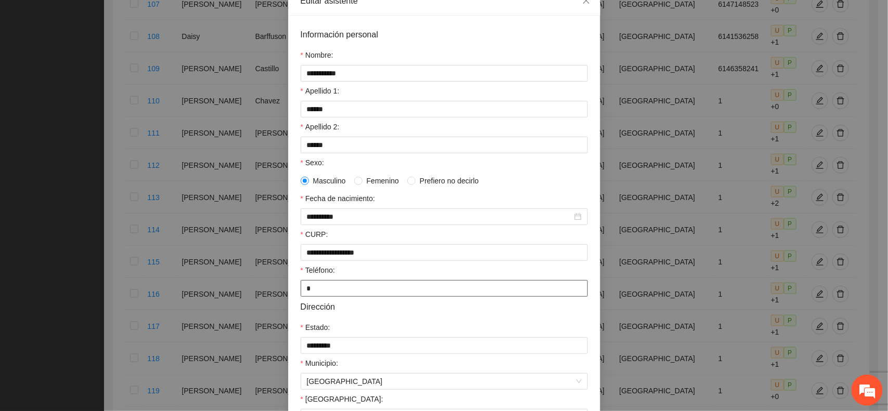
drag, startPoint x: 310, startPoint y: 297, endPoint x: 284, endPoint y: 289, distance: 27.0
click at [288, 290] on div "**********" at bounding box center [444, 258] width 312 height 484
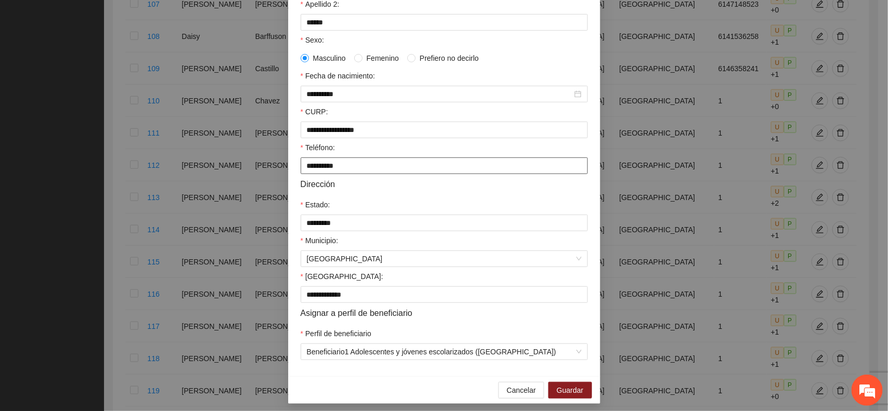
scroll to position [201, 0]
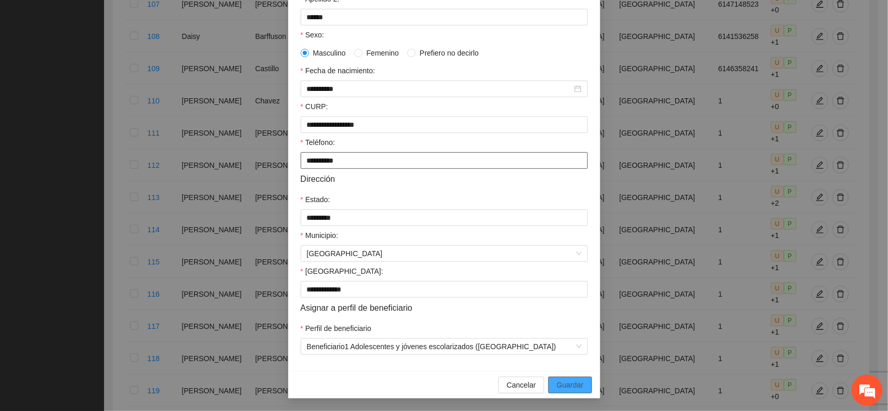
type input "**********"
click at [560, 383] on span "Guardar" at bounding box center [570, 385] width 27 height 11
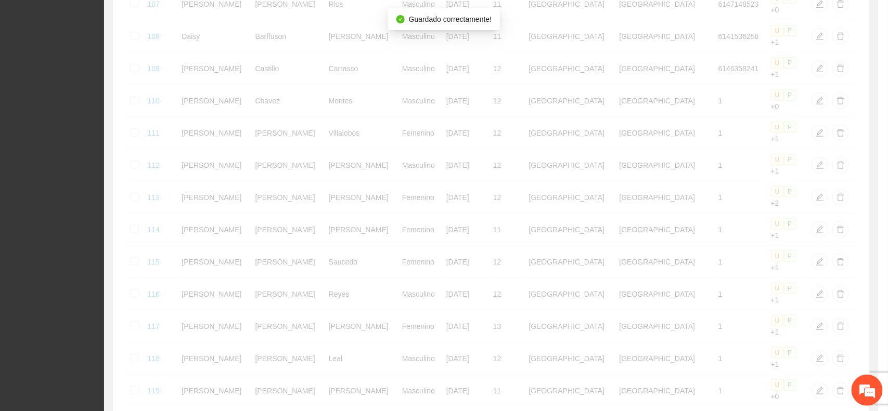
scroll to position [149, 0]
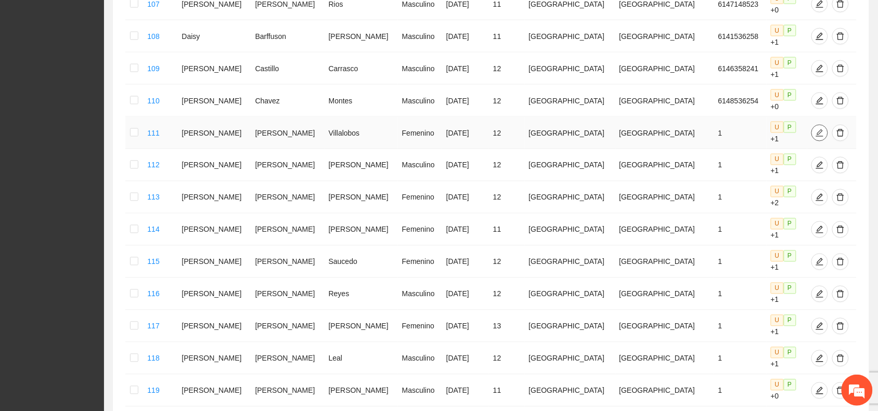
click at [816, 129] on icon "edit" at bounding box center [819, 132] width 7 height 7
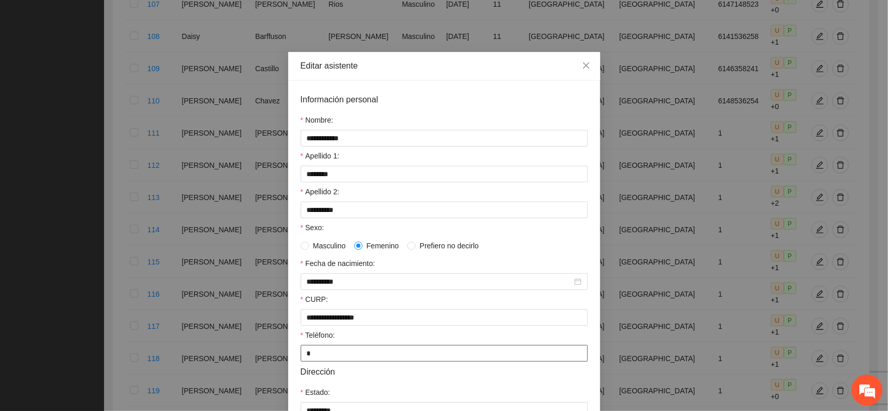
drag, startPoint x: 297, startPoint y: 365, endPoint x: 306, endPoint y: 357, distance: 11.8
click at [306, 357] on input "*" at bounding box center [444, 353] width 287 height 17
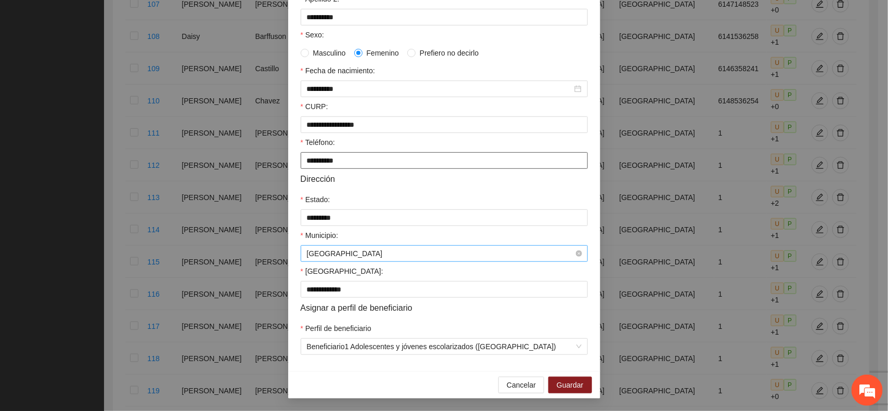
scroll to position [201, 0]
type input "**********"
click at [549, 385] on button "Guardar" at bounding box center [569, 385] width 43 height 17
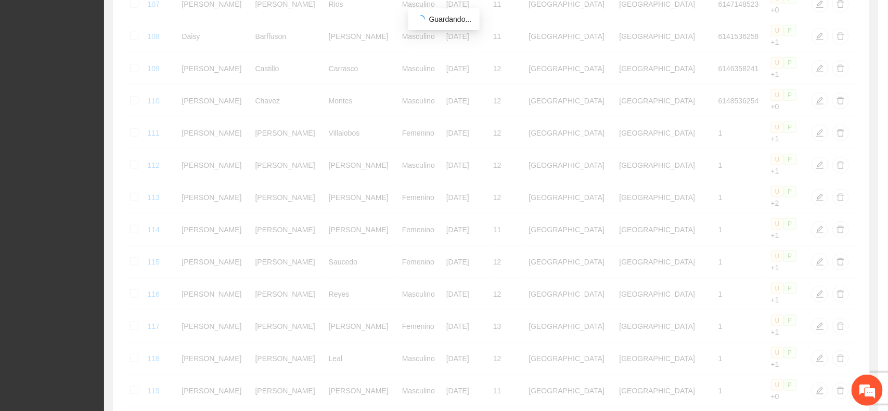
scroll to position [149, 0]
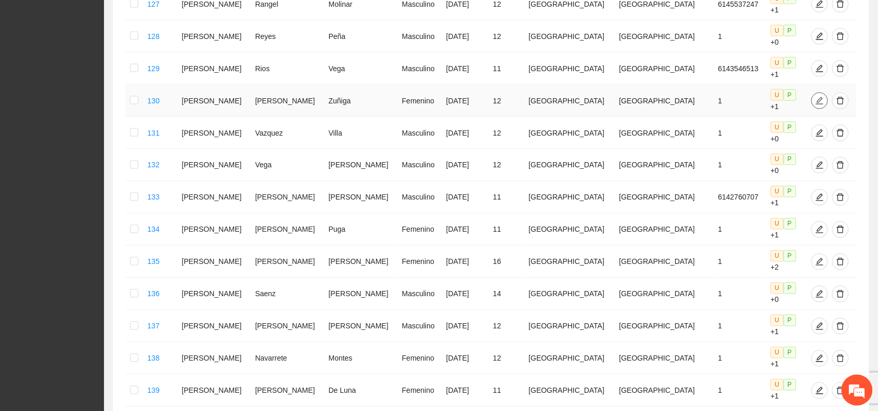
click at [811, 93] on button "button" at bounding box center [819, 101] width 17 height 17
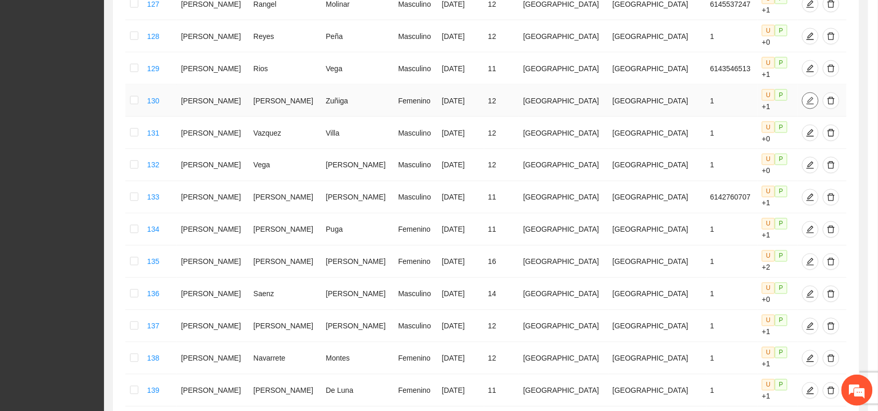
type input "**********"
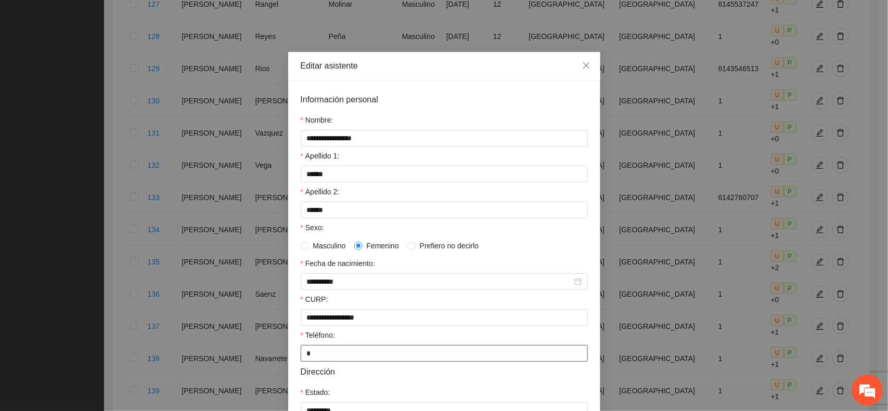
drag, startPoint x: 300, startPoint y: 360, endPoint x: 295, endPoint y: 355, distance: 6.7
click at [301, 355] on input "*" at bounding box center [444, 353] width 287 height 17
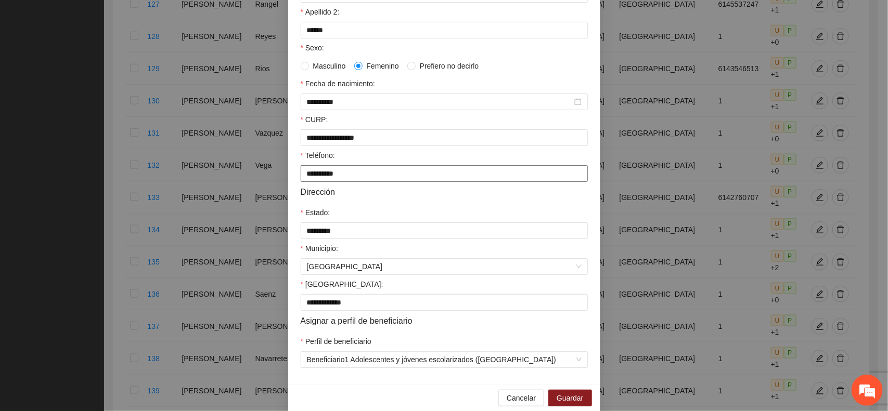
scroll to position [201, 0]
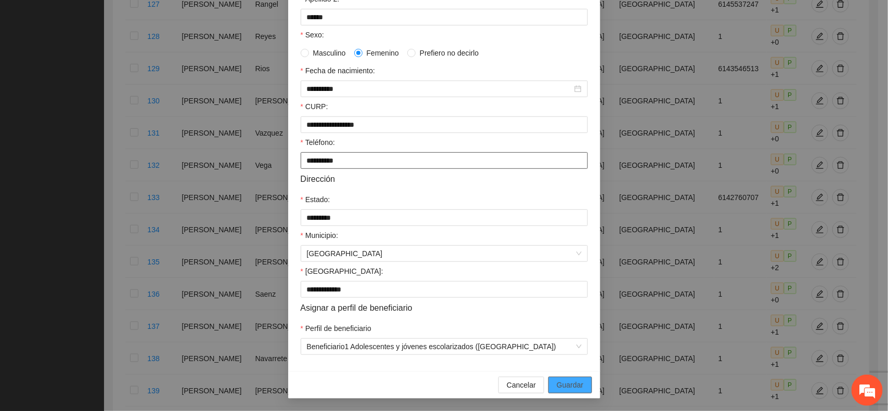
type input "**********"
click at [557, 389] on span "Guardar" at bounding box center [570, 385] width 27 height 11
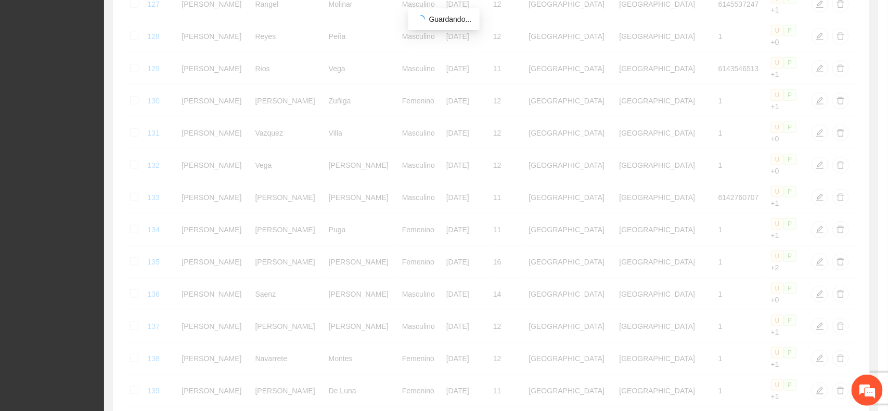
scroll to position [149, 0]
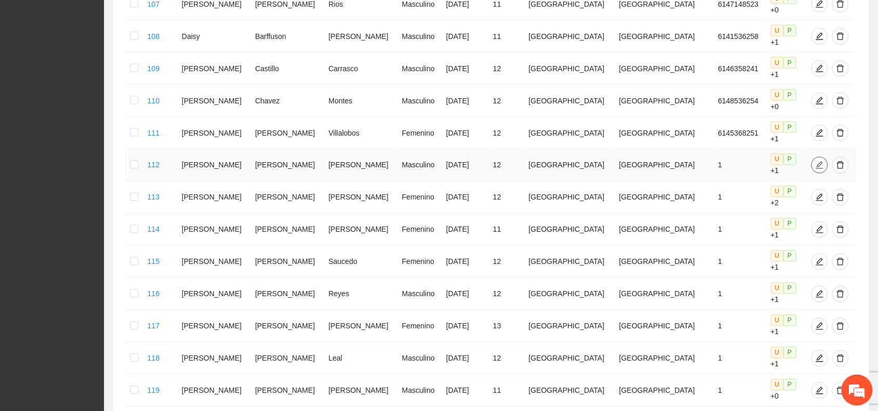
click at [816, 161] on icon "edit" at bounding box center [819, 164] width 7 height 7
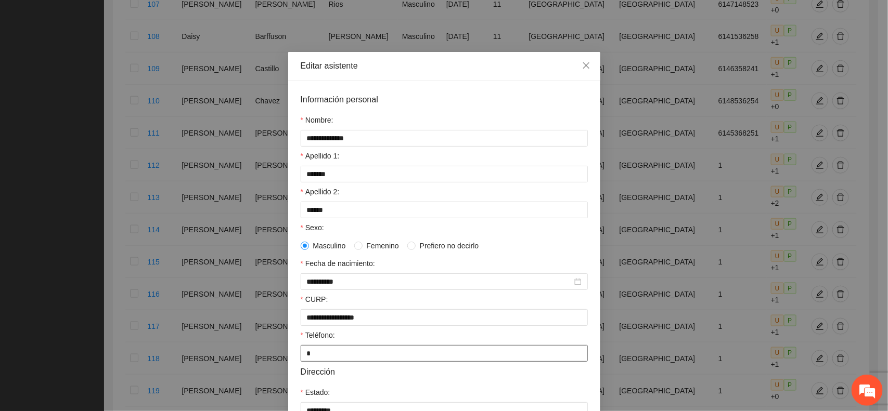
drag, startPoint x: 305, startPoint y: 355, endPoint x: 295, endPoint y: 355, distance: 9.9
click at [301, 355] on input "*" at bounding box center [444, 353] width 287 height 17
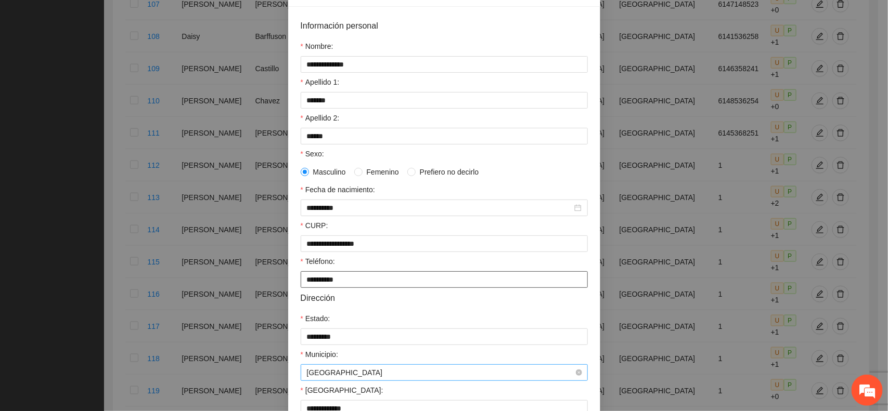
scroll to position [201, 0]
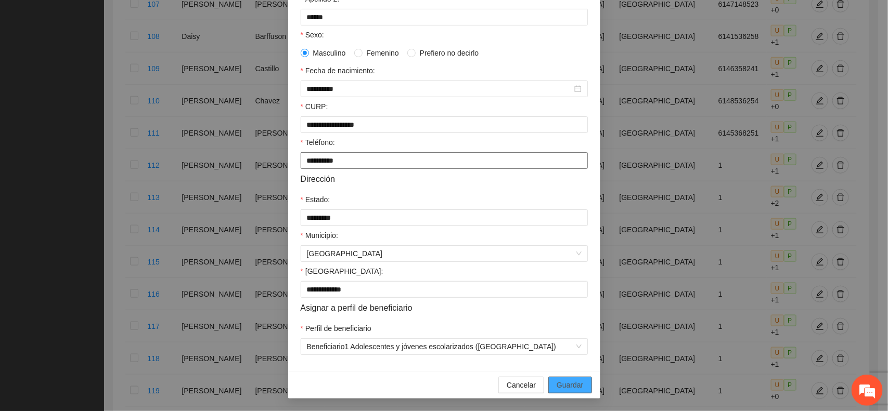
type input "**********"
click at [558, 380] on span "Guardar" at bounding box center [570, 385] width 27 height 11
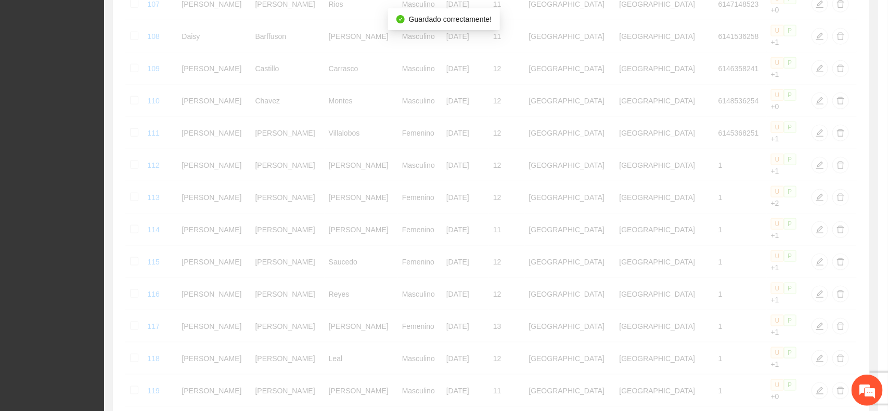
scroll to position [149, 0]
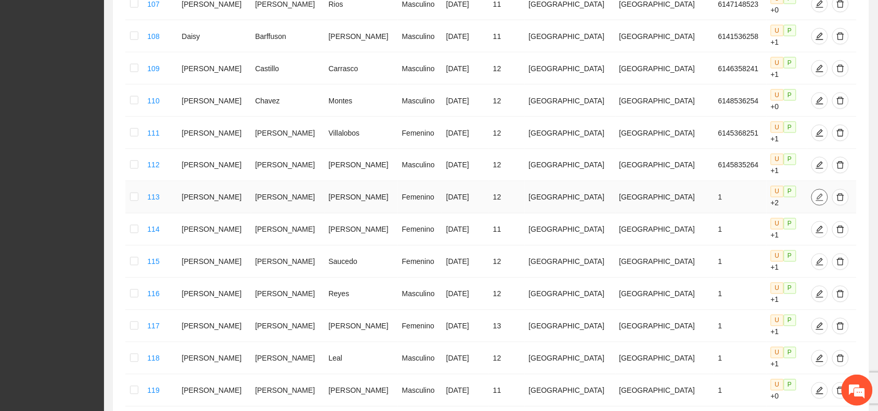
click at [816, 194] on icon "edit" at bounding box center [820, 198] width 8 height 8
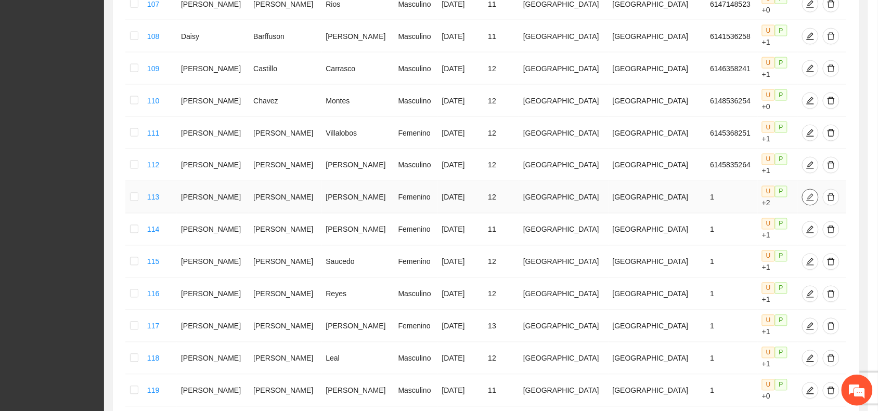
type input "**********"
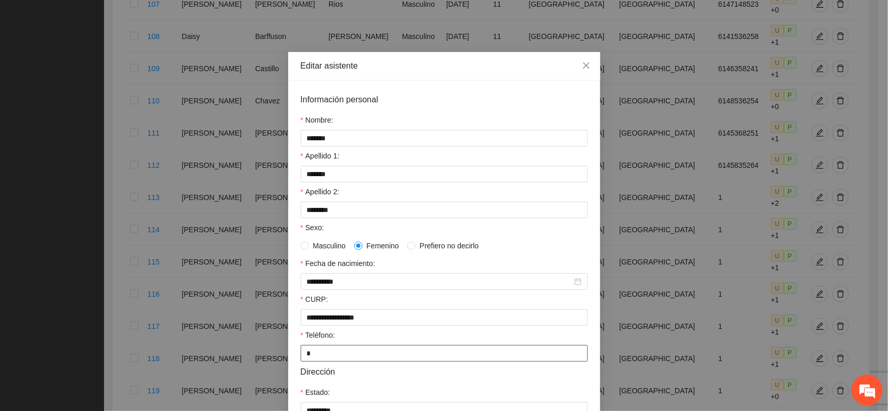
drag, startPoint x: 308, startPoint y: 362, endPoint x: 295, endPoint y: 362, distance: 12.5
click at [301, 362] on input "*" at bounding box center [444, 353] width 287 height 17
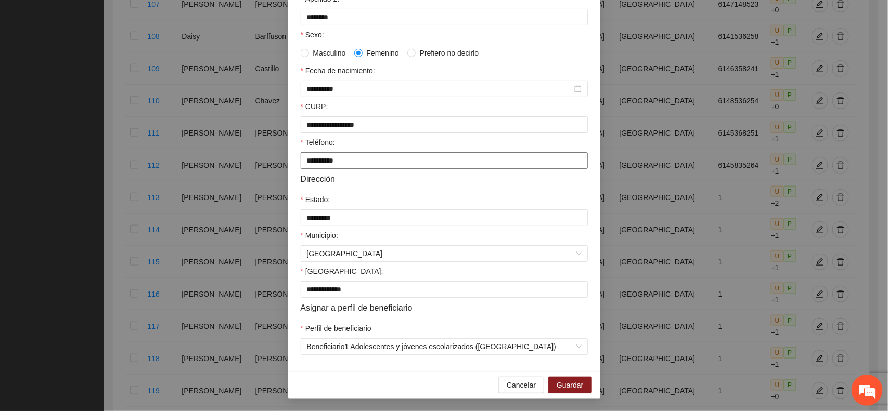
scroll to position [195, 0]
type input "**********"
click at [557, 389] on span "Guardar" at bounding box center [570, 385] width 27 height 11
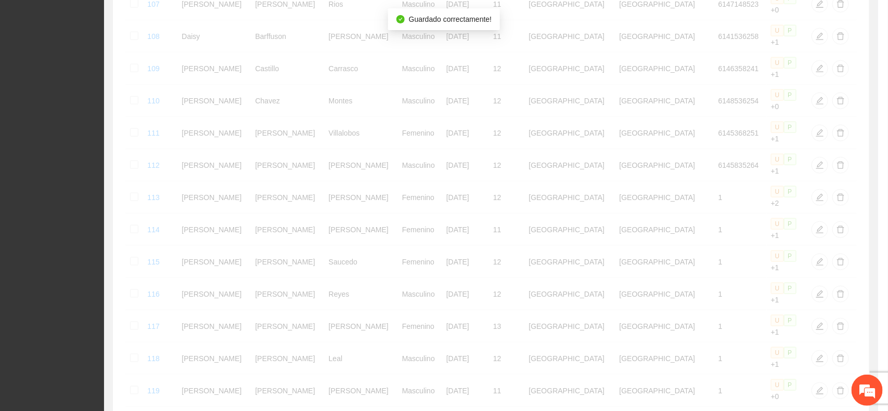
scroll to position [149, 0]
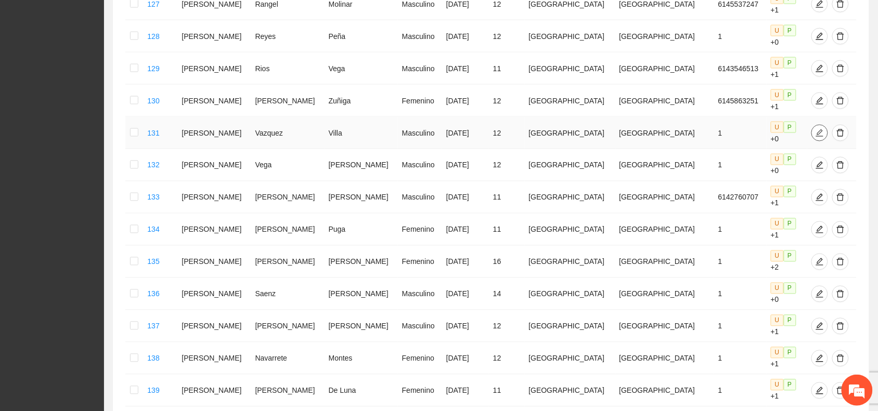
click at [816, 129] on icon "edit" at bounding box center [820, 133] width 8 height 8
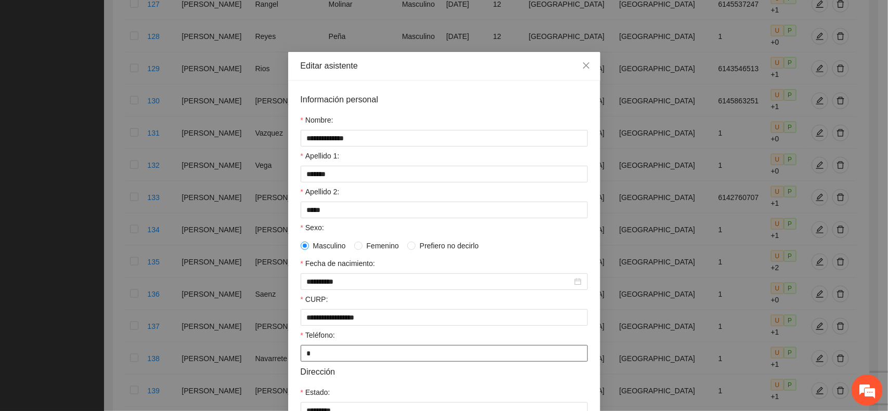
drag, startPoint x: 306, startPoint y: 362, endPoint x: 298, endPoint y: 363, distance: 8.4
click at [301, 362] on input "*" at bounding box center [444, 353] width 287 height 17
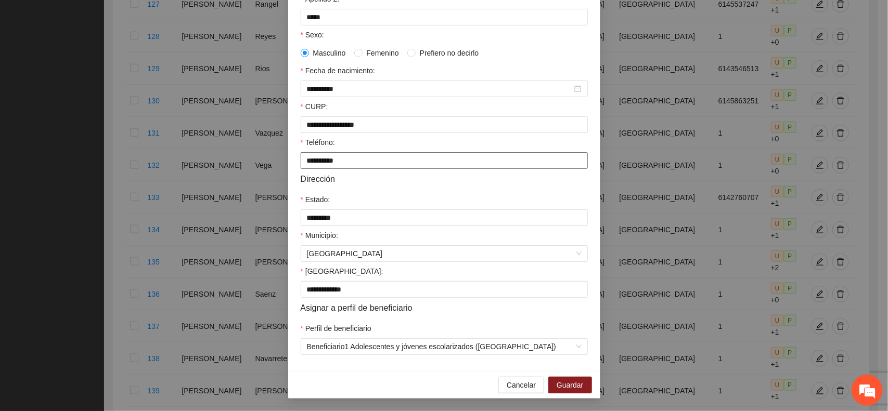
scroll to position [201, 0]
type input "**********"
click at [555, 378] on button "Guardar" at bounding box center [569, 385] width 43 height 17
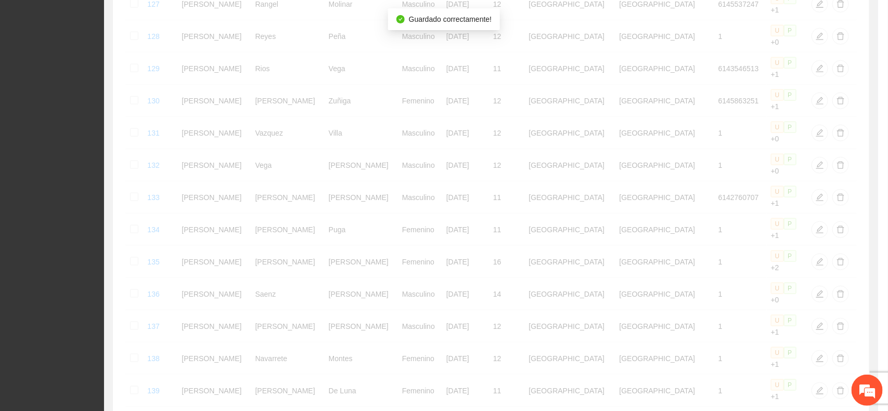
scroll to position [149, 0]
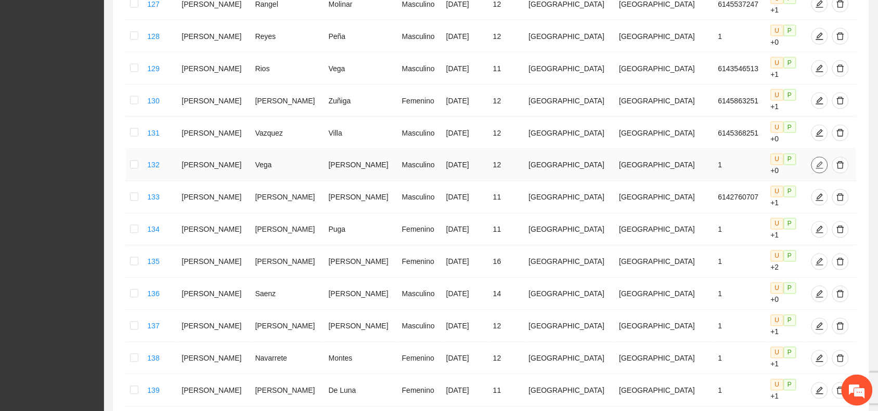
click at [816, 161] on icon "edit" at bounding box center [819, 164] width 7 height 7
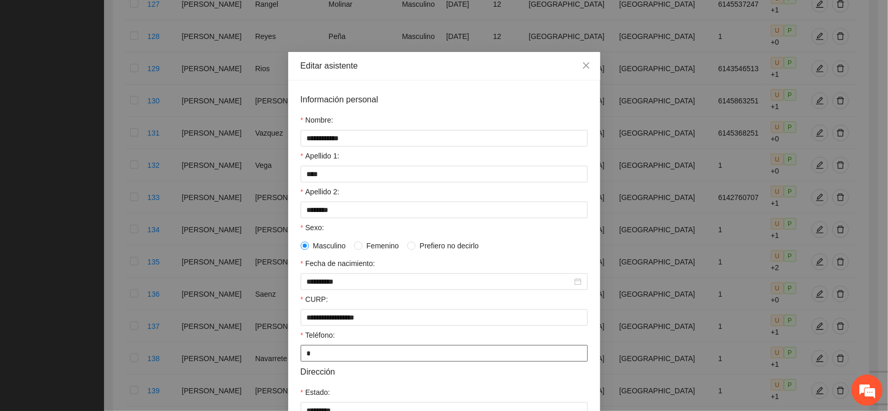
drag, startPoint x: 306, startPoint y: 359, endPoint x: 294, endPoint y: 355, distance: 12.2
click at [301, 355] on input "*" at bounding box center [444, 353] width 287 height 17
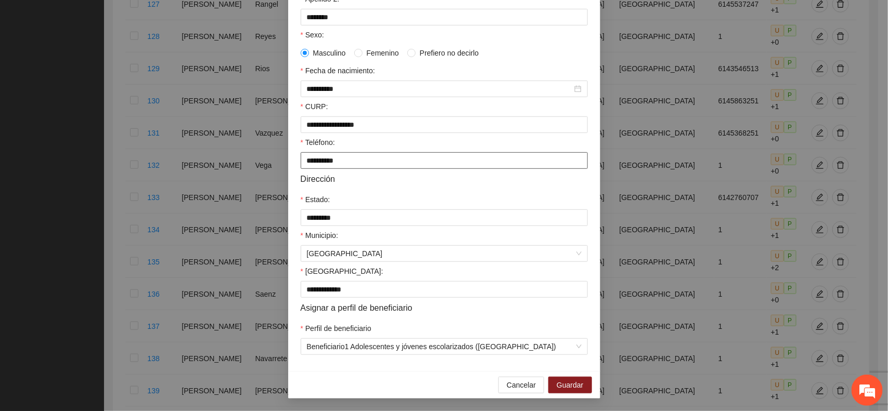
scroll to position [201, 0]
type input "**********"
click at [570, 385] on span "Guardar" at bounding box center [570, 385] width 27 height 11
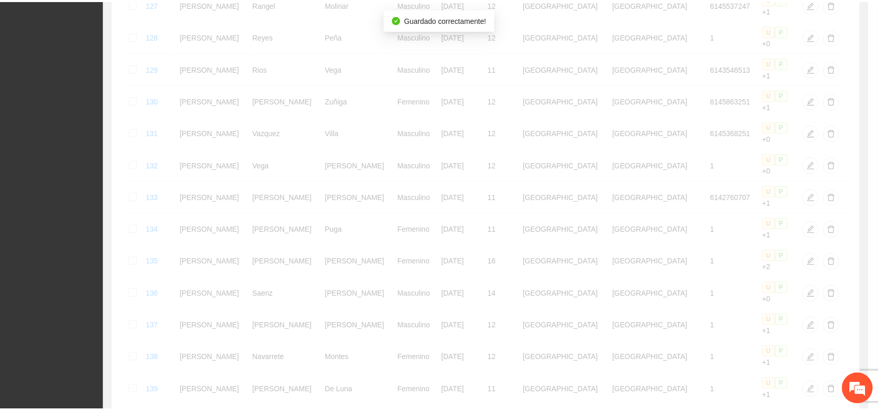
scroll to position [149, 0]
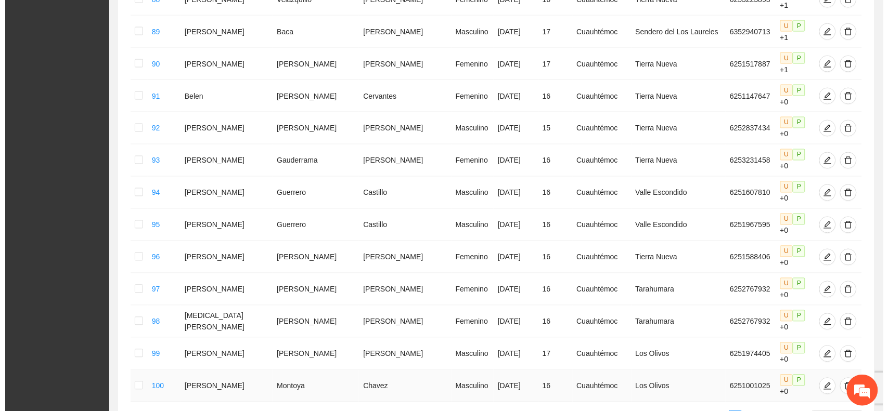
scroll to position [445, 0]
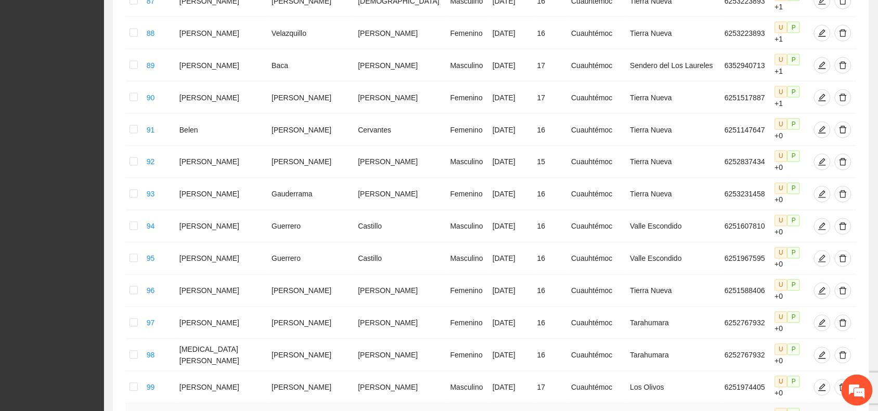
click at [775, 409] on span "U" at bounding box center [781, 414] width 13 height 11
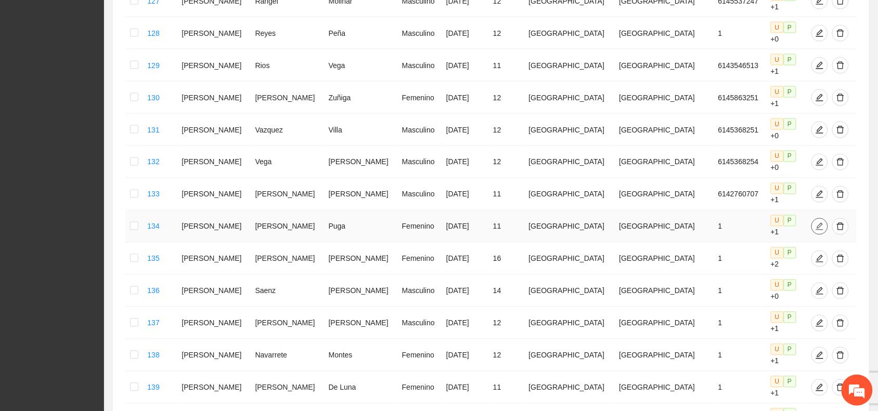
click at [812, 223] on span "edit" at bounding box center [820, 227] width 16 height 8
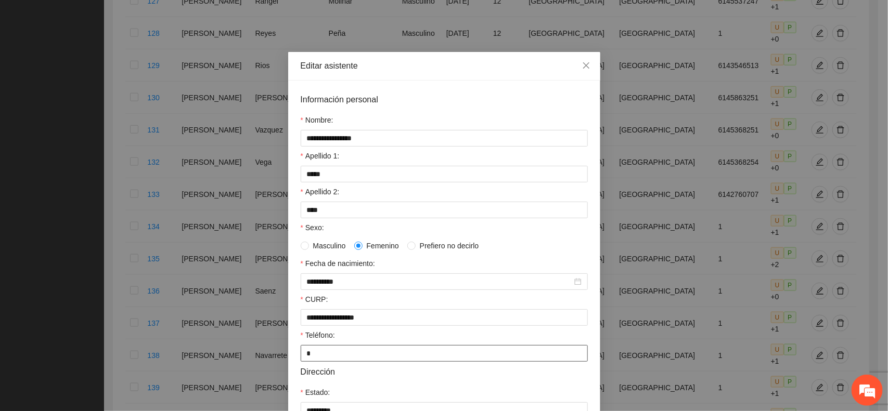
drag, startPoint x: 303, startPoint y: 364, endPoint x: 293, endPoint y: 362, distance: 10.2
click at [293, 362] on div "**********" at bounding box center [444, 323] width 312 height 484
type input "*"
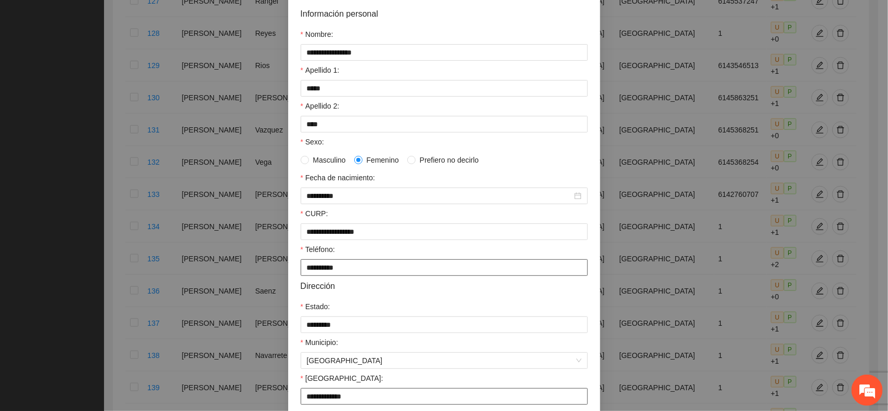
scroll to position [201, 0]
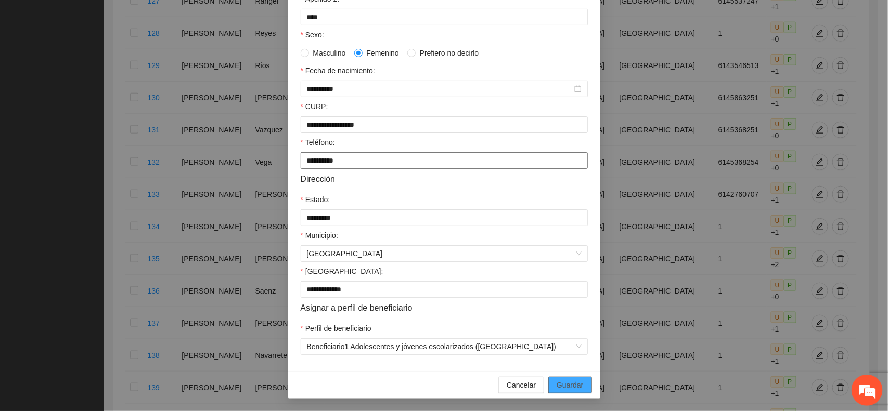
type input "**********"
click at [557, 380] on span "Guardar" at bounding box center [570, 385] width 27 height 11
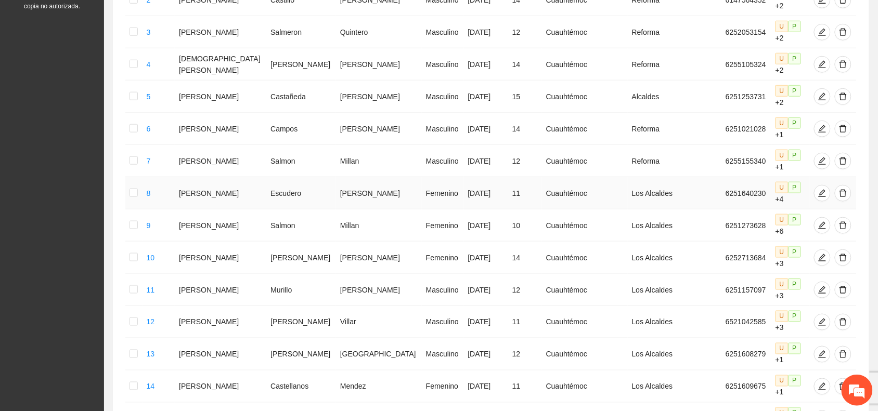
scroll to position [445, 0]
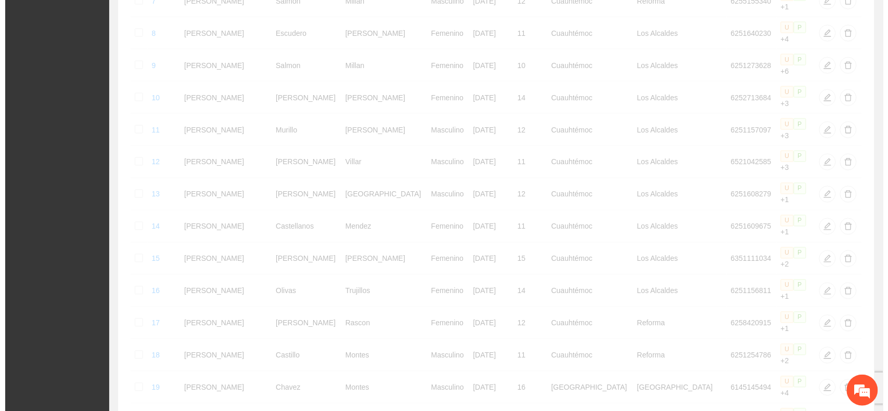
scroll to position [442, 0]
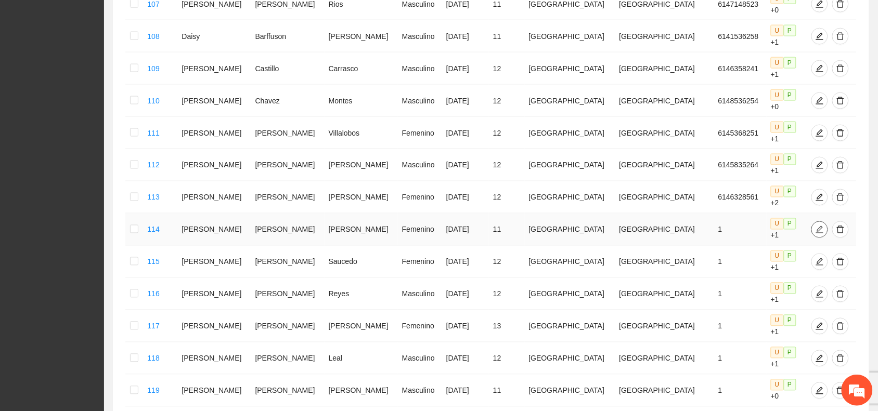
click at [816, 226] on icon "edit" at bounding box center [820, 230] width 8 height 8
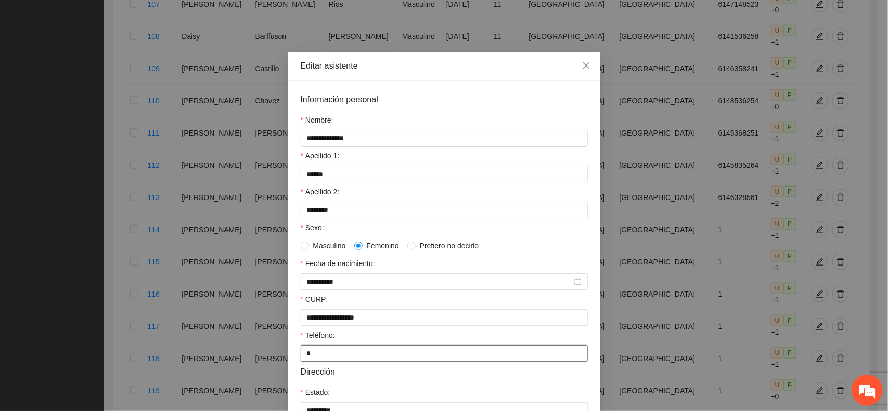
click at [301, 360] on input "*" at bounding box center [444, 353] width 287 height 17
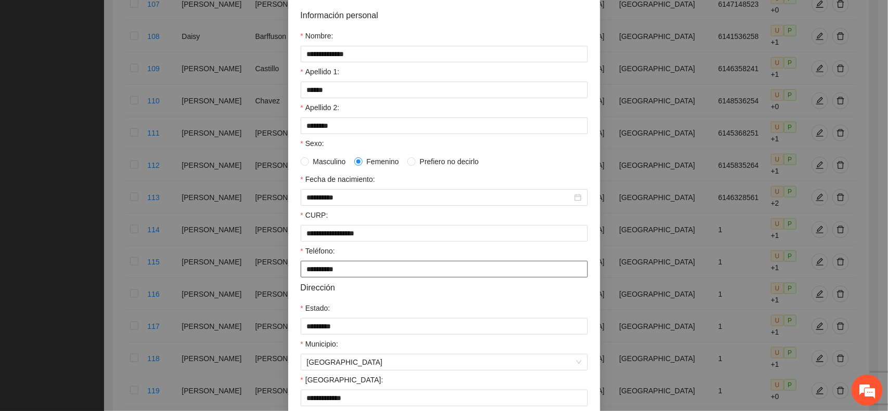
scroll to position [201, 0]
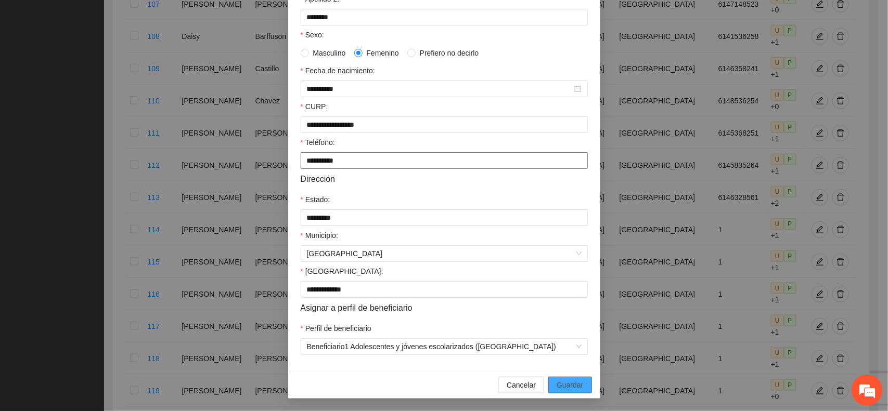
type input "**********"
click at [569, 385] on span "Guardar" at bounding box center [570, 385] width 27 height 11
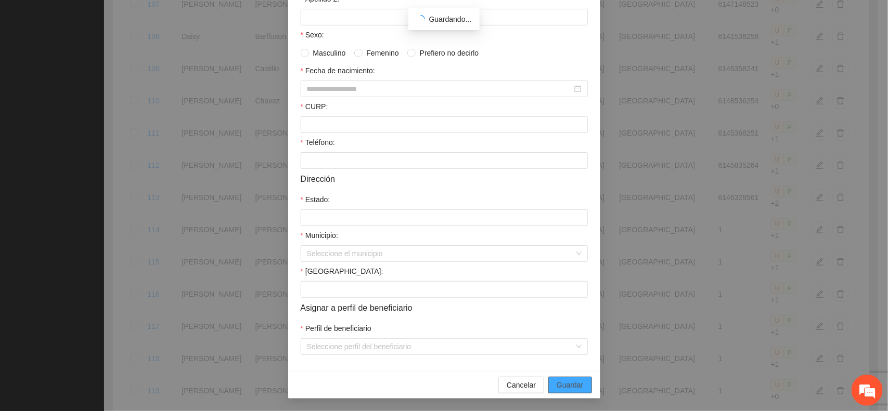
scroll to position [149, 0]
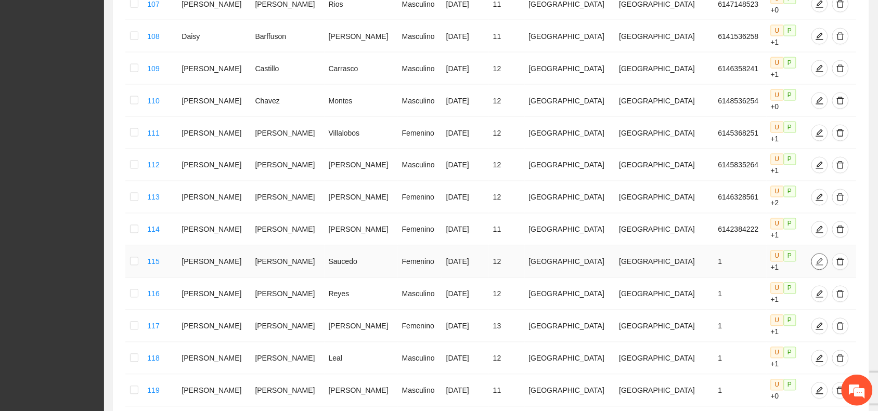
click at [816, 258] on icon "edit" at bounding box center [820, 262] width 8 height 8
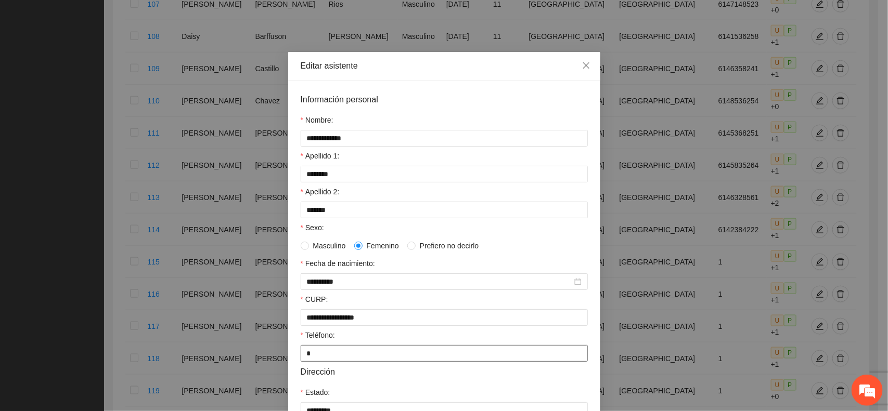
click at [301, 351] on input "*" at bounding box center [444, 353] width 287 height 17
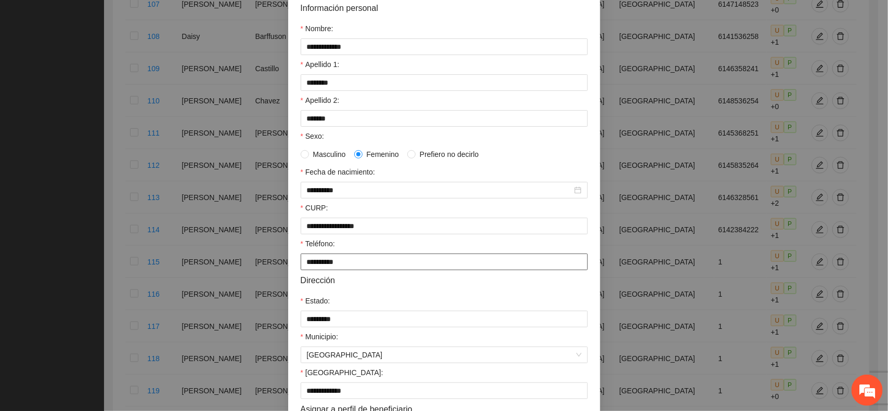
scroll to position [201, 0]
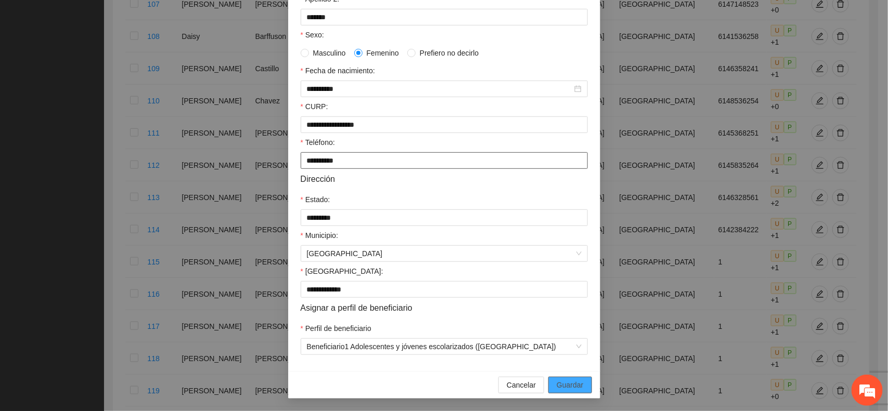
type input "**********"
click at [562, 381] on span "Guardar" at bounding box center [570, 385] width 27 height 11
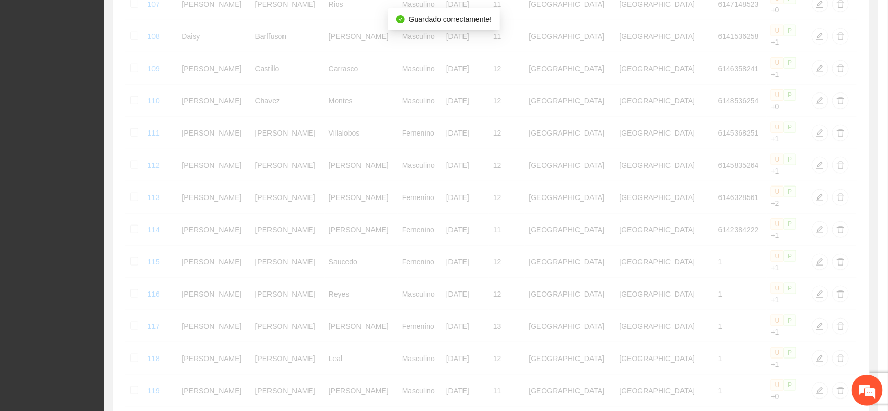
scroll to position [149, 0]
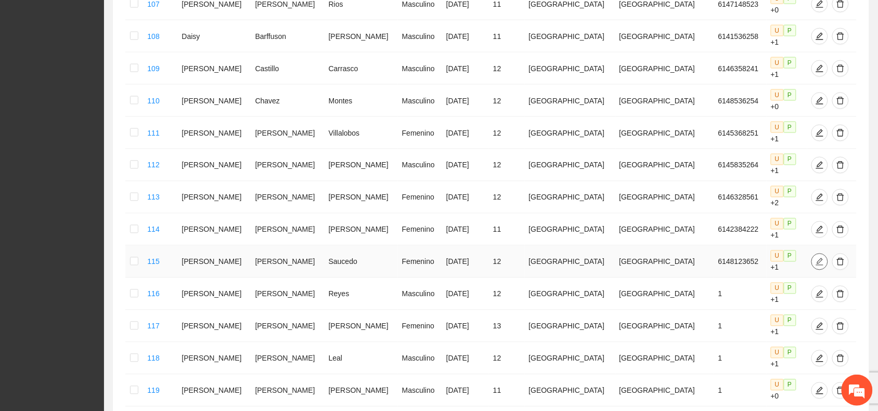
click at [816, 258] on icon "edit" at bounding box center [820, 262] width 8 height 8
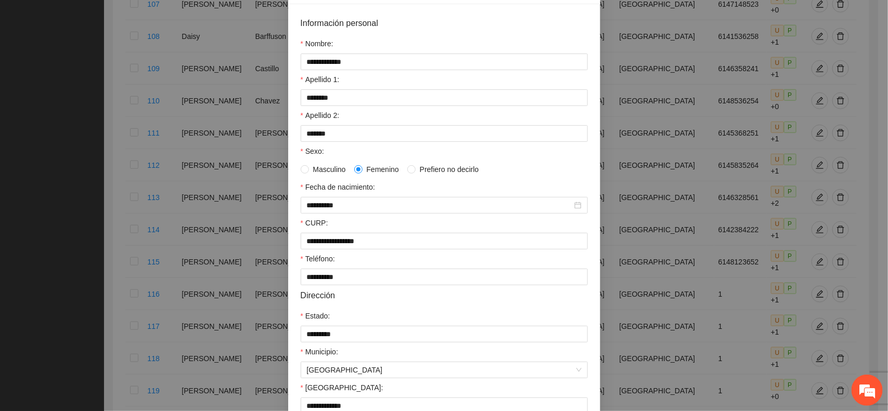
scroll to position [201, 0]
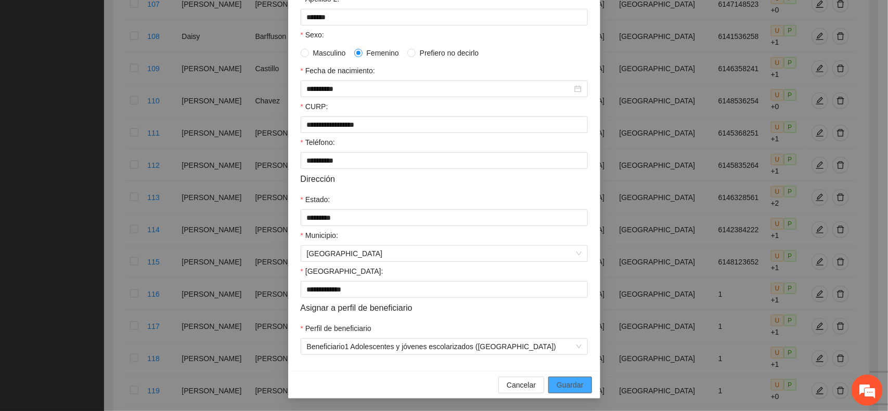
click at [565, 381] on span "Guardar" at bounding box center [570, 385] width 27 height 11
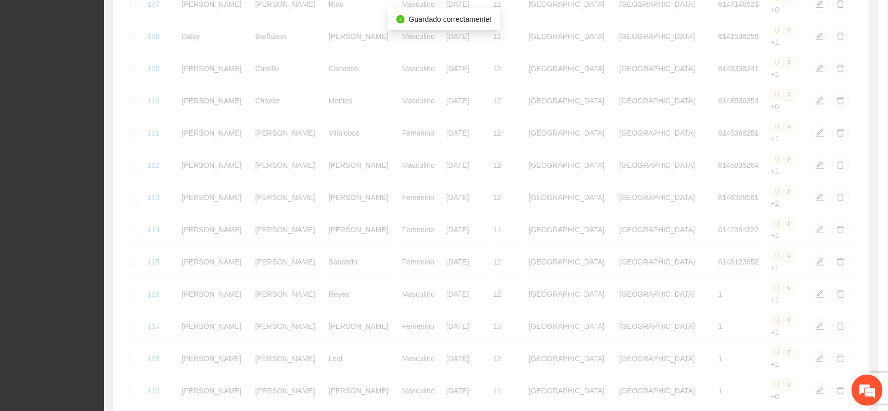
scroll to position [149, 0]
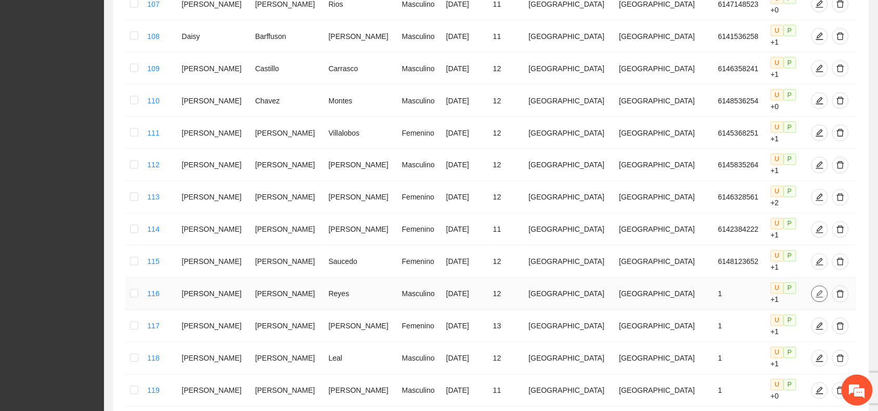
click at [812, 290] on span "edit" at bounding box center [820, 294] width 16 height 8
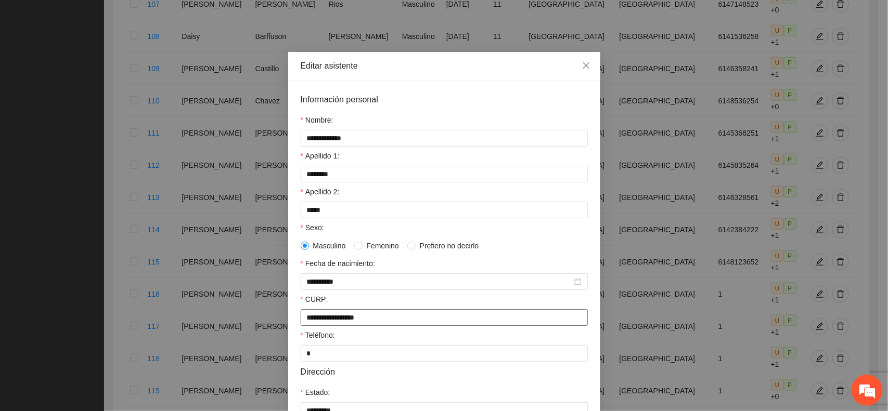
click at [321, 320] on input "**********" at bounding box center [444, 318] width 287 height 17
click at [301, 362] on input "*" at bounding box center [444, 353] width 287 height 17
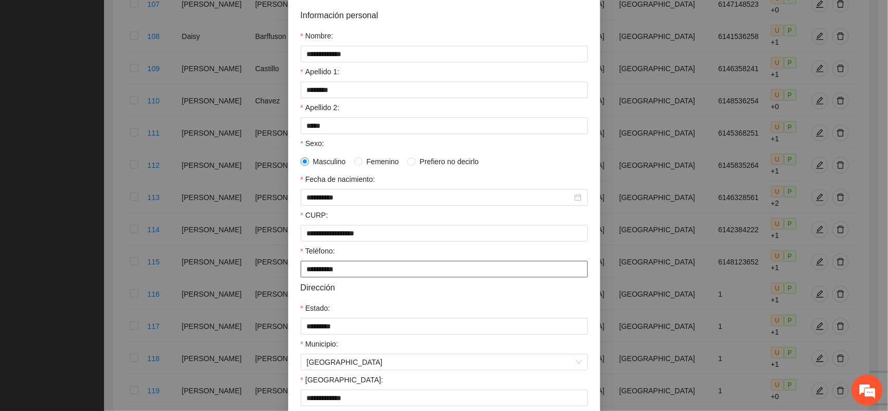
scroll to position [201, 0]
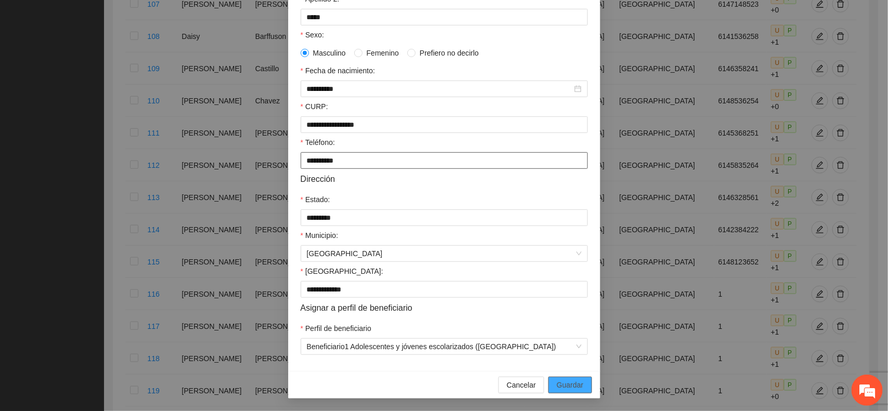
type input "**********"
click at [559, 381] on span "Guardar" at bounding box center [570, 385] width 27 height 11
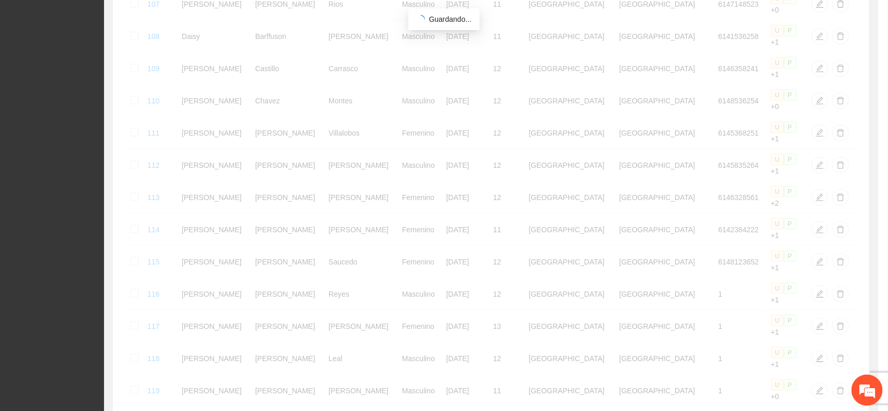
scroll to position [149, 0]
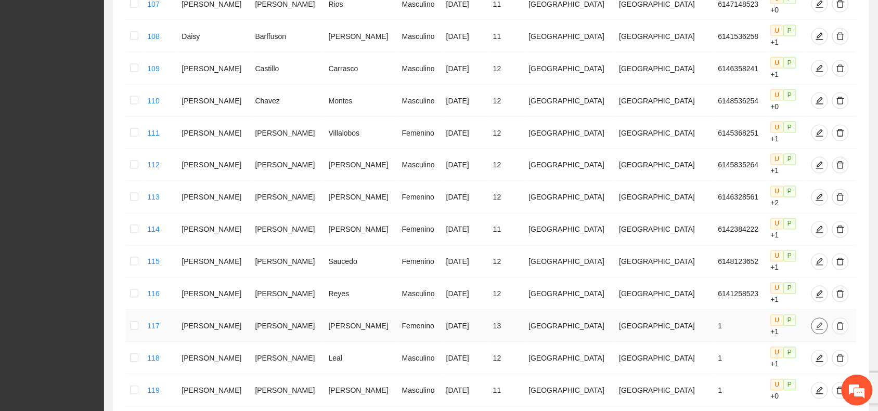
click at [811, 318] on button "button" at bounding box center [819, 326] width 17 height 17
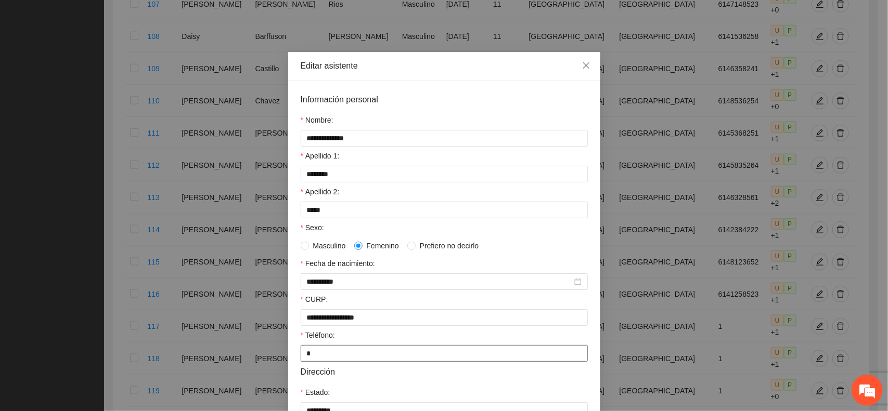
click at [308, 357] on input "*" at bounding box center [444, 353] width 287 height 17
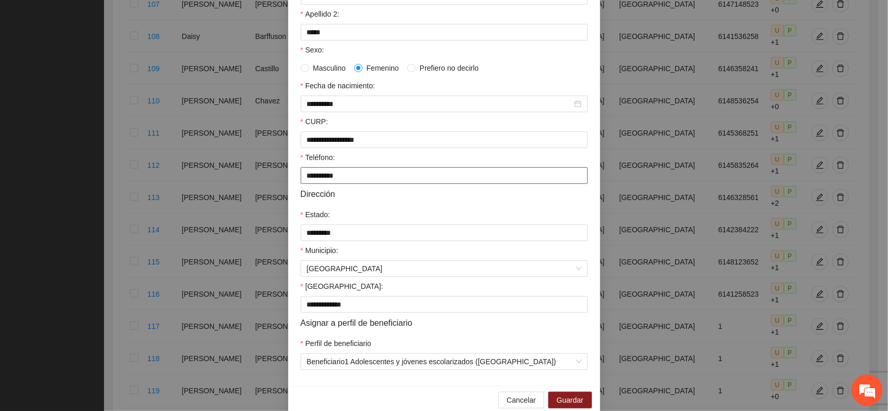
scroll to position [195, 0]
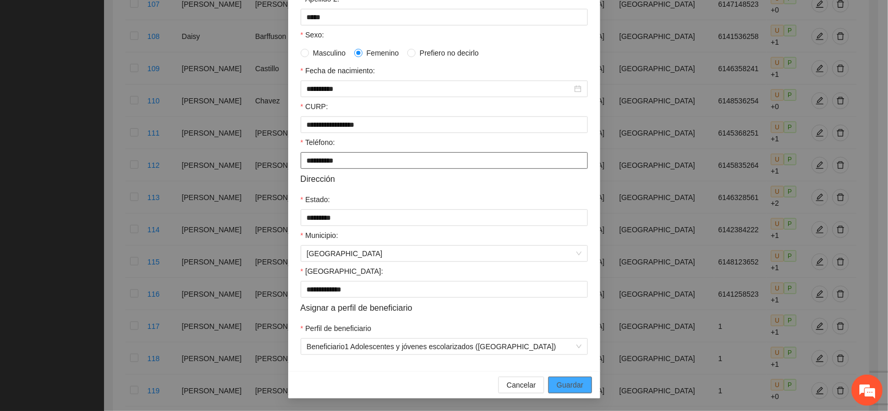
type input "**********"
click at [567, 389] on span "Guardar" at bounding box center [570, 385] width 27 height 11
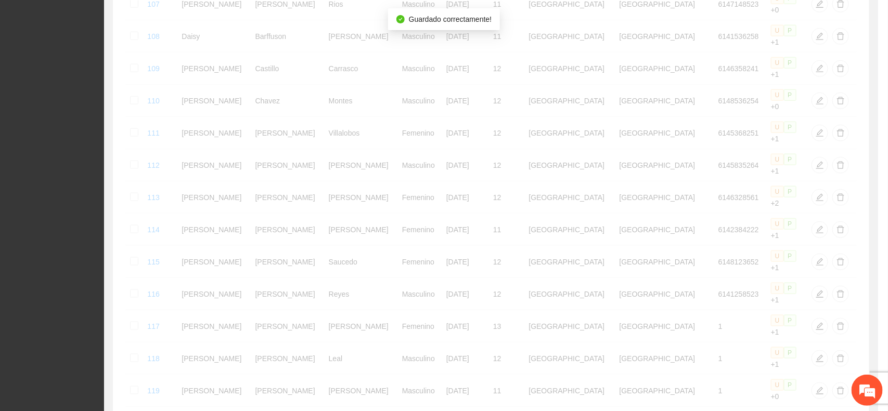
scroll to position [149, 0]
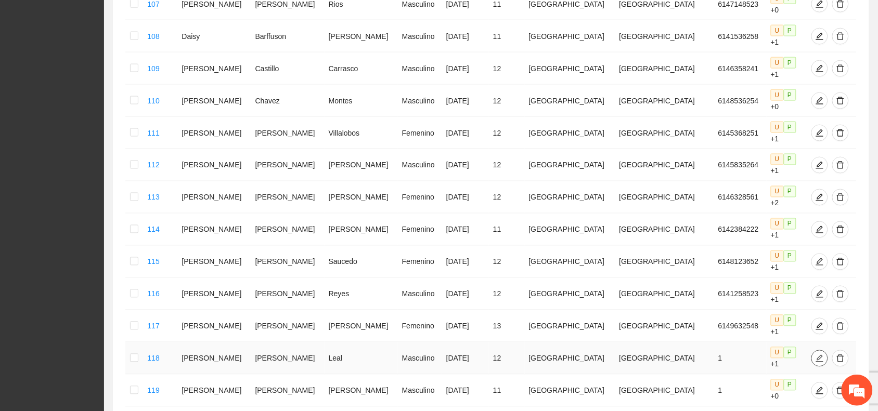
click at [816, 355] on icon "edit" at bounding box center [820, 359] width 8 height 8
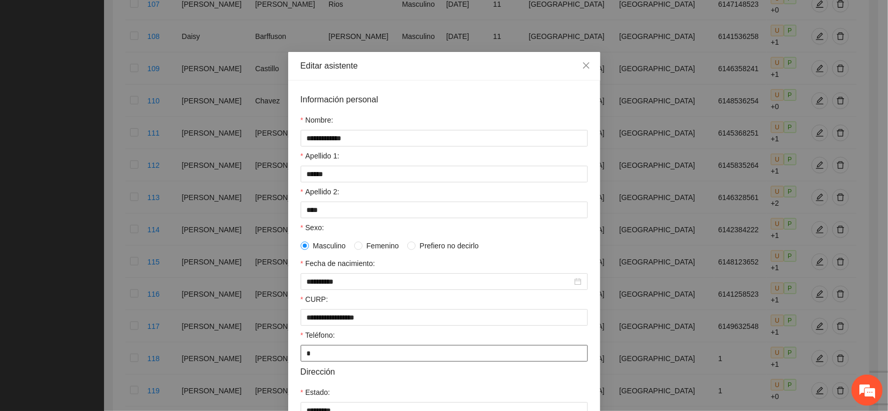
drag, startPoint x: 305, startPoint y: 365, endPoint x: 294, endPoint y: 364, distance: 10.9
click at [294, 364] on div "**********" at bounding box center [444, 323] width 312 height 484
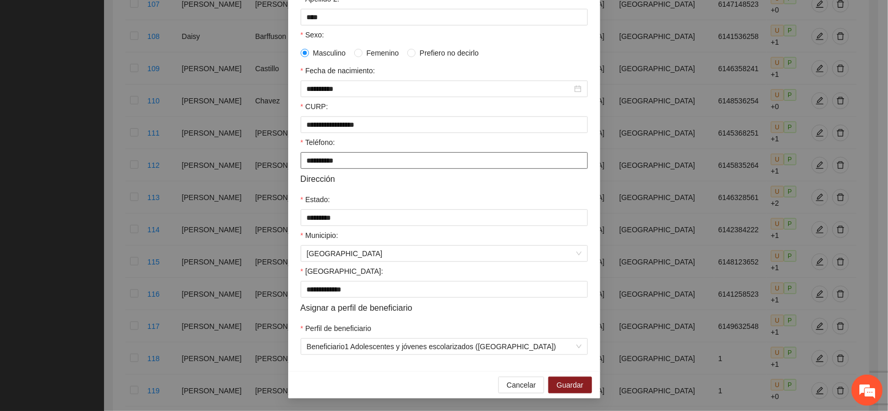
scroll to position [201, 0]
type input "**********"
click at [575, 380] on span "Guardar" at bounding box center [570, 385] width 27 height 11
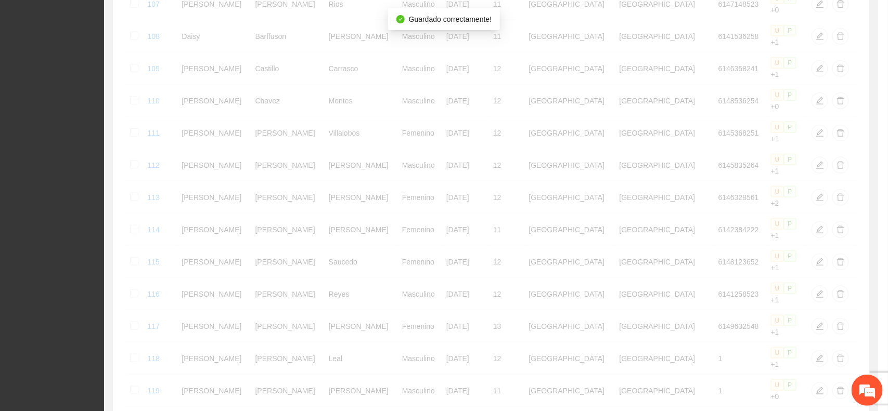
scroll to position [149, 0]
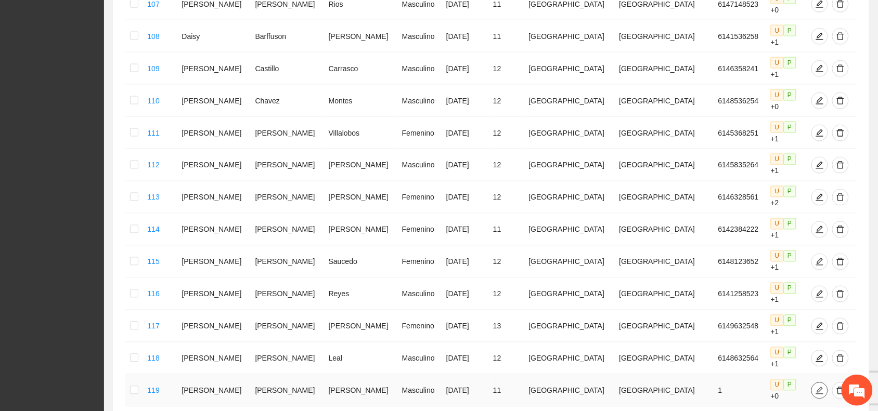
click at [816, 387] on icon "edit" at bounding box center [819, 390] width 7 height 7
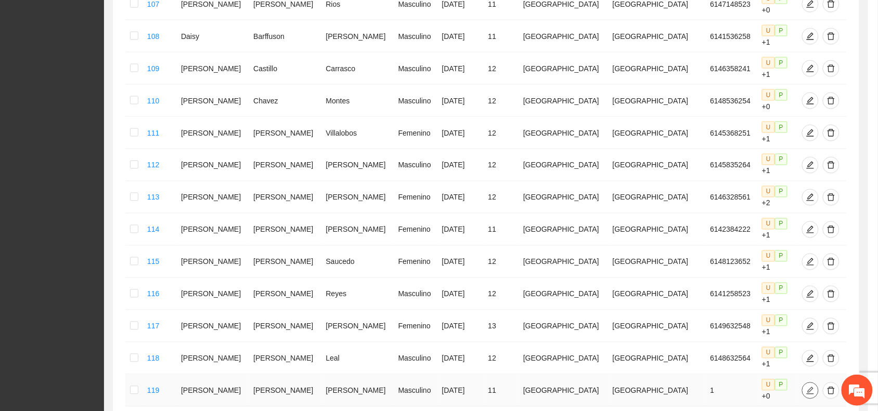
type input "**********"
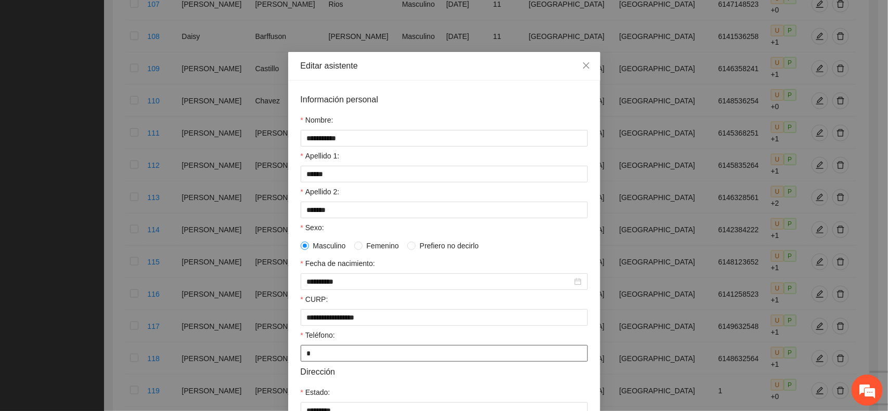
drag, startPoint x: 307, startPoint y: 360, endPoint x: 297, endPoint y: 359, distance: 11.0
click at [301, 359] on input "*" at bounding box center [444, 353] width 287 height 17
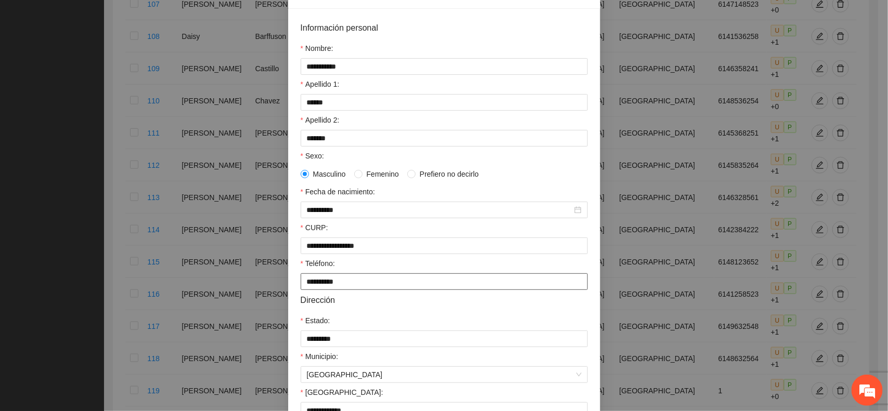
scroll to position [201, 0]
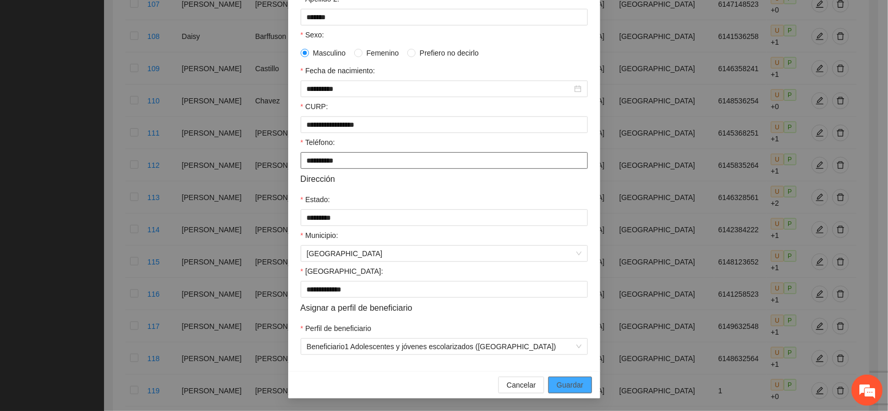
type input "**********"
click at [548, 385] on button "Guardar" at bounding box center [569, 385] width 43 height 17
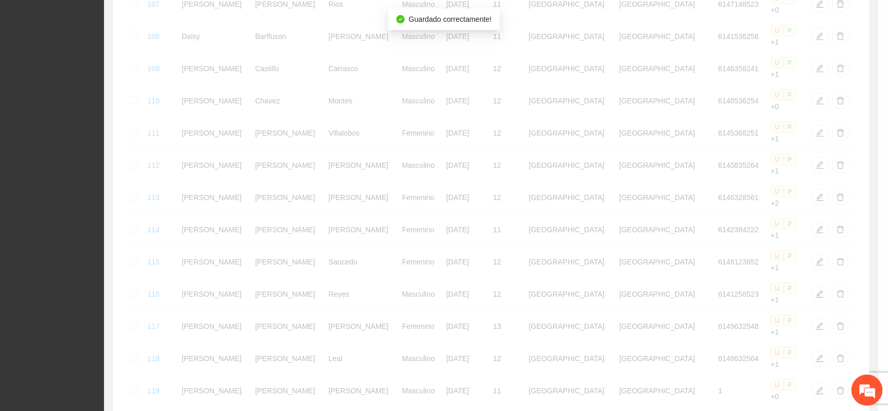
scroll to position [149, 0]
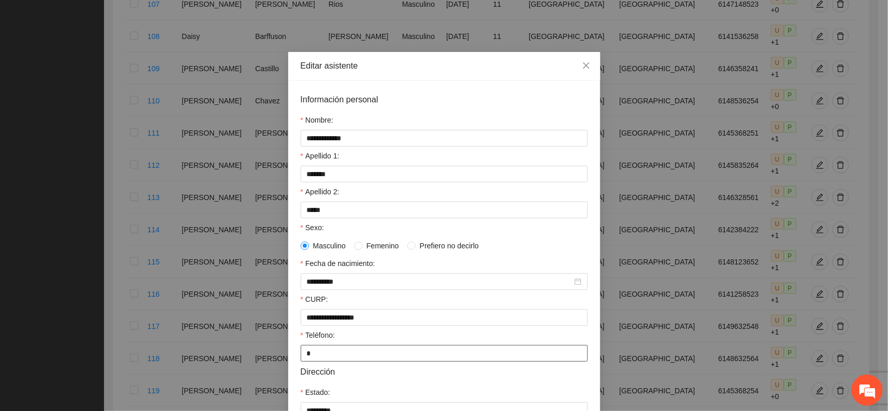
drag, startPoint x: 298, startPoint y: 359, endPoint x: 308, endPoint y: 359, distance: 10.4
click at [308, 359] on input "*" at bounding box center [444, 353] width 287 height 17
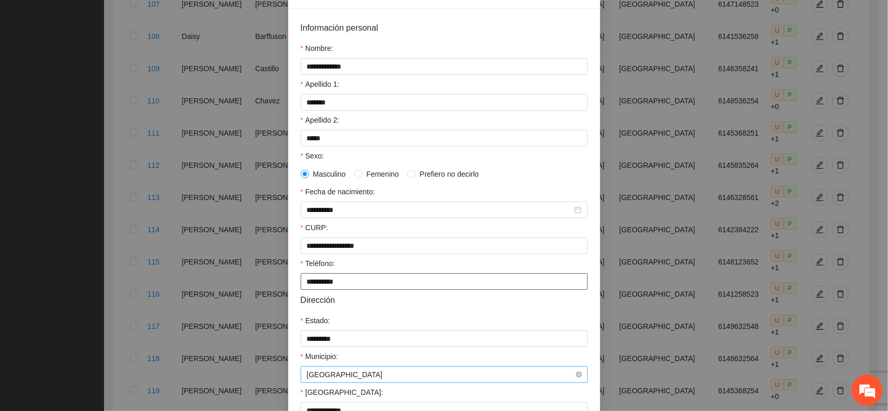
scroll to position [201, 0]
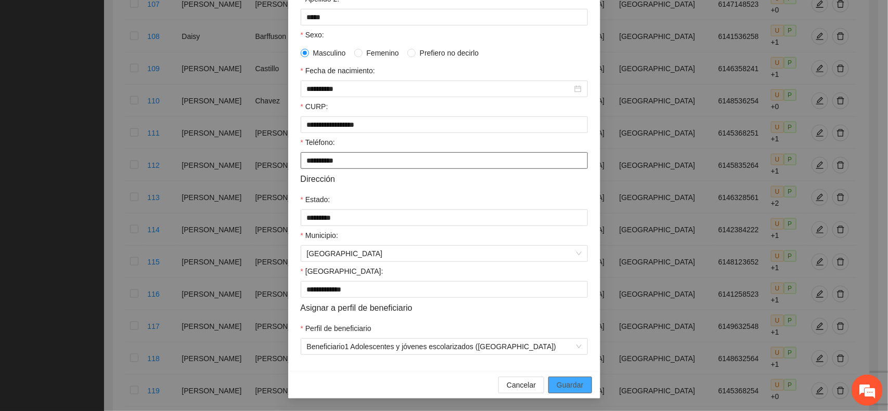
type input "**********"
click at [560, 383] on span "Guardar" at bounding box center [570, 385] width 27 height 11
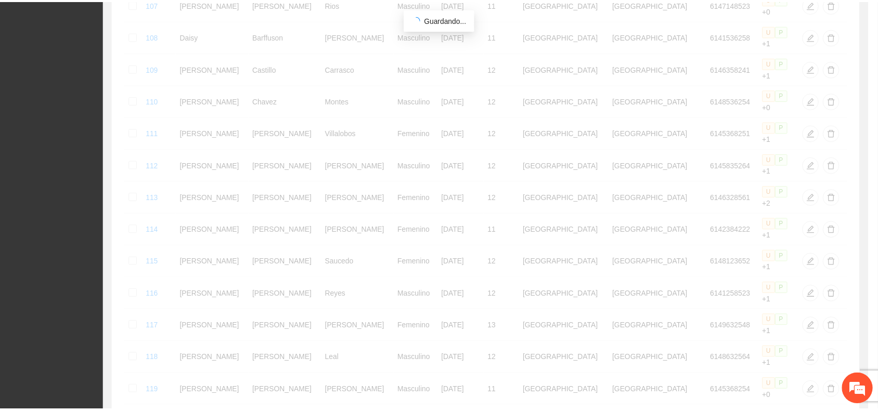
scroll to position [149, 0]
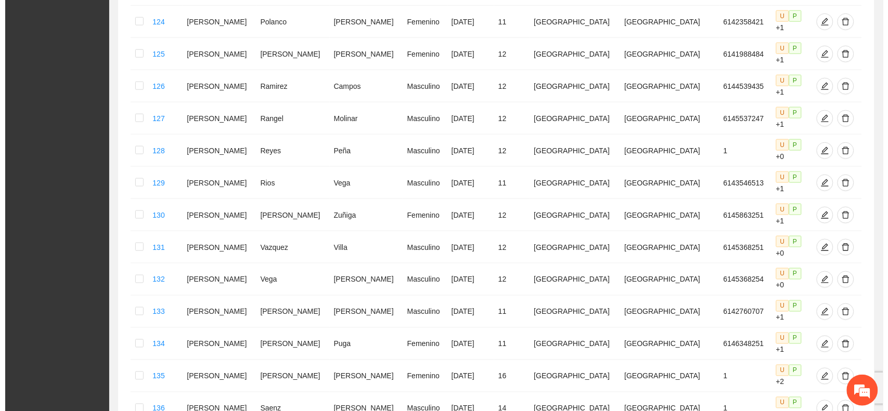
scroll to position [182, 0]
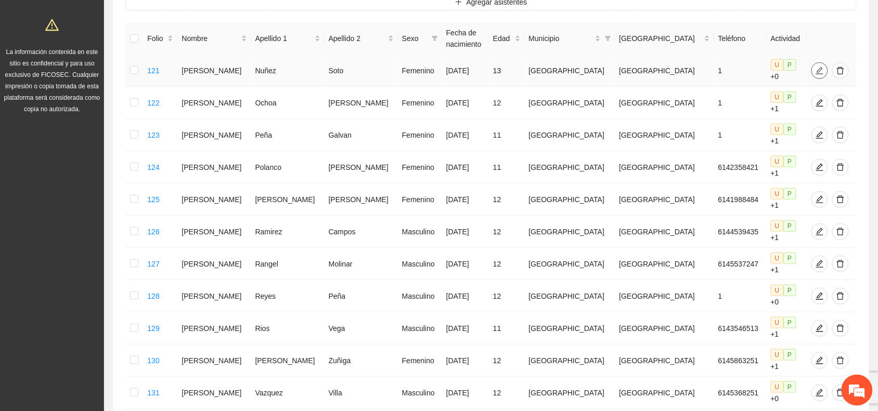
click at [812, 67] on span "edit" at bounding box center [820, 71] width 16 height 8
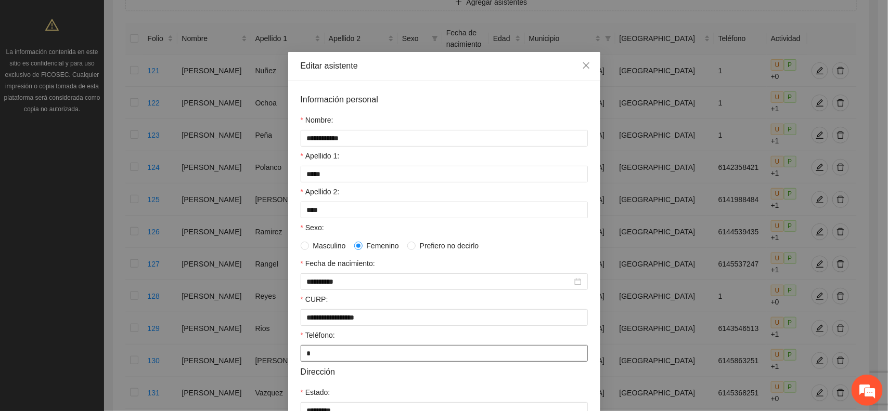
drag, startPoint x: 315, startPoint y: 354, endPoint x: 303, endPoint y: 355, distance: 12.0
click at [303, 355] on input "*" at bounding box center [444, 353] width 287 height 17
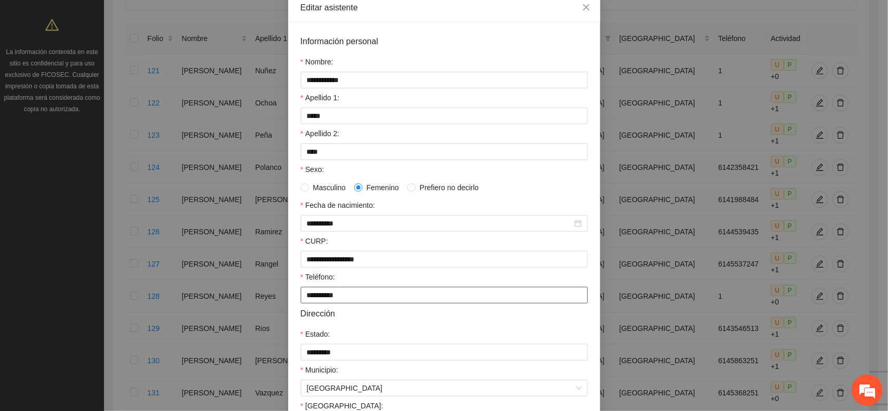
scroll to position [201, 0]
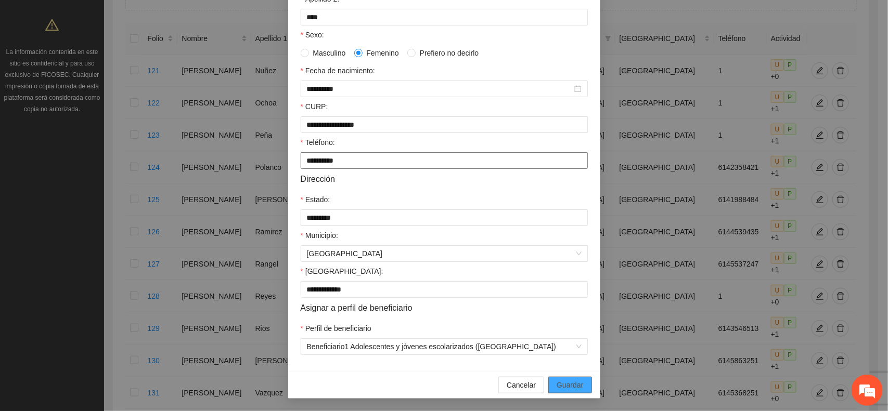
type input "**********"
click at [557, 383] on span "Guardar" at bounding box center [570, 385] width 27 height 11
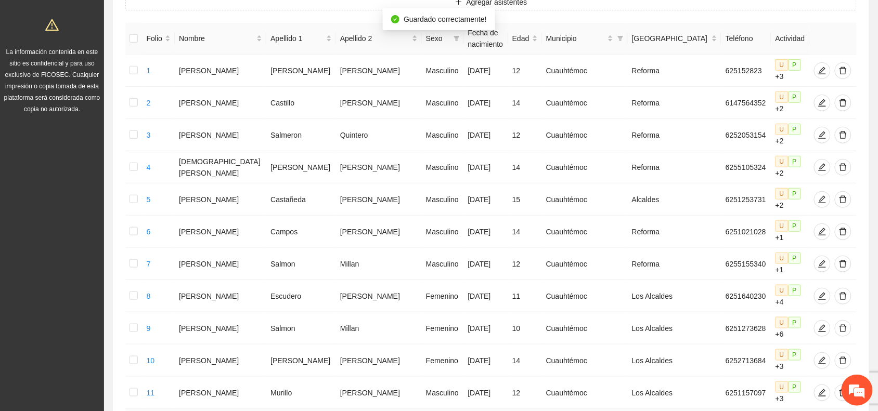
scroll to position [448, 0]
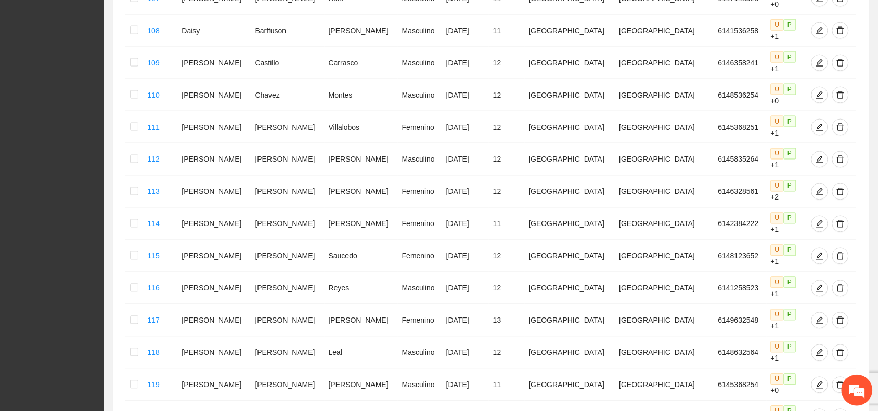
scroll to position [442, 0]
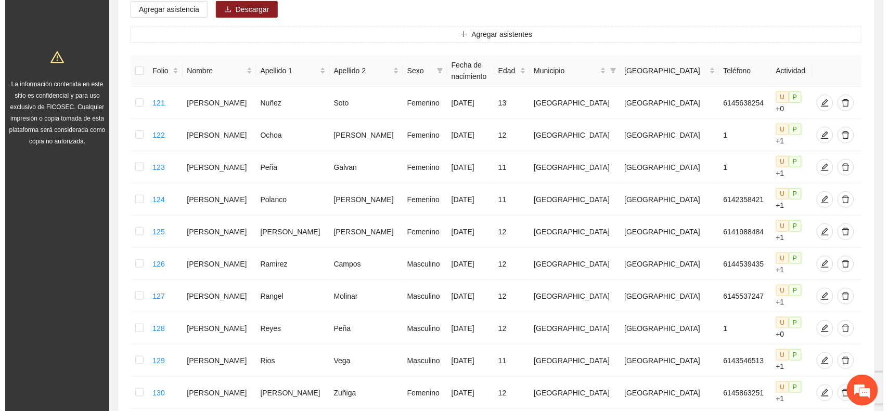
scroll to position [52, 0]
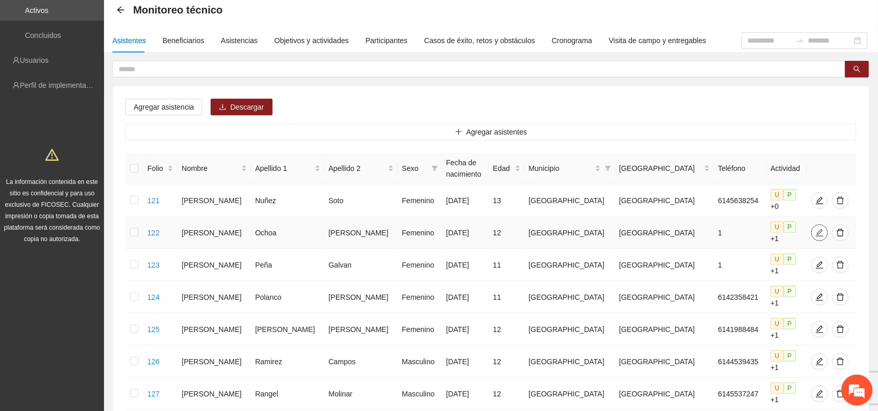
click at [816, 229] on icon "edit" at bounding box center [819, 232] width 7 height 7
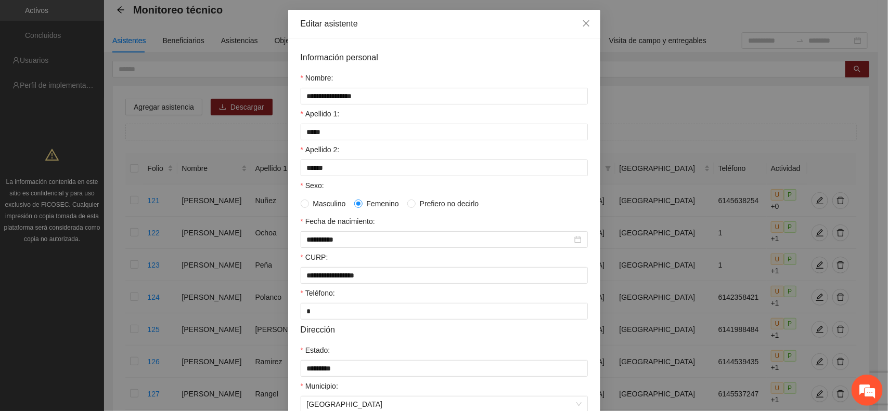
scroll to position [65, 0]
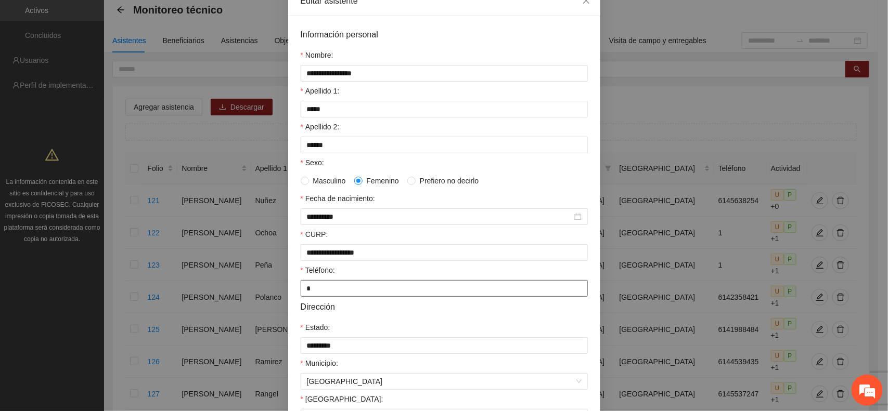
drag, startPoint x: 314, startPoint y: 288, endPoint x: 295, endPoint y: 290, distance: 18.9
click at [301, 290] on input "*" at bounding box center [444, 288] width 287 height 17
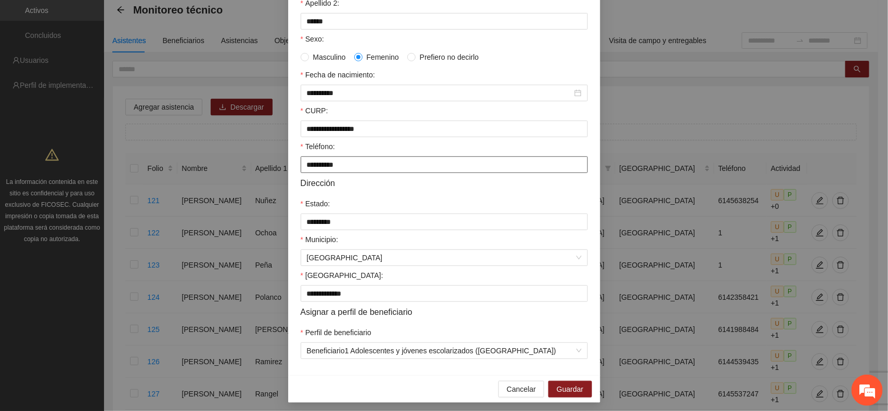
scroll to position [201, 0]
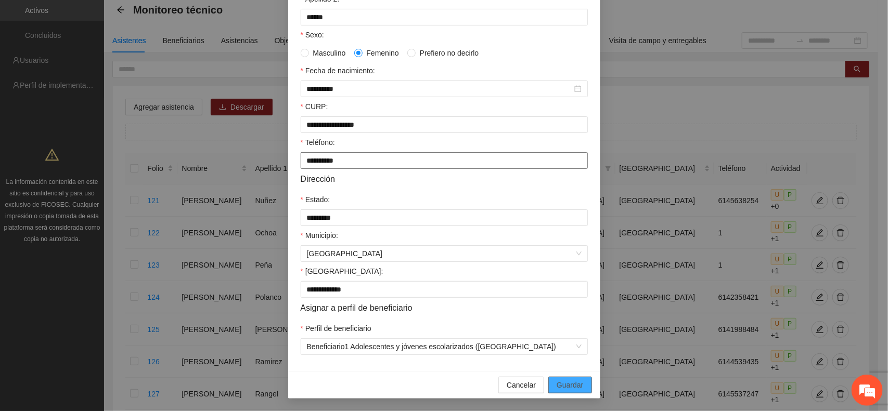
type input "**********"
click at [569, 383] on span "Guardar" at bounding box center [570, 385] width 27 height 11
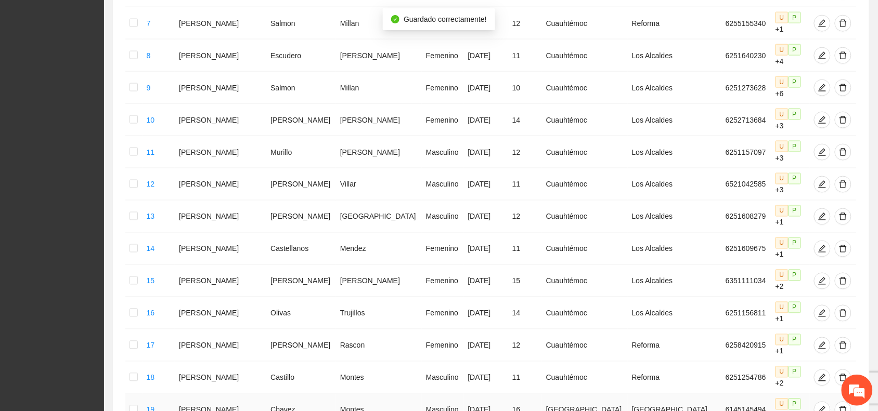
scroll to position [448, 0]
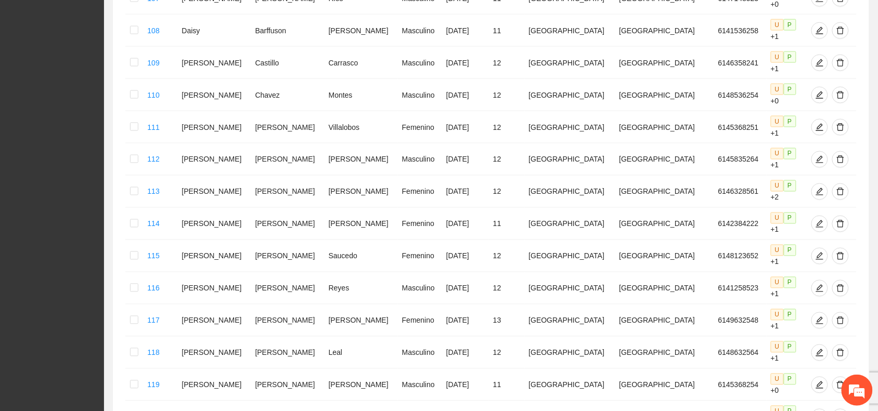
scroll to position [442, 0]
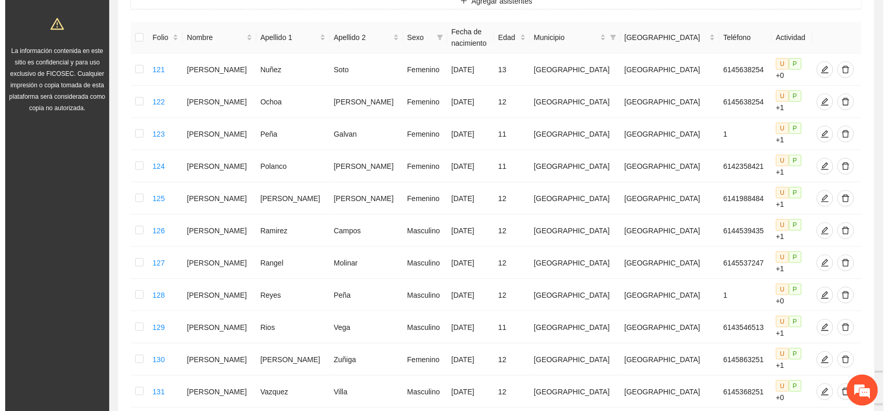
scroll to position [182, 0]
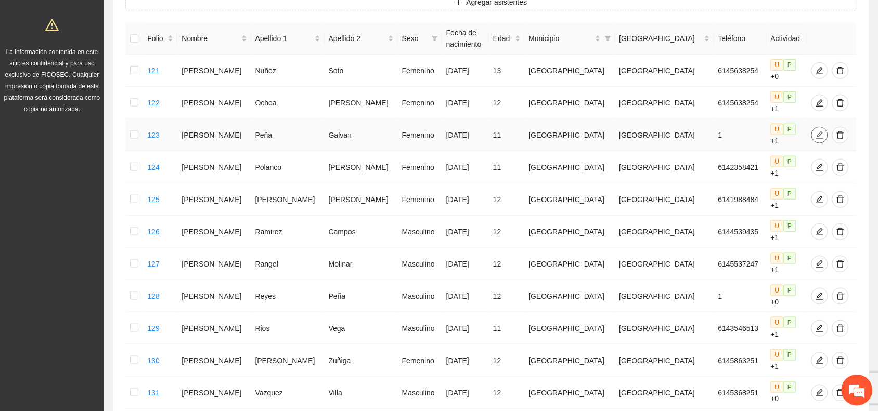
click at [816, 131] on icon "edit" at bounding box center [820, 135] width 8 height 8
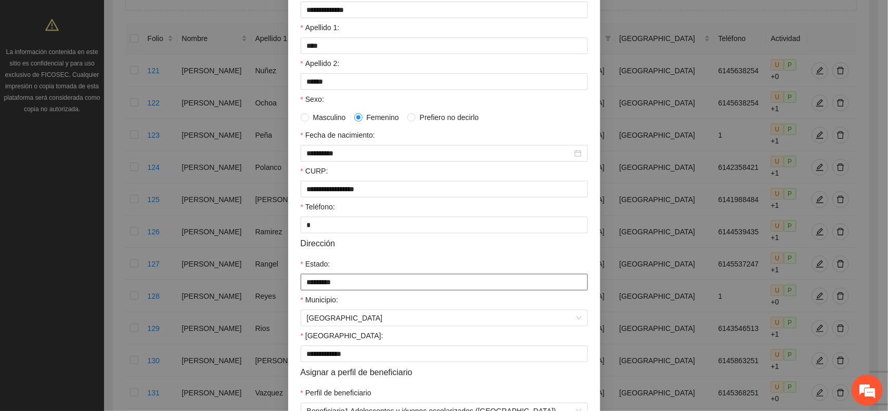
scroll to position [130, 0]
drag, startPoint x: 310, startPoint y: 229, endPoint x: 298, endPoint y: 230, distance: 11.5
click at [301, 230] on input "*" at bounding box center [444, 223] width 287 height 17
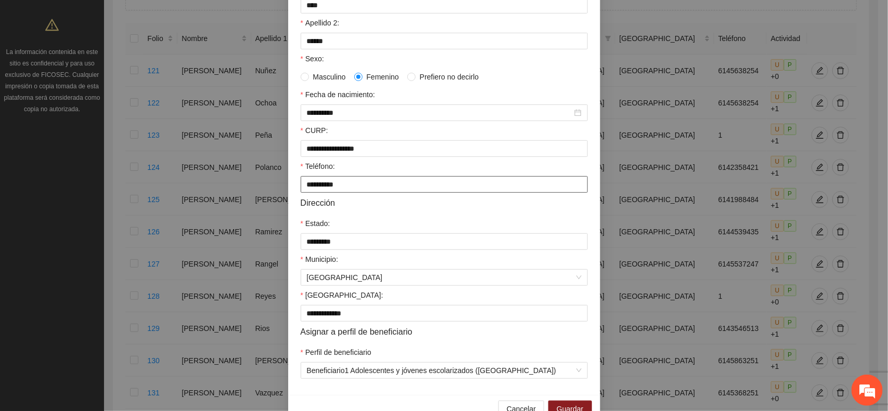
scroll to position [201, 0]
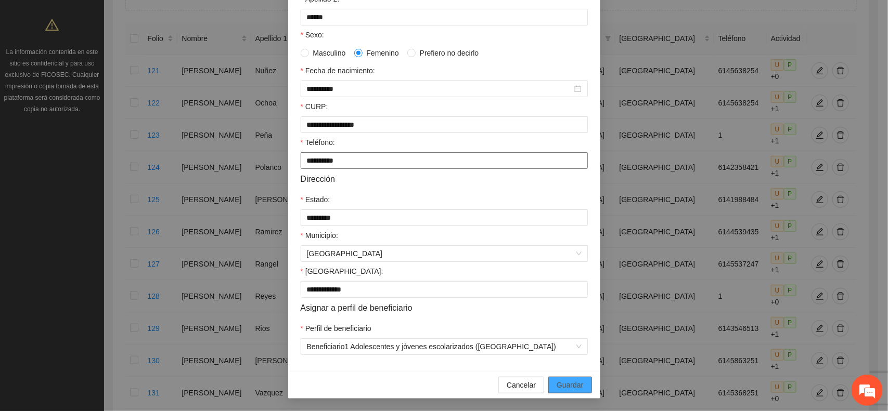
type input "**********"
click at [582, 384] on button "Guardar" at bounding box center [569, 385] width 43 height 17
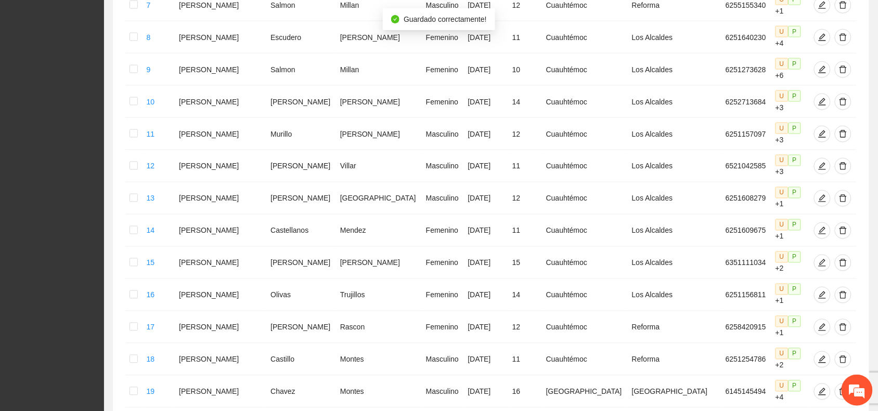
scroll to position [448, 0]
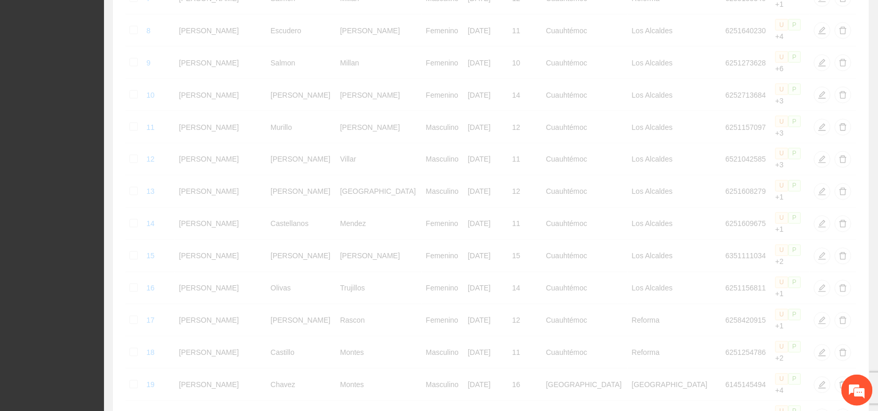
scroll to position [442, 0]
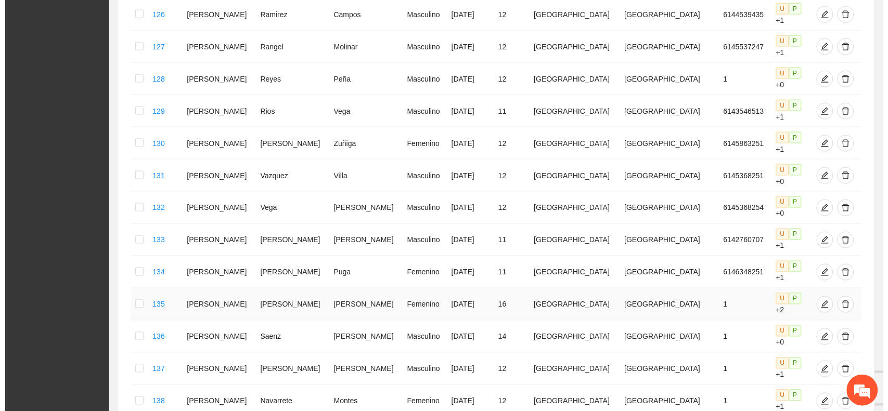
scroll to position [312, 0]
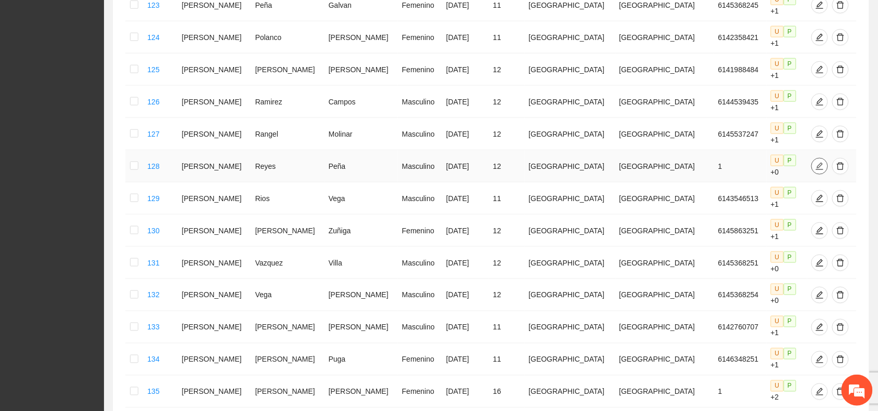
click at [816, 162] on icon "edit" at bounding box center [820, 166] width 8 height 8
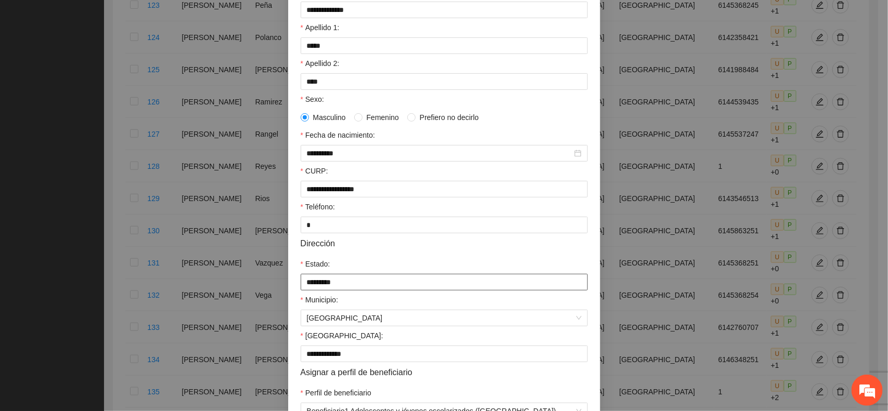
scroll to position [130, 0]
drag, startPoint x: 306, startPoint y: 233, endPoint x: 298, endPoint y: 233, distance: 7.8
click at [301, 232] on input "*" at bounding box center [444, 223] width 287 height 17
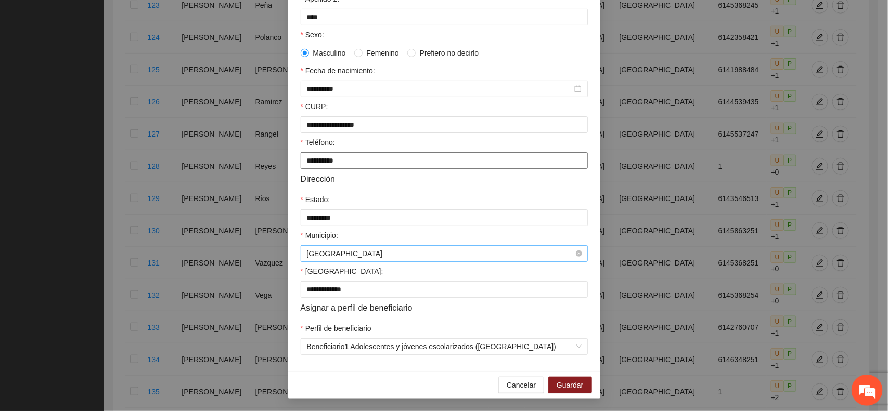
scroll to position [201, 0]
type input "**********"
click at [574, 383] on span "Guardar" at bounding box center [570, 385] width 27 height 11
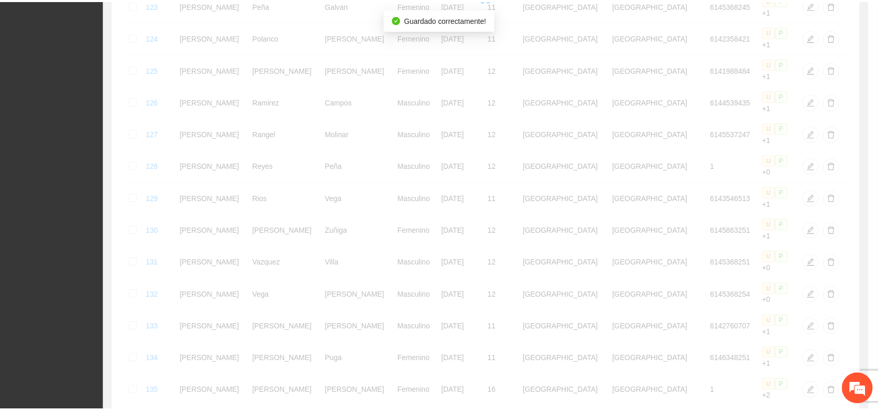
scroll to position [149, 0]
